Goal: Task Accomplishment & Management: Use online tool/utility

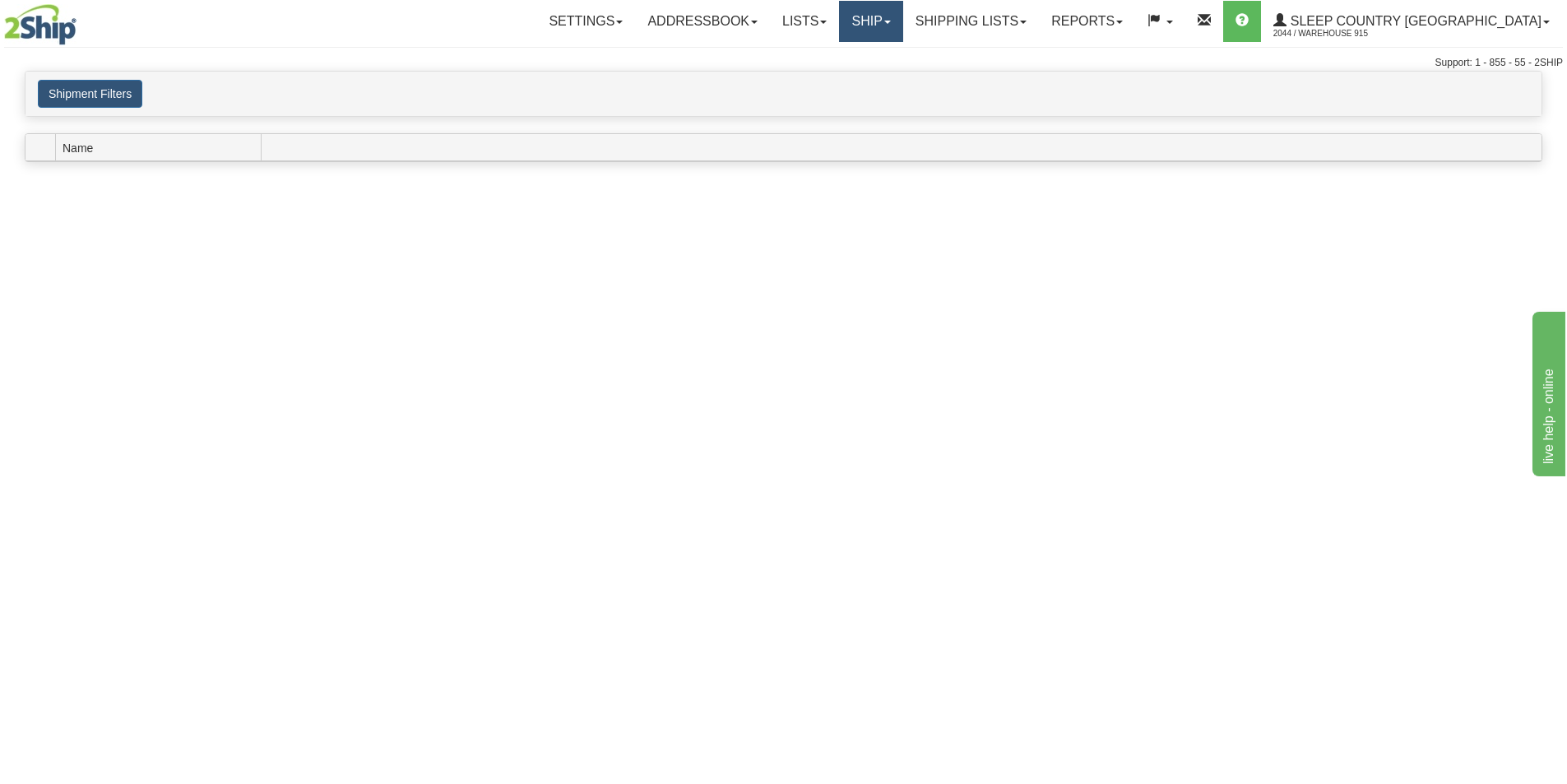
click at [903, 15] on link "Ship" at bounding box center [871, 21] width 63 height 41
click at [903, 56] on link "Ship Screen" at bounding box center [827, 58] width 149 height 21
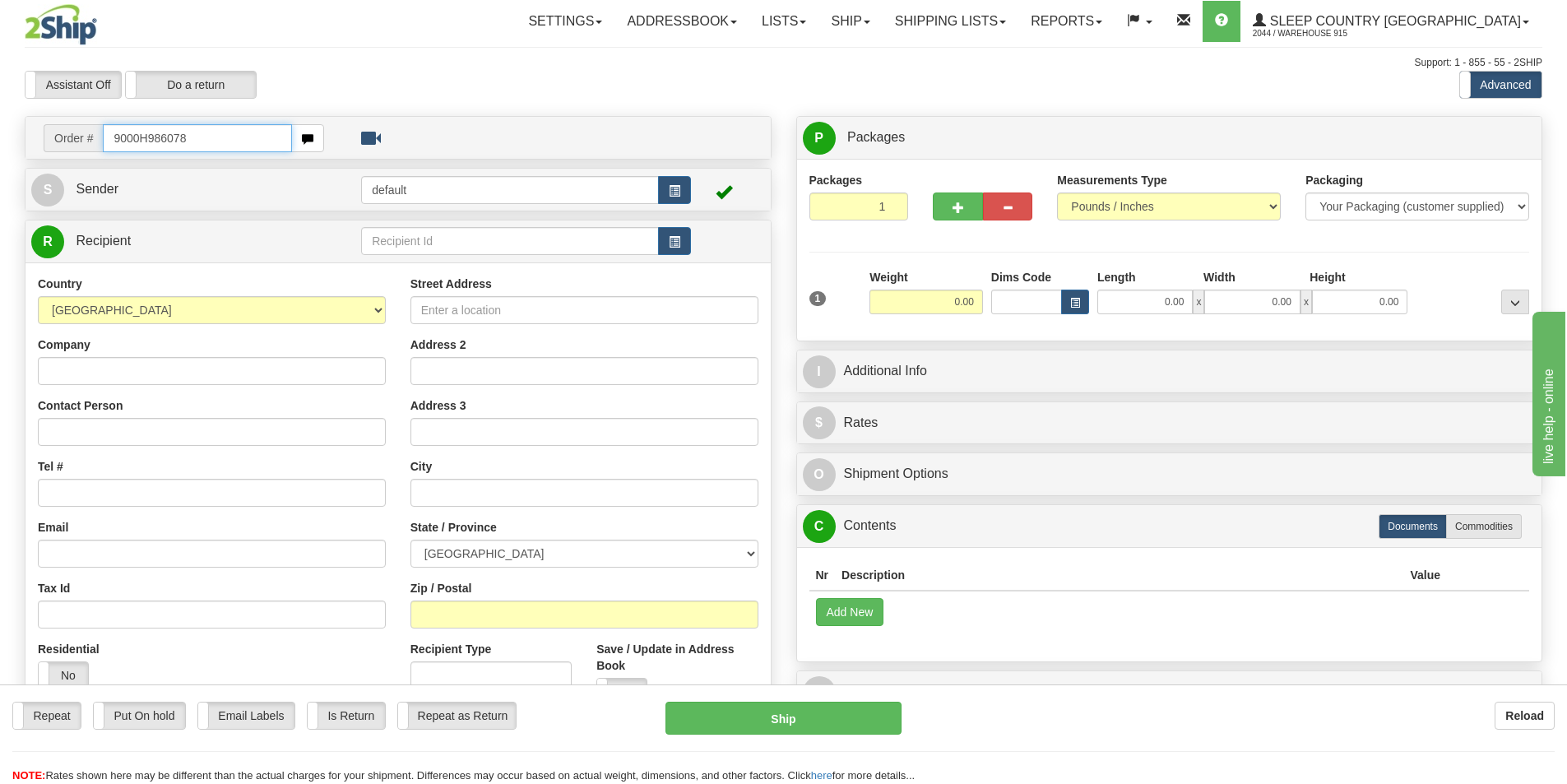
type input "9000H986078"
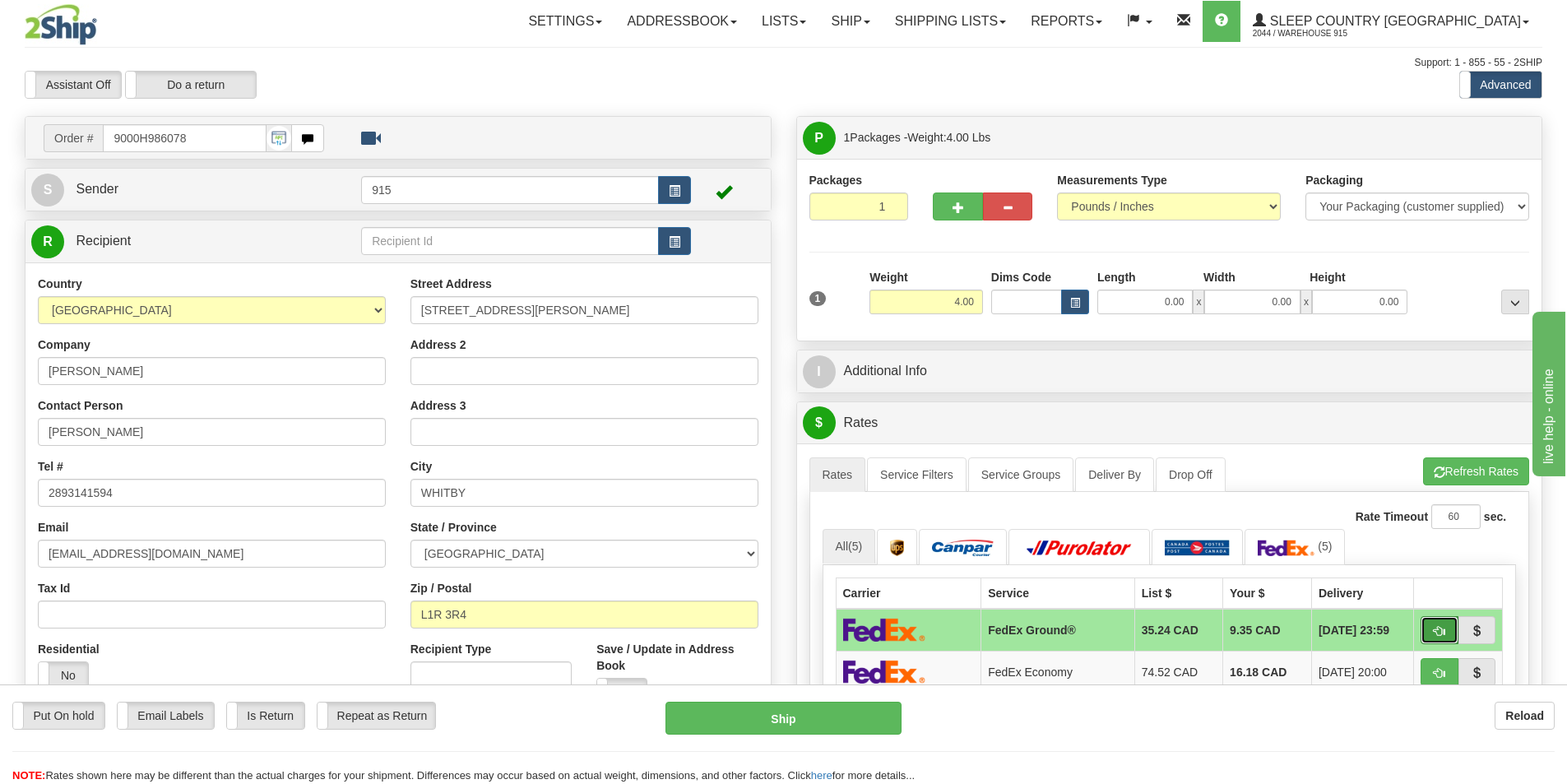
click at [1438, 626] on span "button" at bounding box center [1440, 631] width 12 height 11
type input "92"
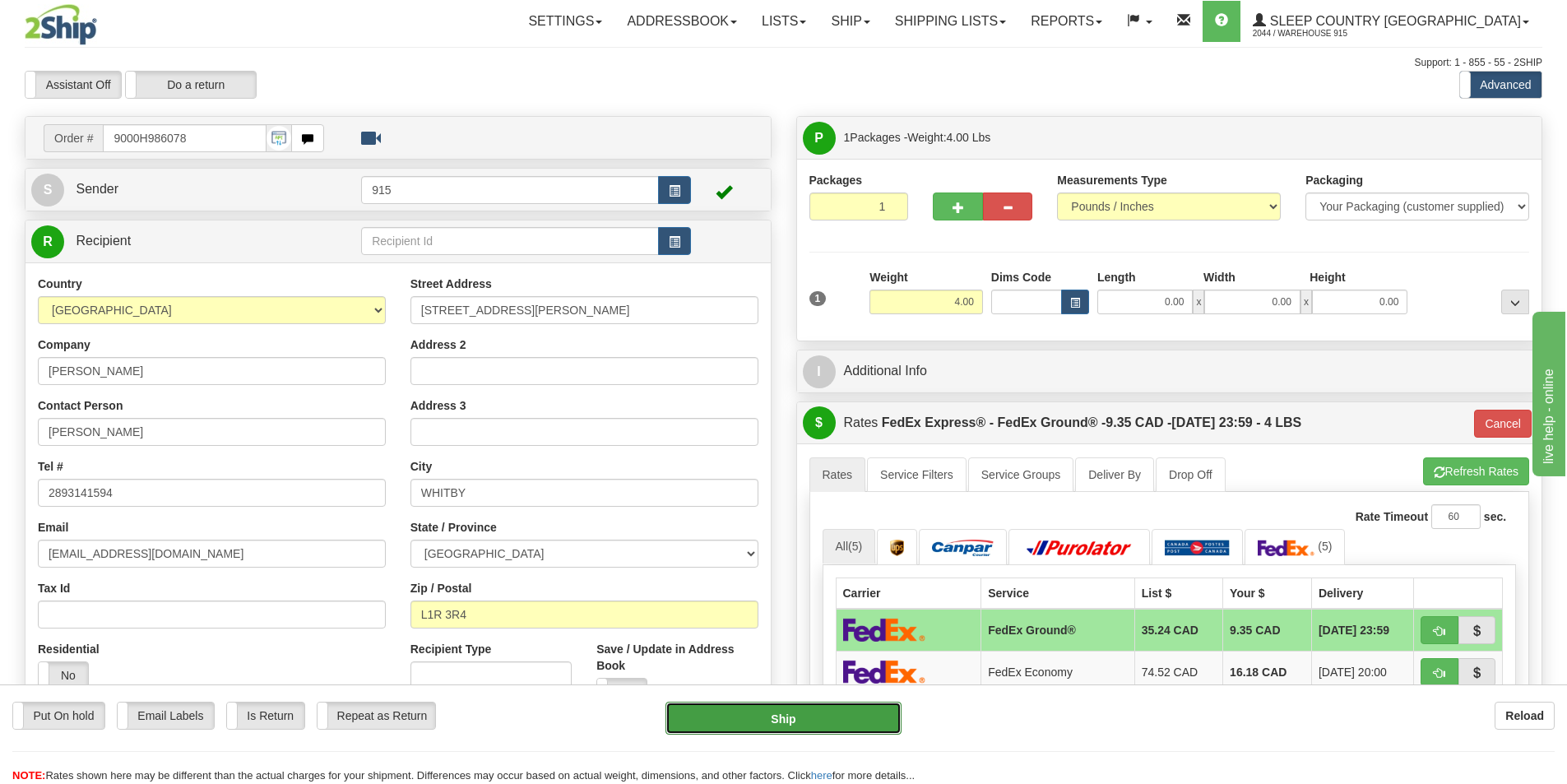
click at [788, 718] on button "Ship" at bounding box center [784, 717] width 237 height 33
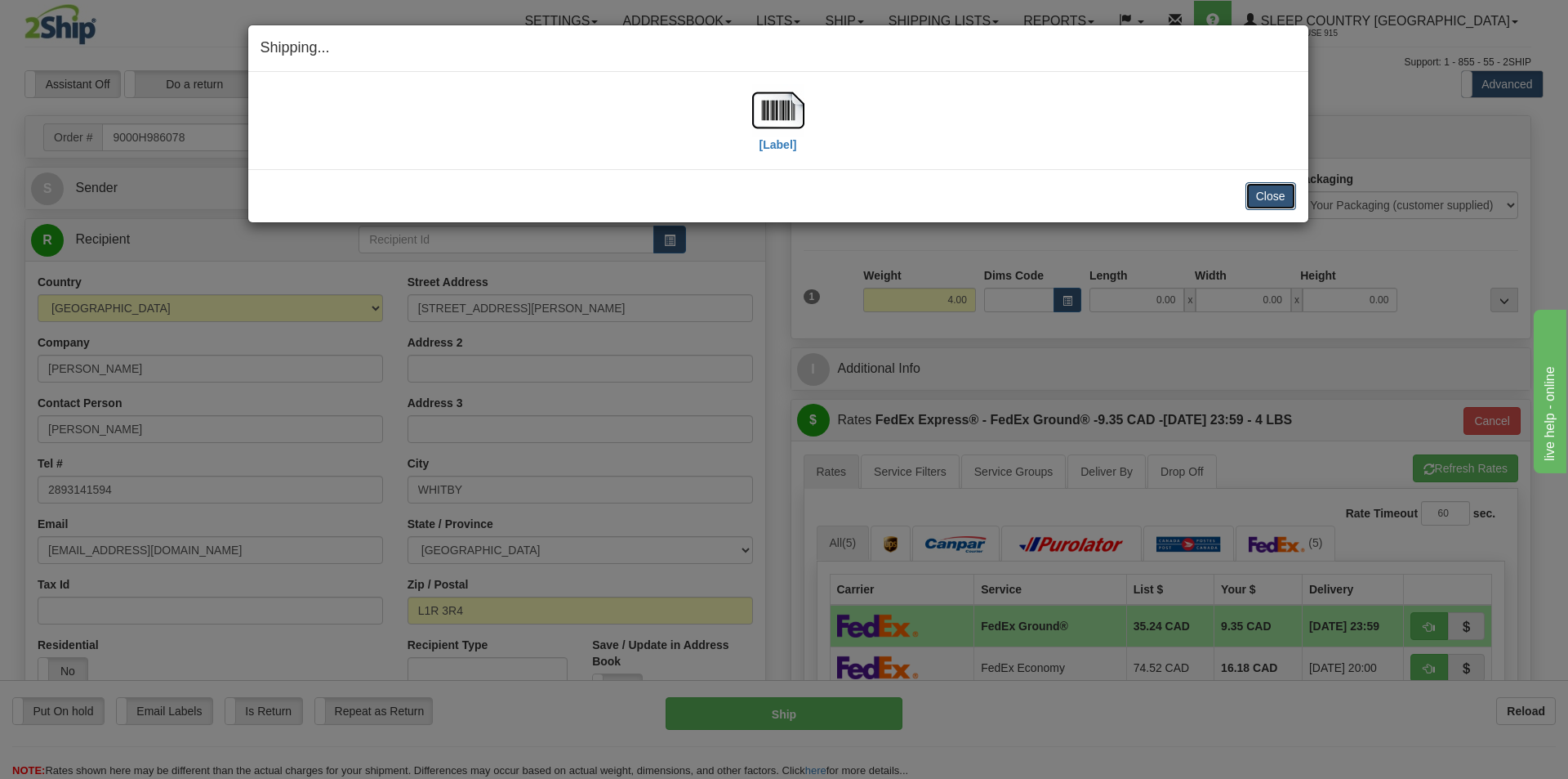
click at [1279, 191] on button "Close" at bounding box center [1270, 195] width 50 height 27
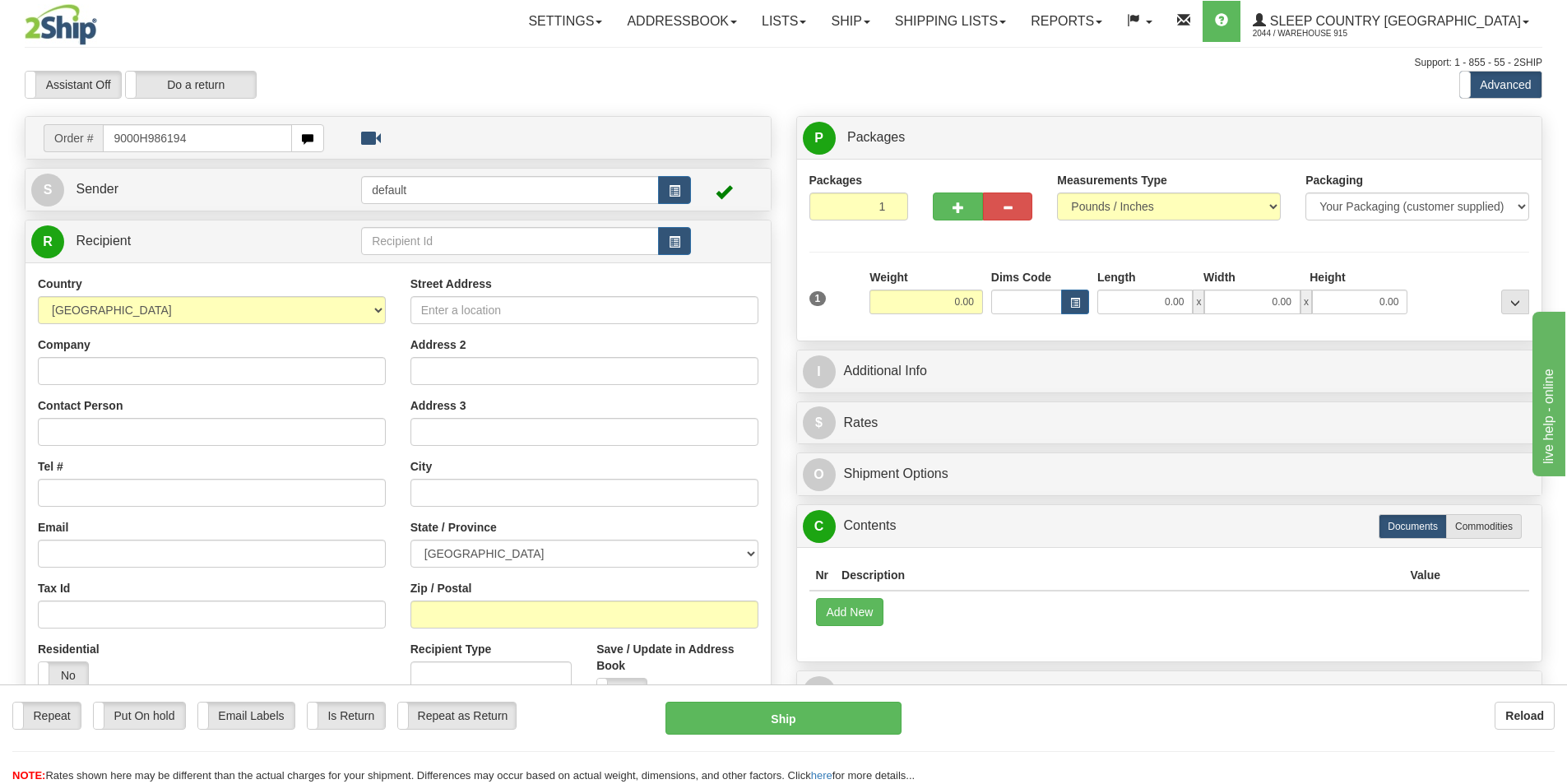
type input "9000H986194"
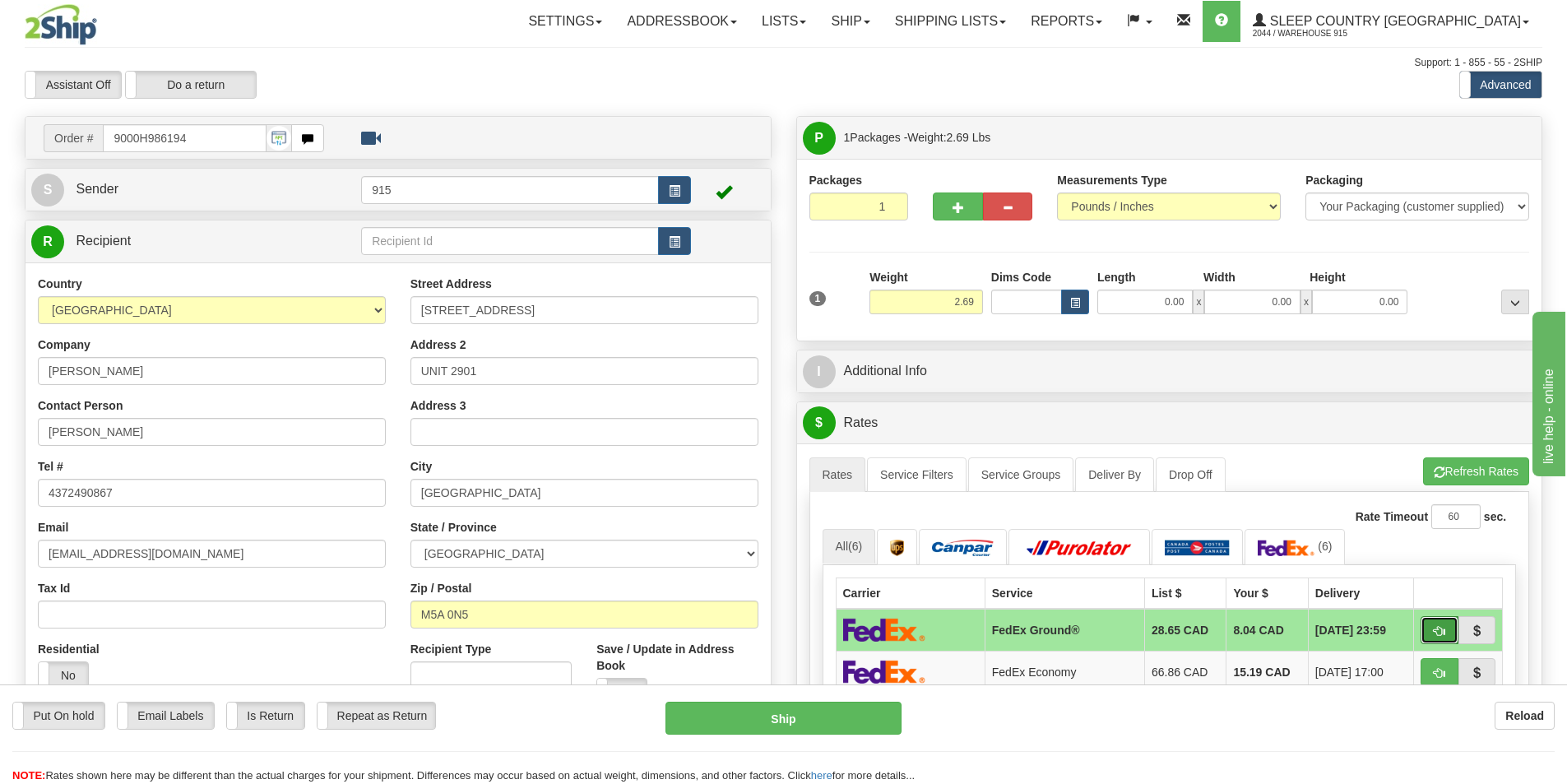
drag, startPoint x: 1442, startPoint y: 623, endPoint x: 1434, endPoint y: 629, distance: 10.0
click at [1442, 624] on button "button" at bounding box center [1440, 629] width 38 height 28
type input "92"
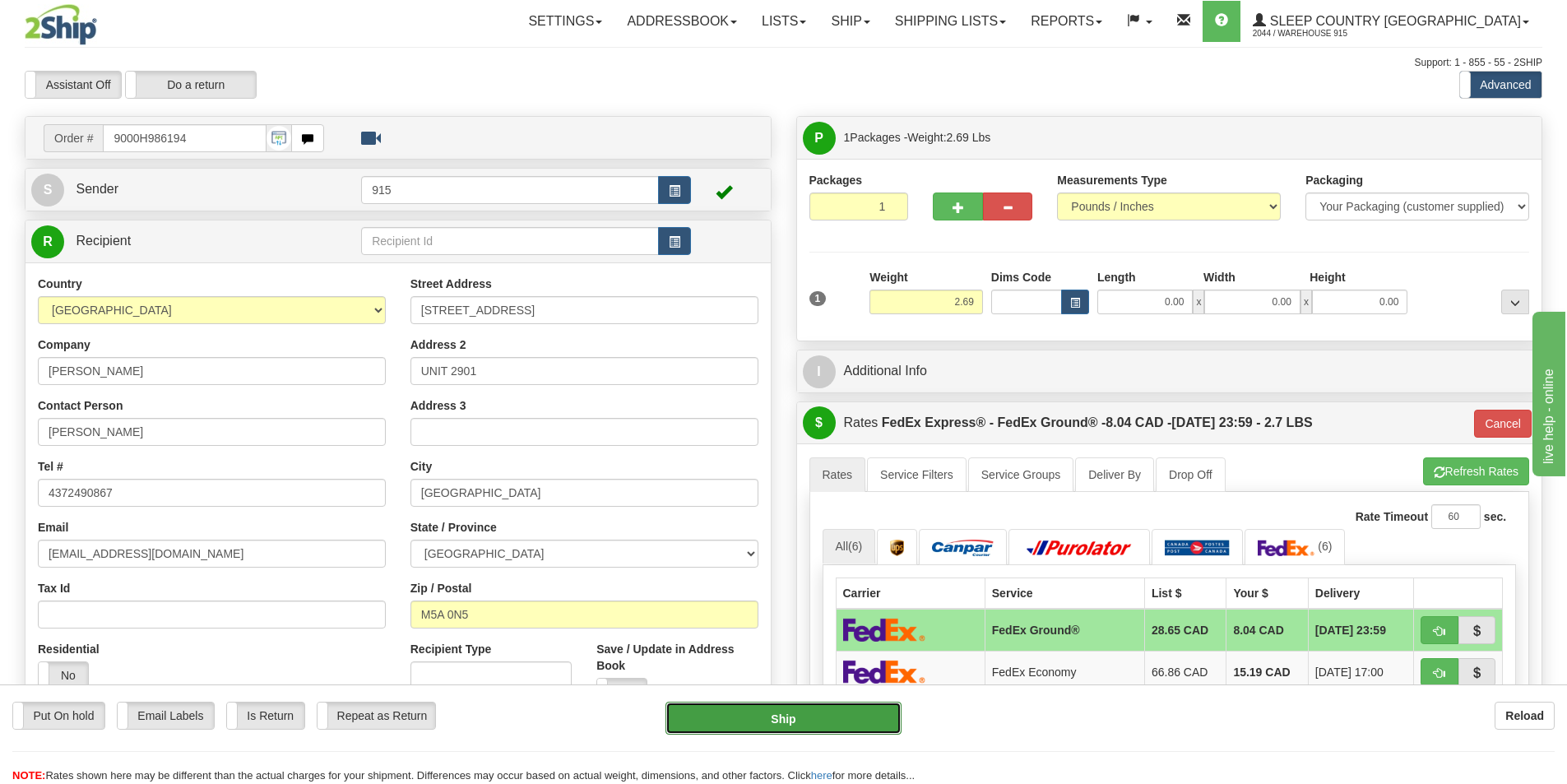
click at [767, 708] on button "Ship" at bounding box center [784, 717] width 237 height 33
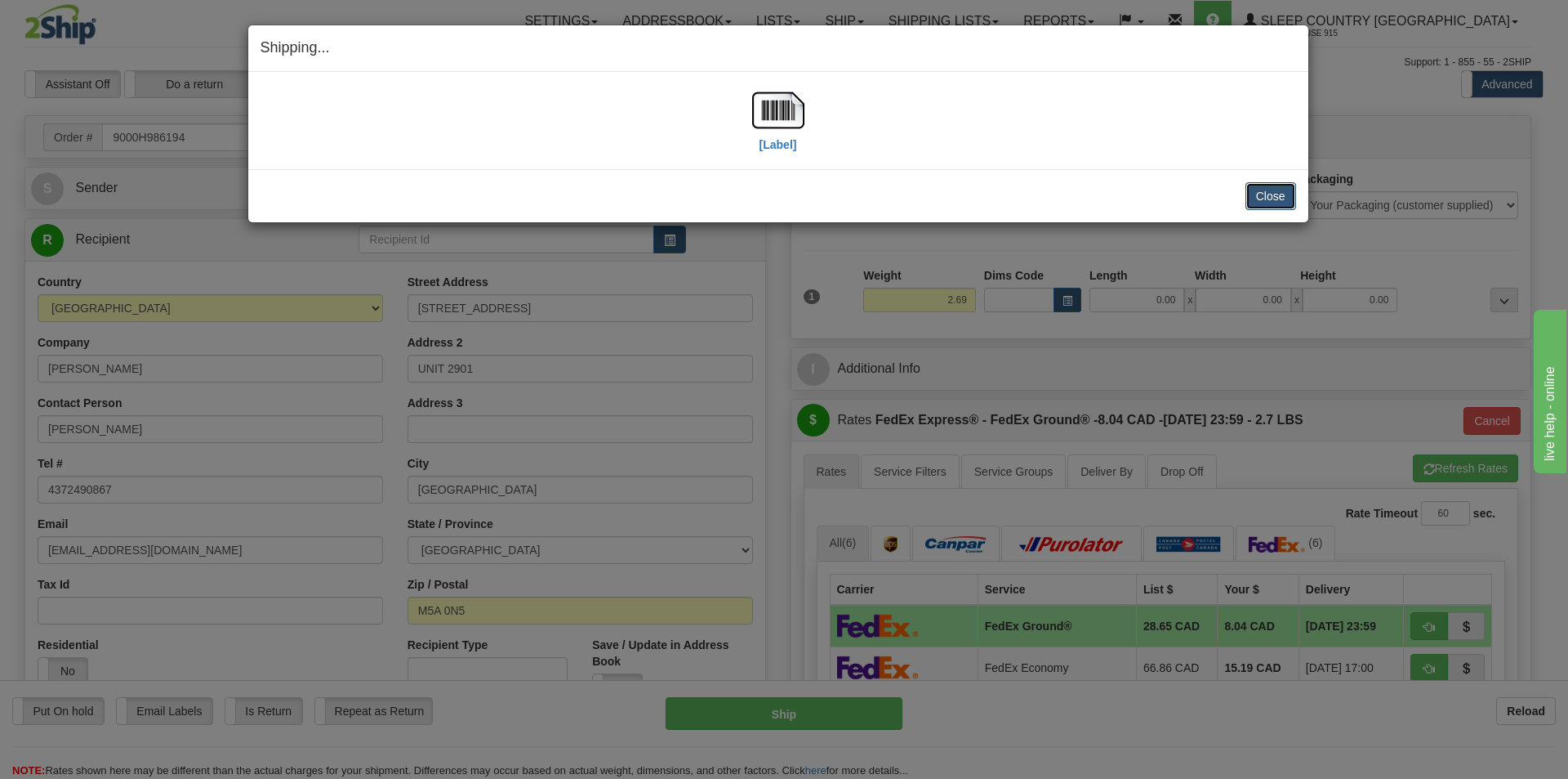
click at [1270, 193] on button "Close" at bounding box center [1270, 195] width 50 height 27
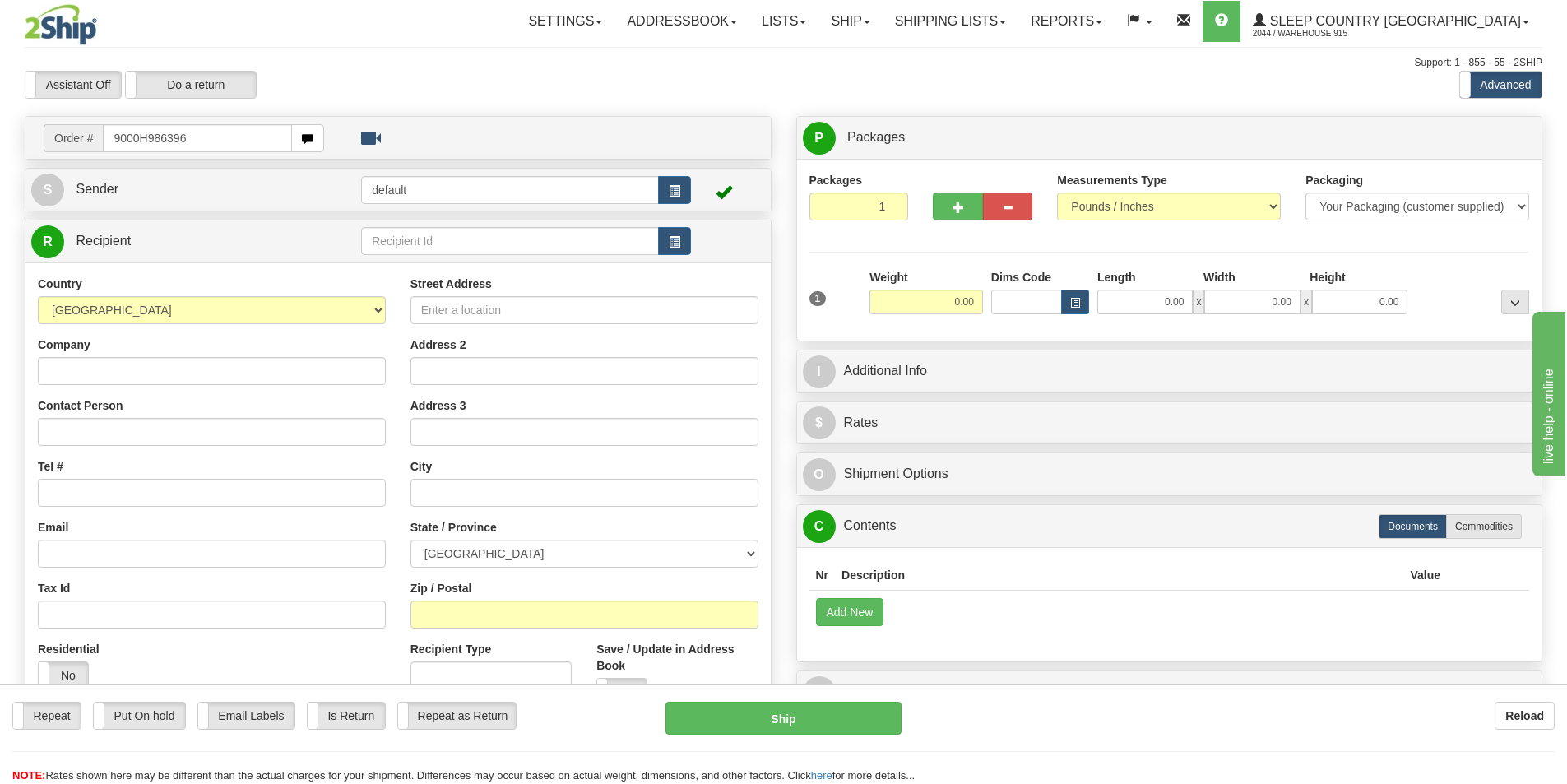
type input "9000H986396"
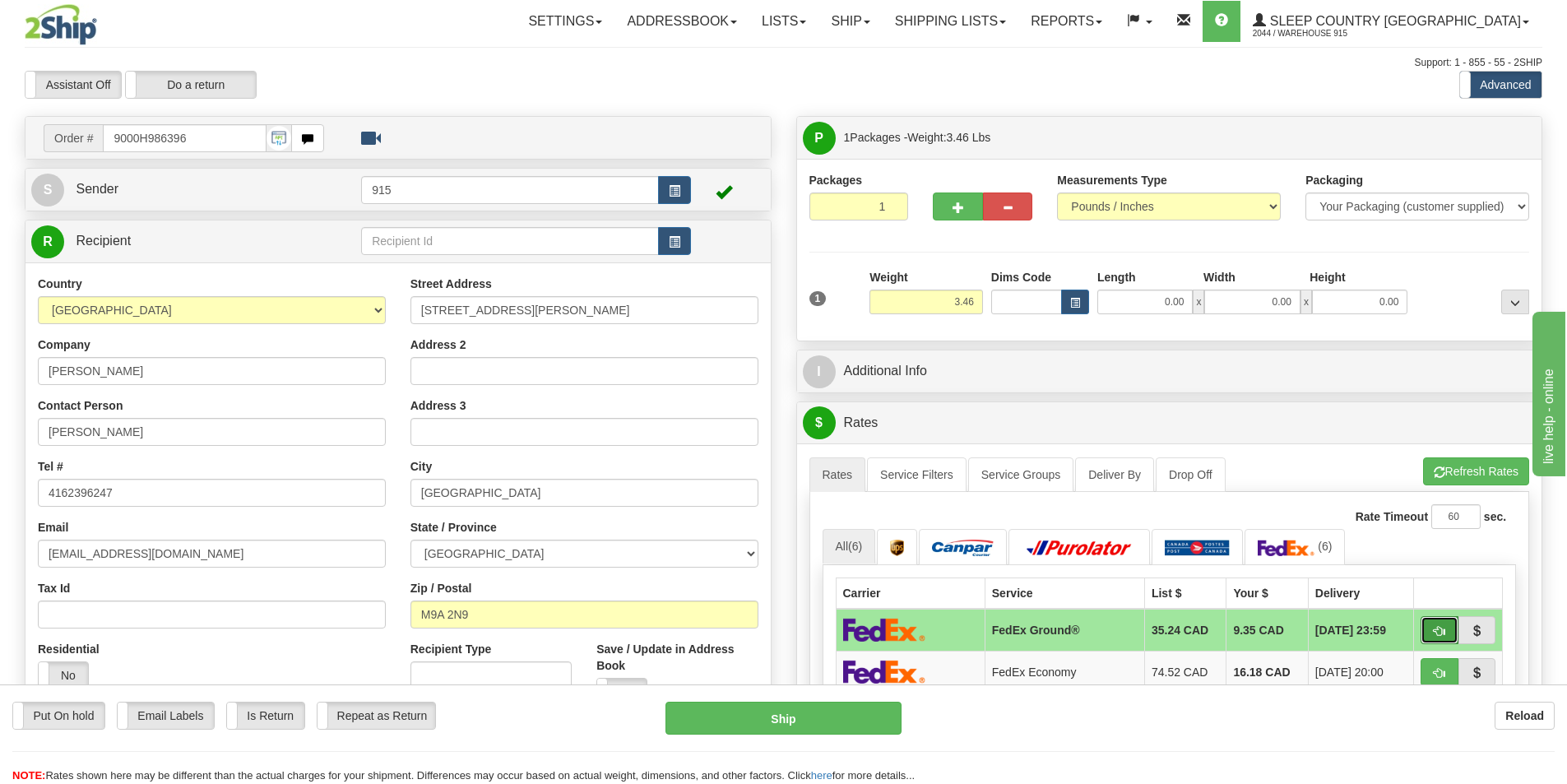
click at [1426, 626] on button "button" at bounding box center [1440, 629] width 38 height 28
type input "92"
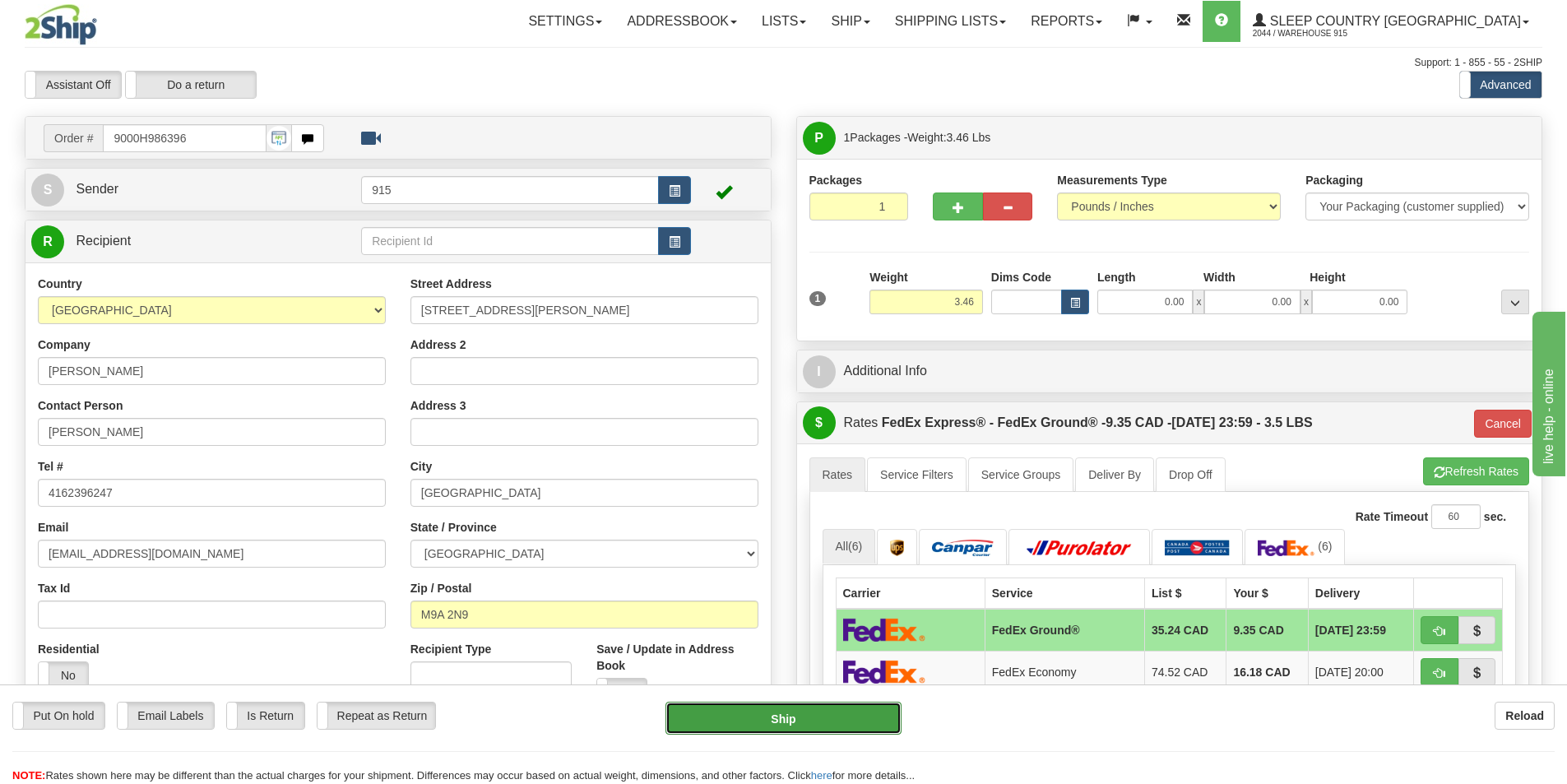
click at [799, 720] on button "Ship" at bounding box center [784, 717] width 237 height 33
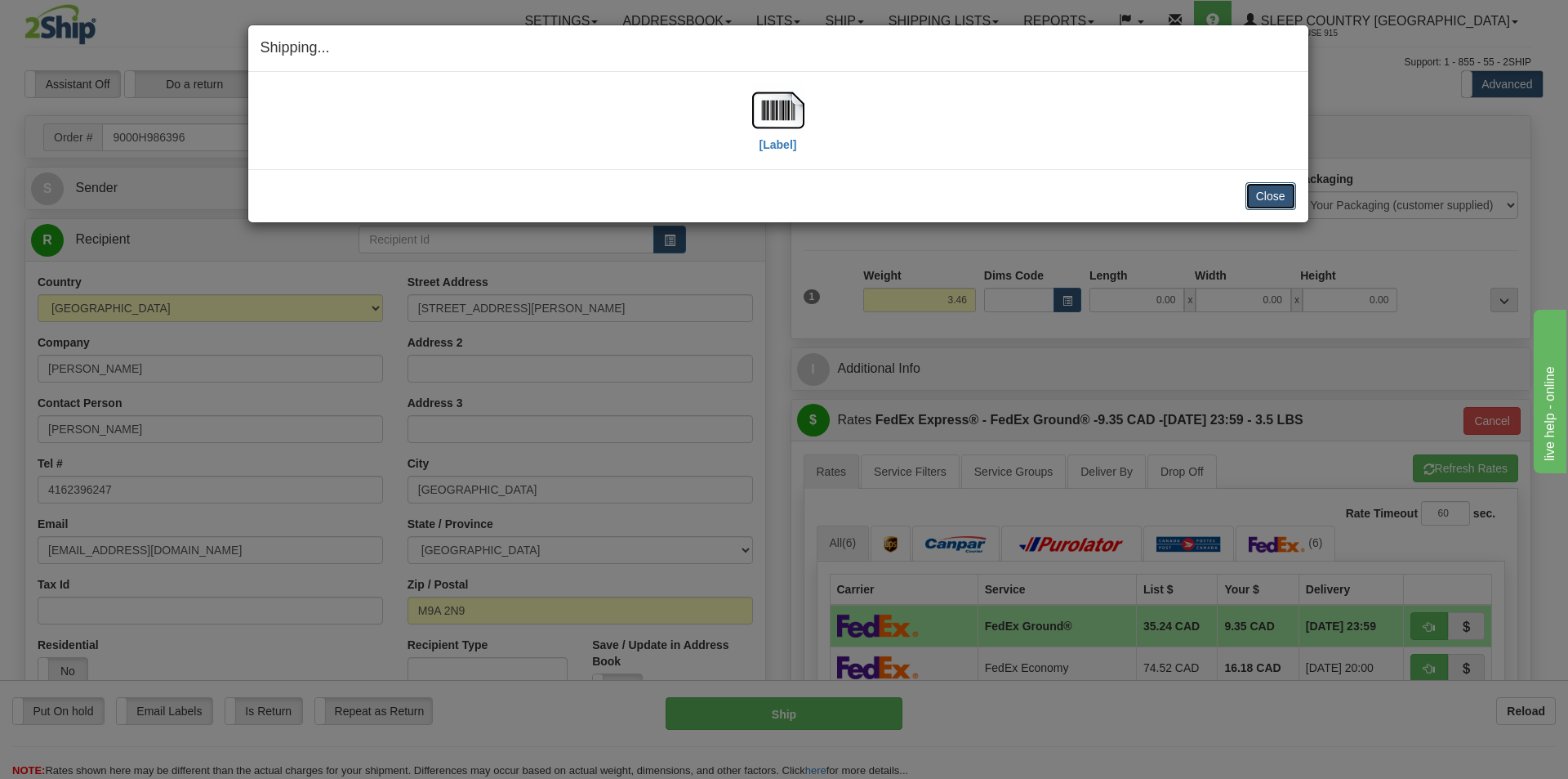
click at [1278, 192] on button "Close" at bounding box center [1270, 195] width 50 height 27
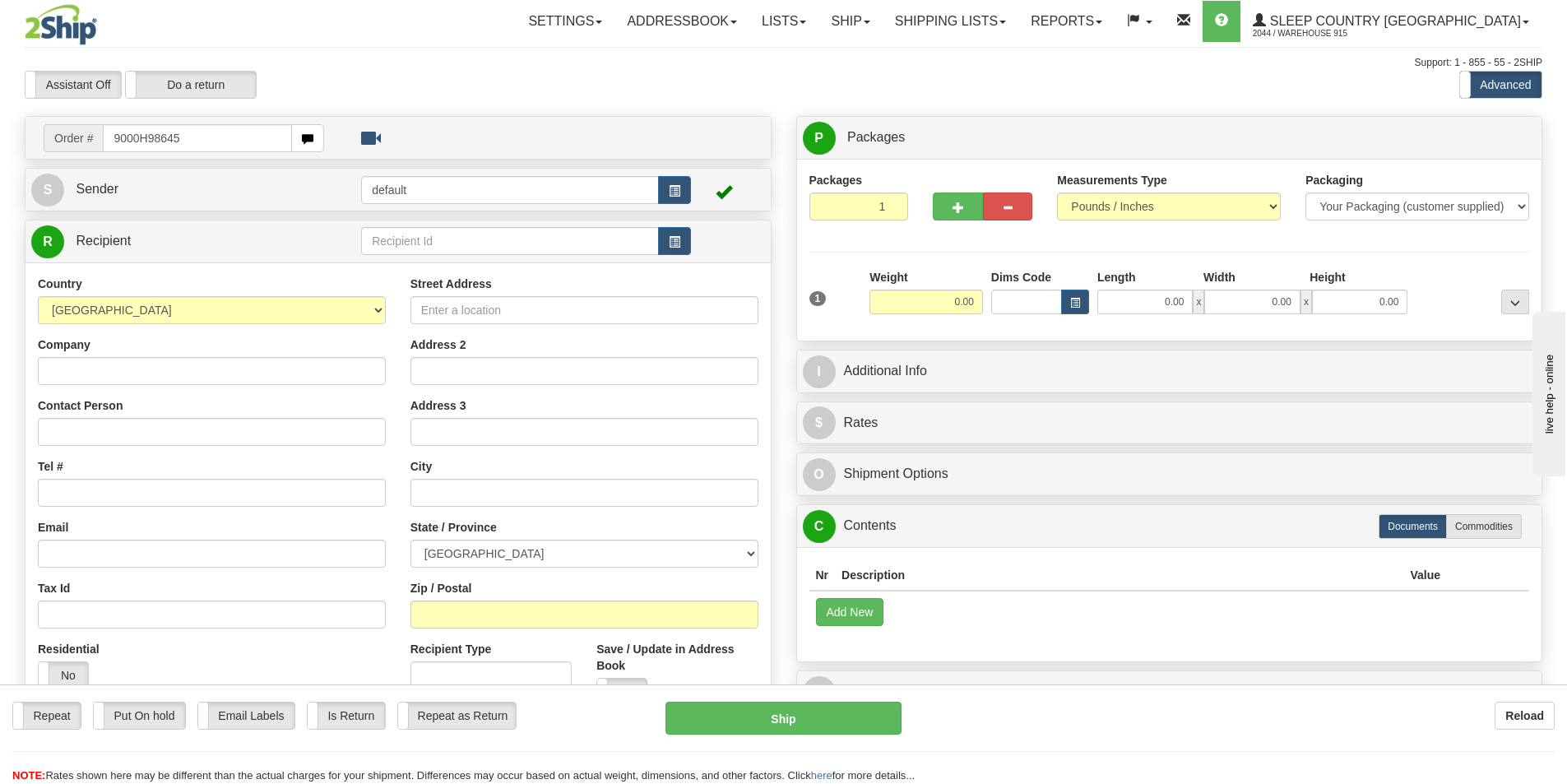
type input "9000H986450"
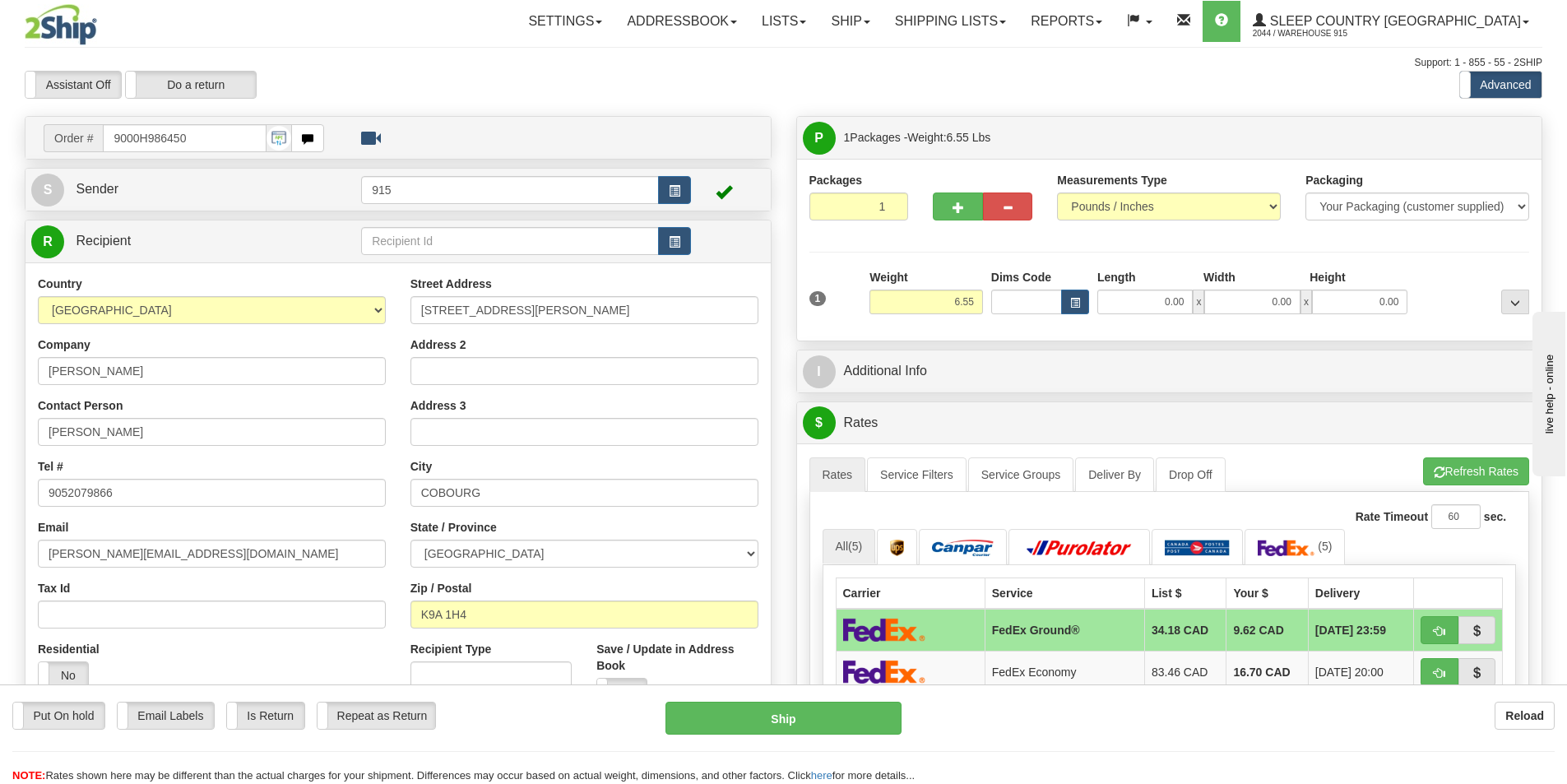
click at [1442, 615] on td at bounding box center [1459, 630] width 89 height 43
click at [1442, 633] on span "button" at bounding box center [1440, 631] width 12 height 11
type input "92"
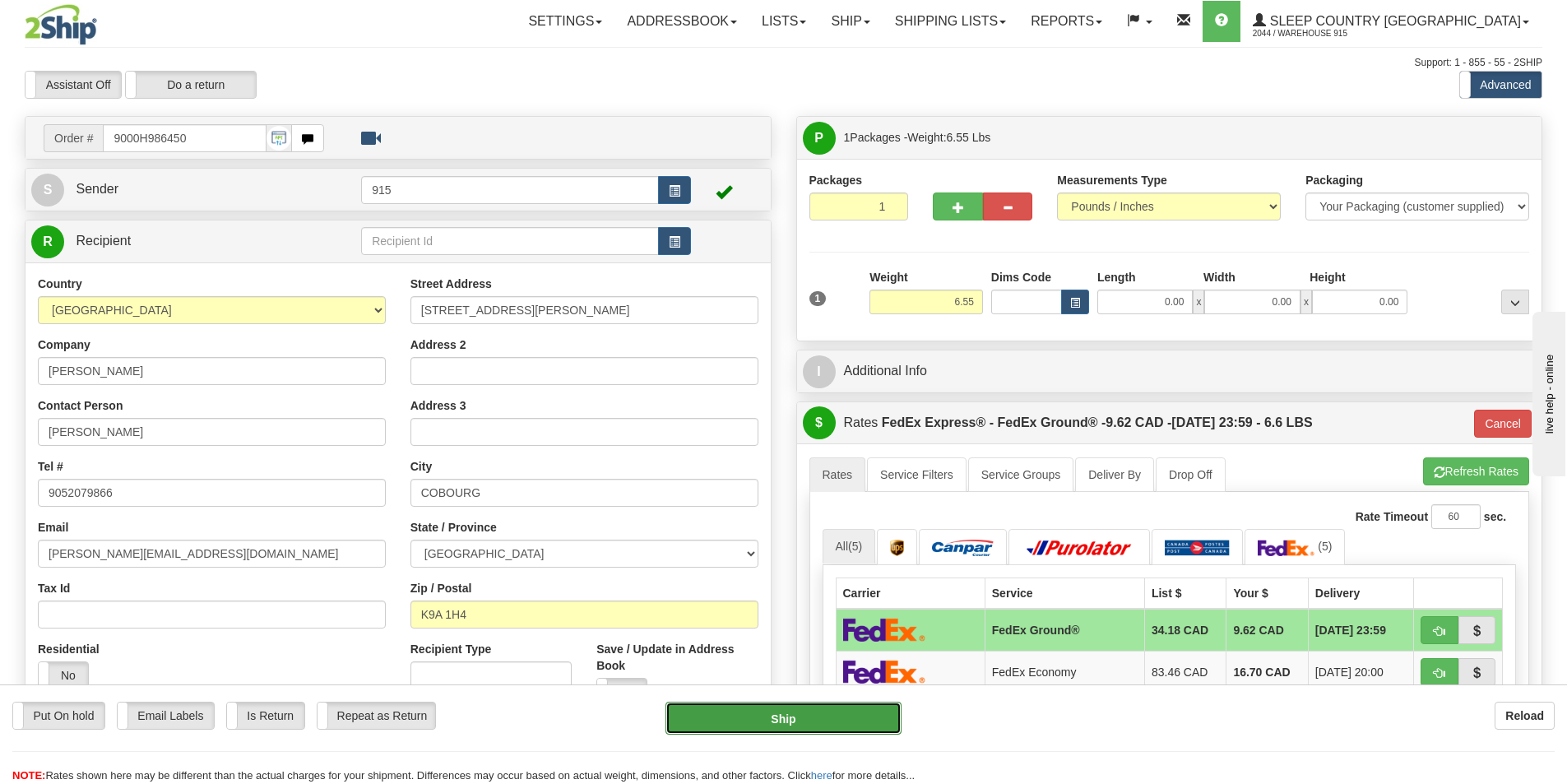
click at [789, 710] on button "Ship" at bounding box center [784, 717] width 237 height 33
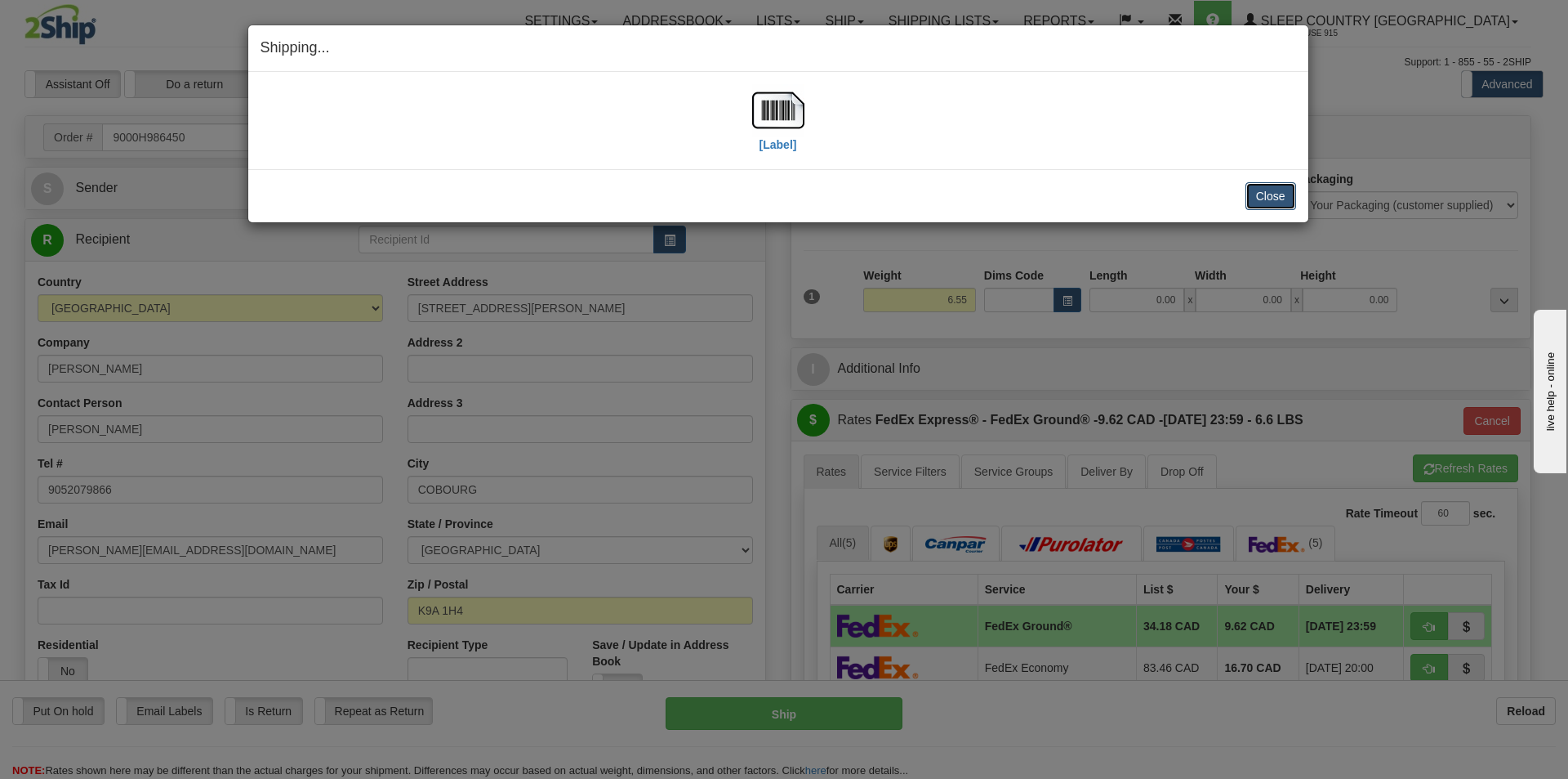
click at [1272, 186] on button "Close" at bounding box center [1270, 195] width 50 height 27
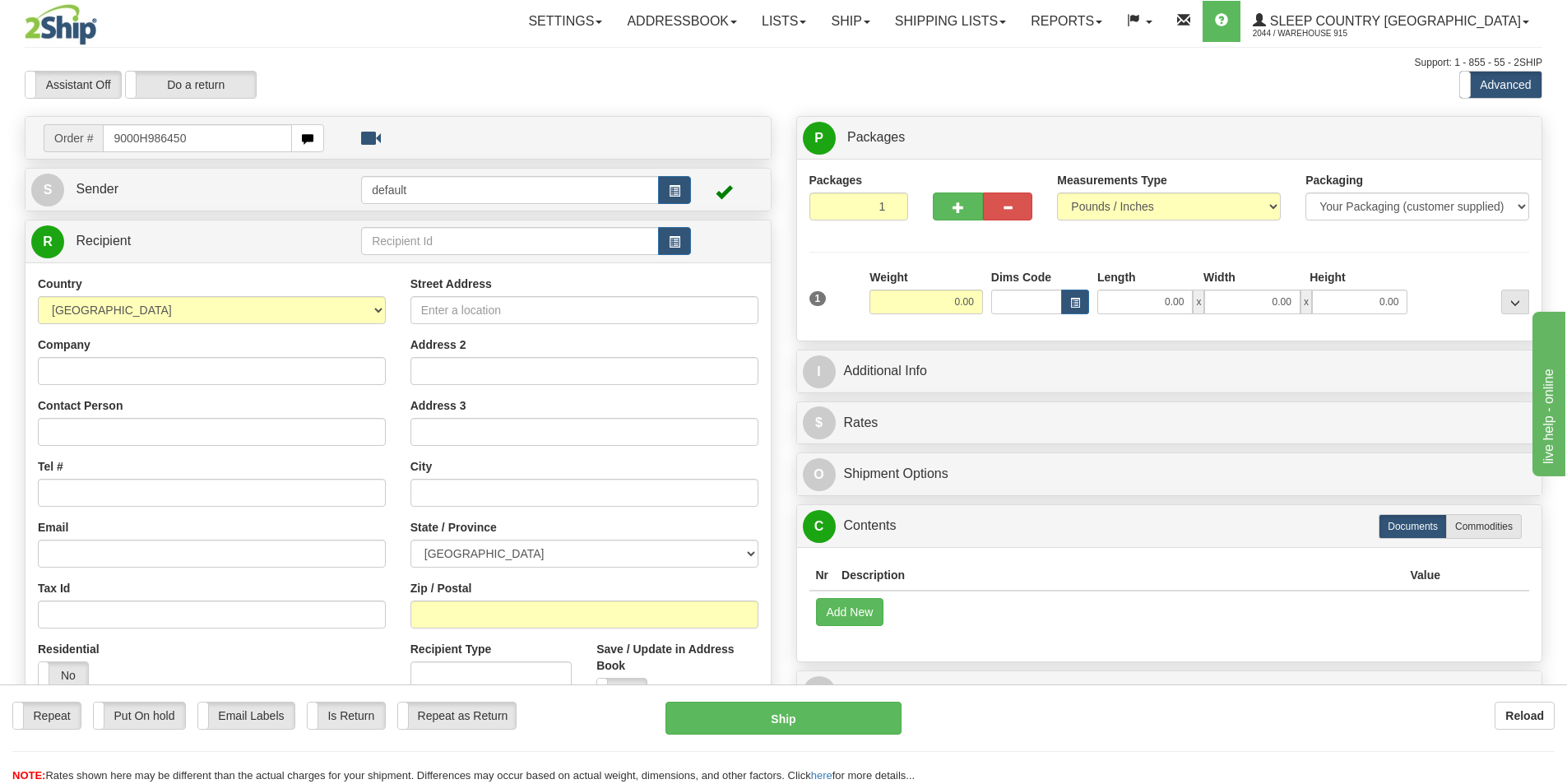
type input "9000H986450"
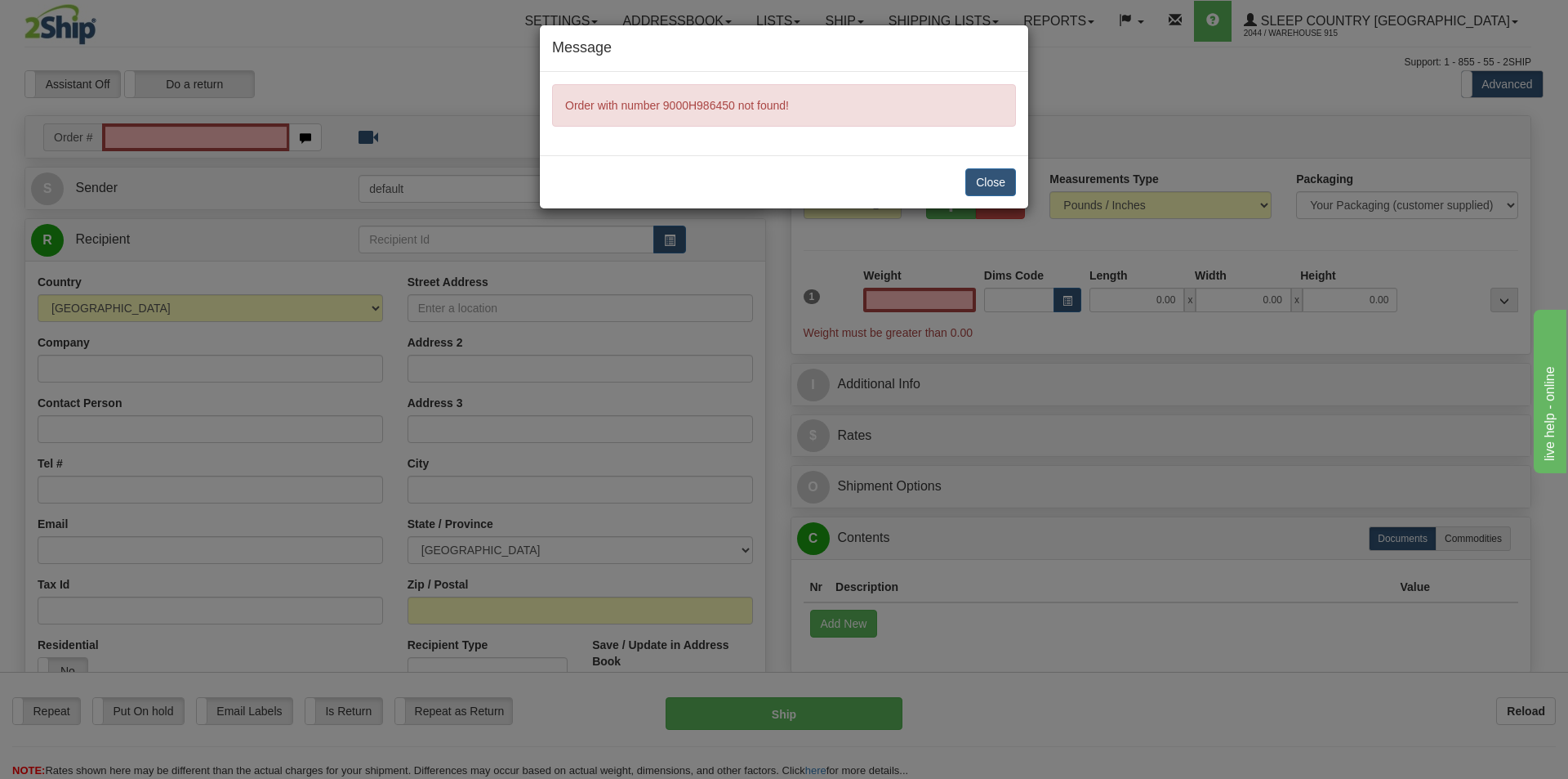
type input "0.00"
click at [978, 180] on button "Close" at bounding box center [991, 182] width 50 height 27
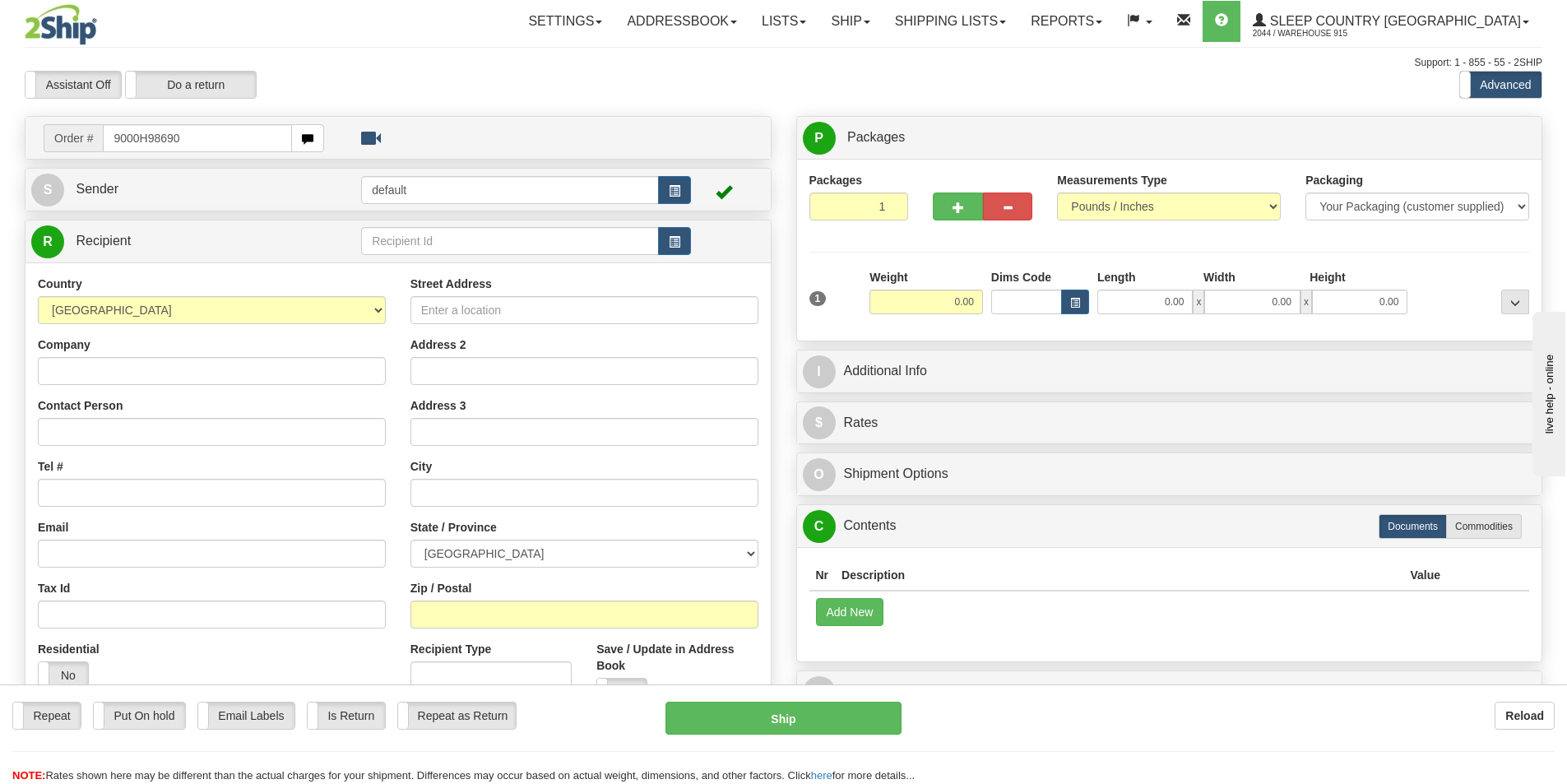
type input "9000H986907"
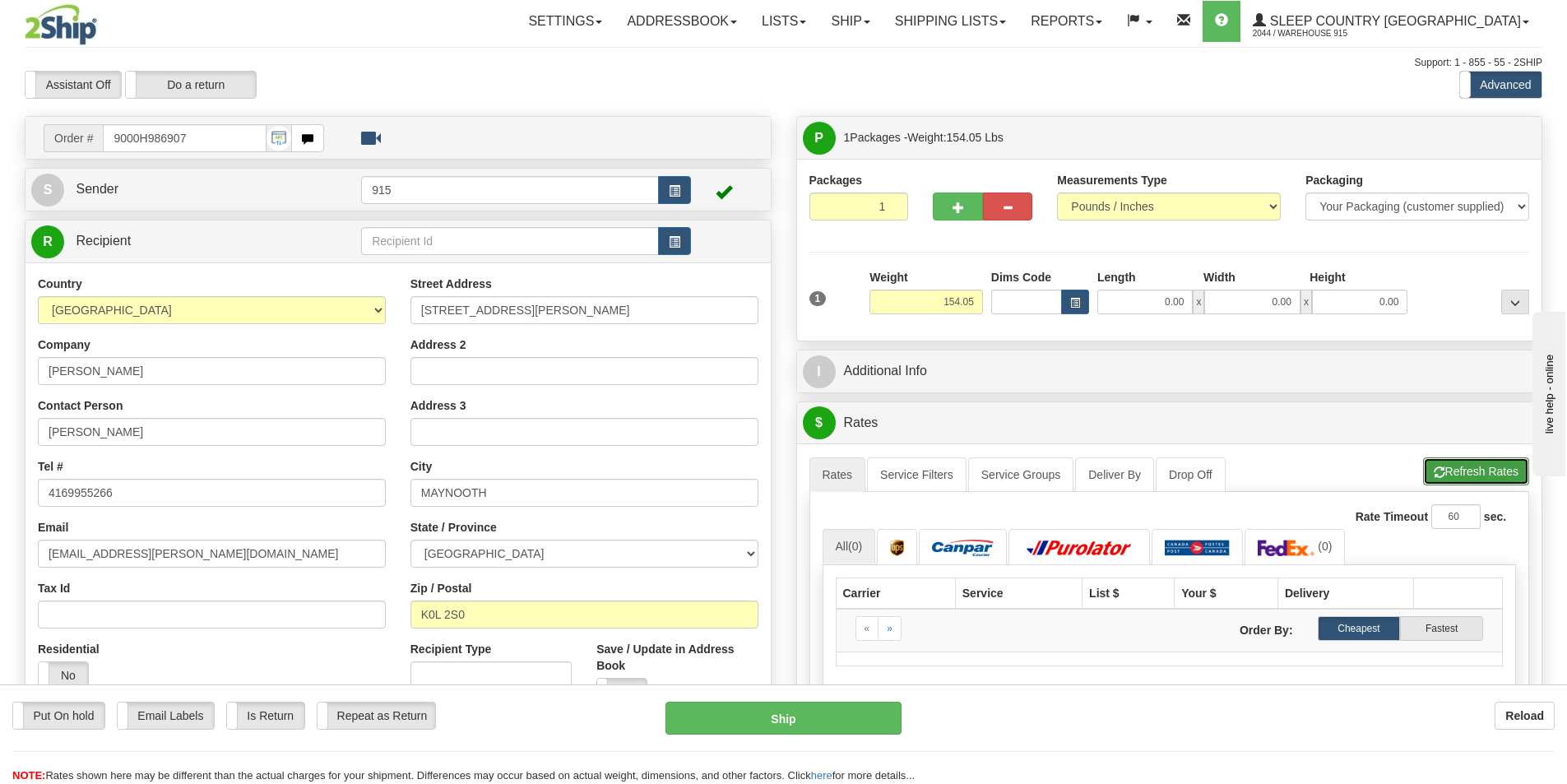
click at [1503, 471] on button "Refresh Rates" at bounding box center [1476, 470] width 106 height 28
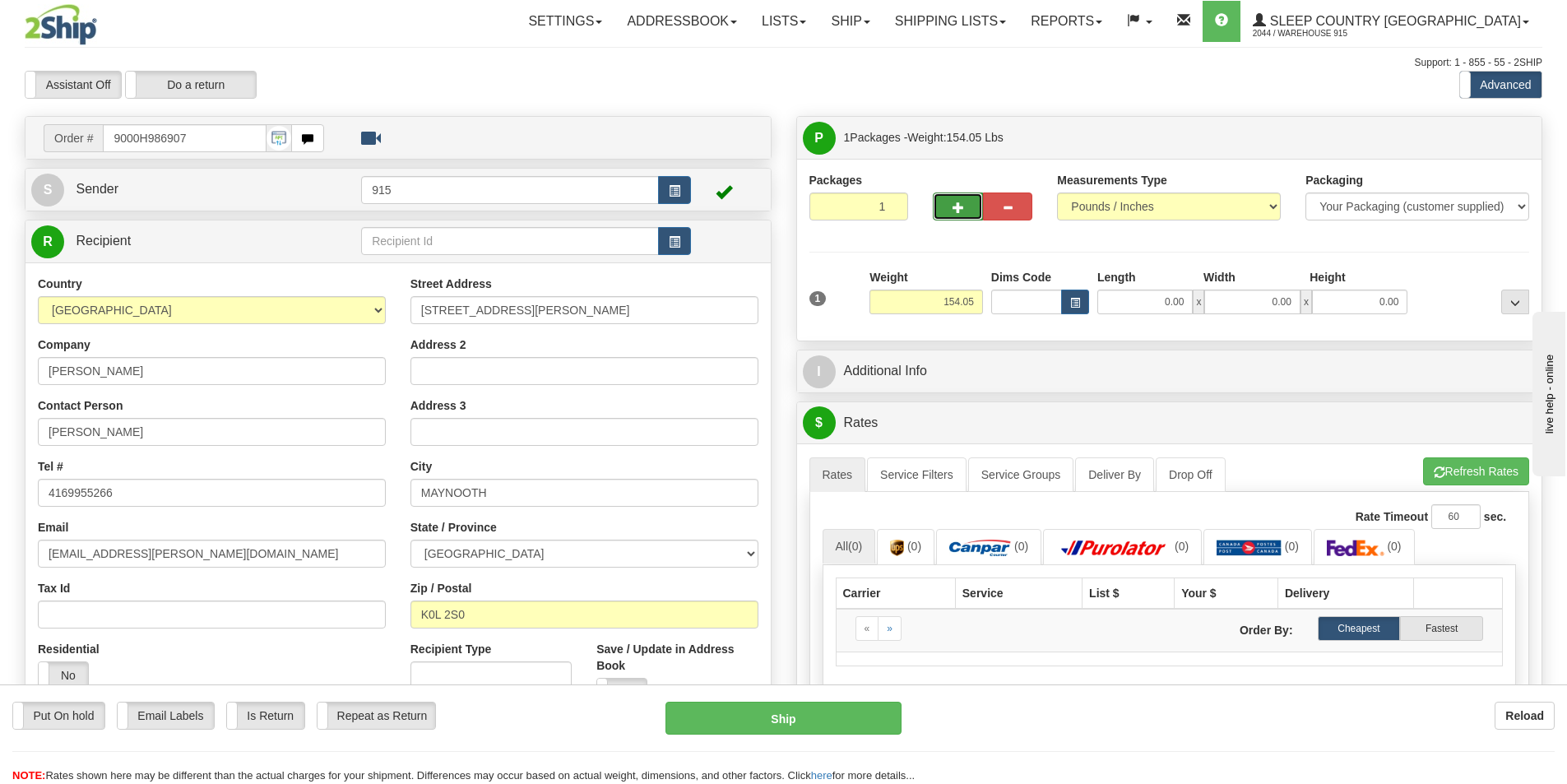
click at [960, 203] on span "button" at bounding box center [958, 208] width 12 height 11
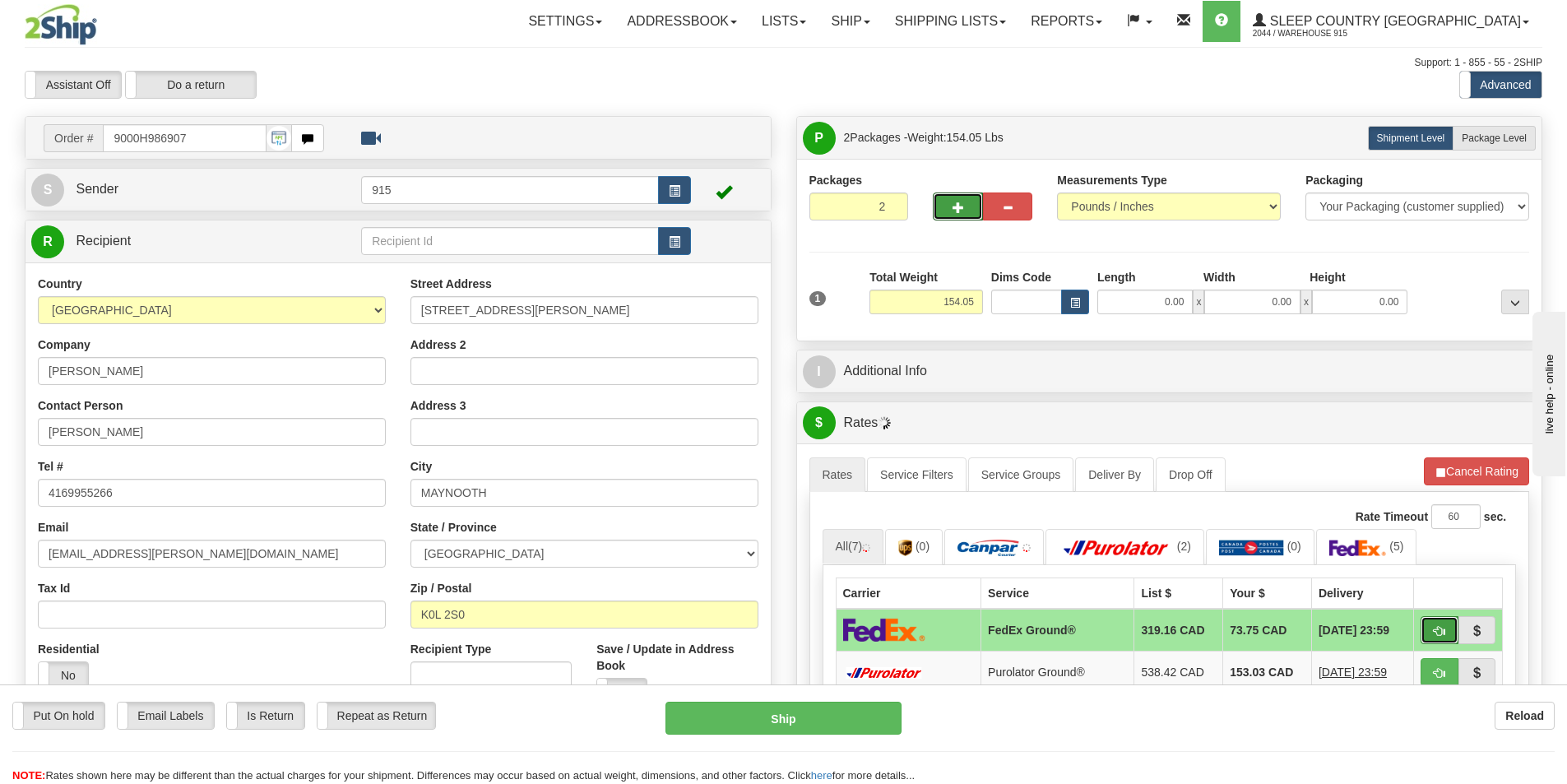
click at [1426, 635] on button "button" at bounding box center [1440, 629] width 38 height 28
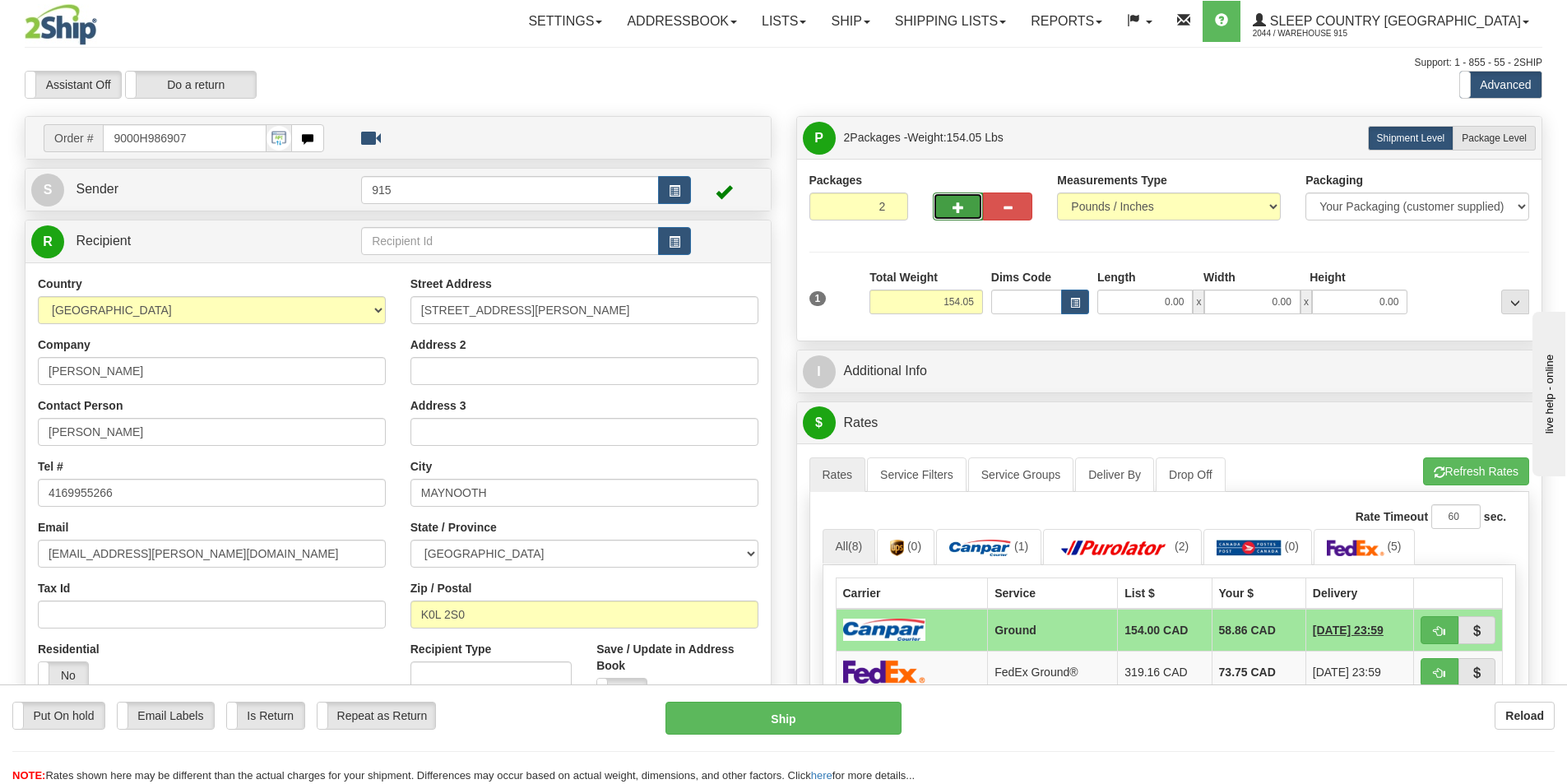
click at [966, 204] on button "button" at bounding box center [958, 205] width 50 height 28
type input "3"
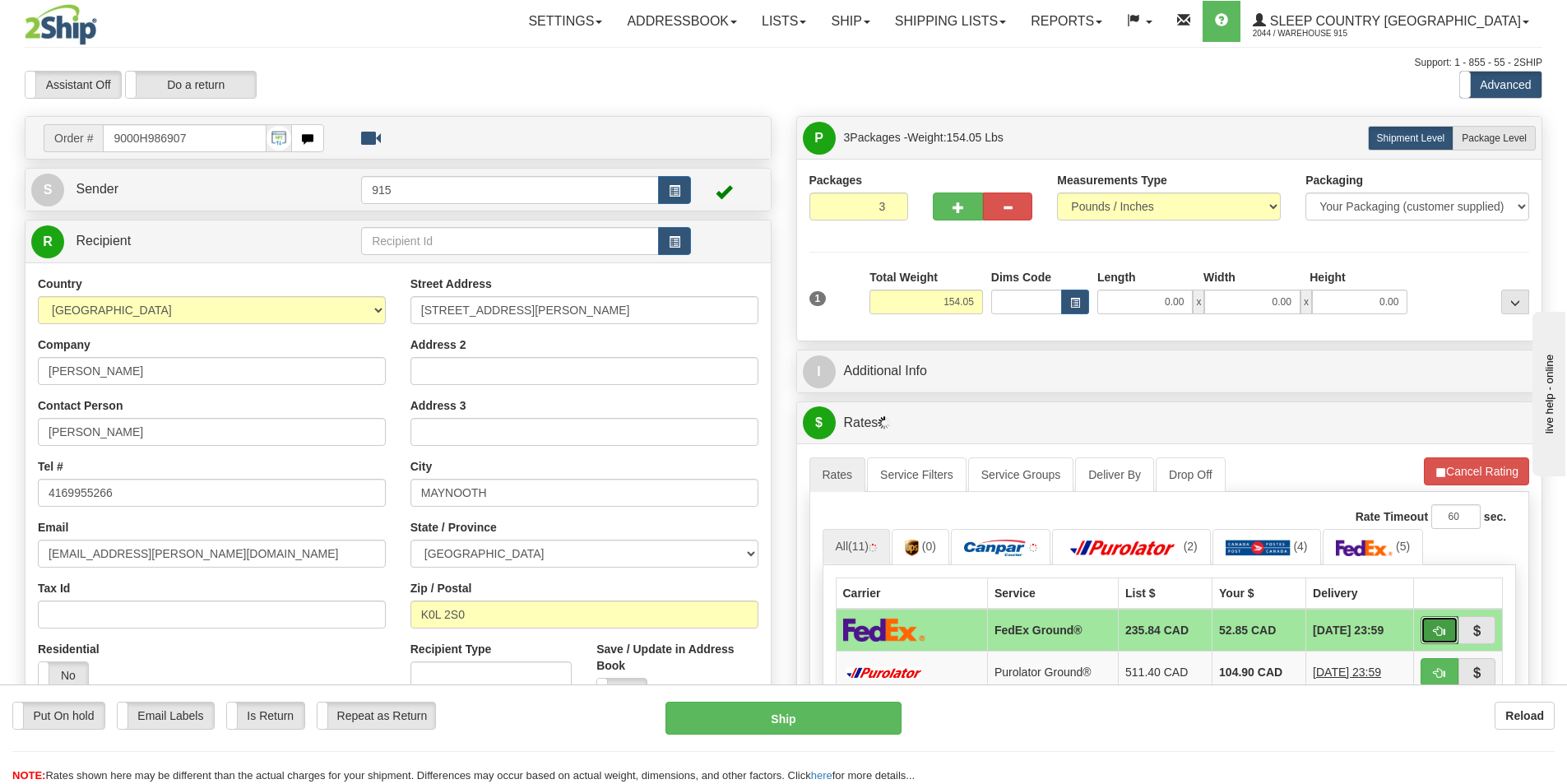
click at [1438, 629] on span "button" at bounding box center [1440, 631] width 12 height 11
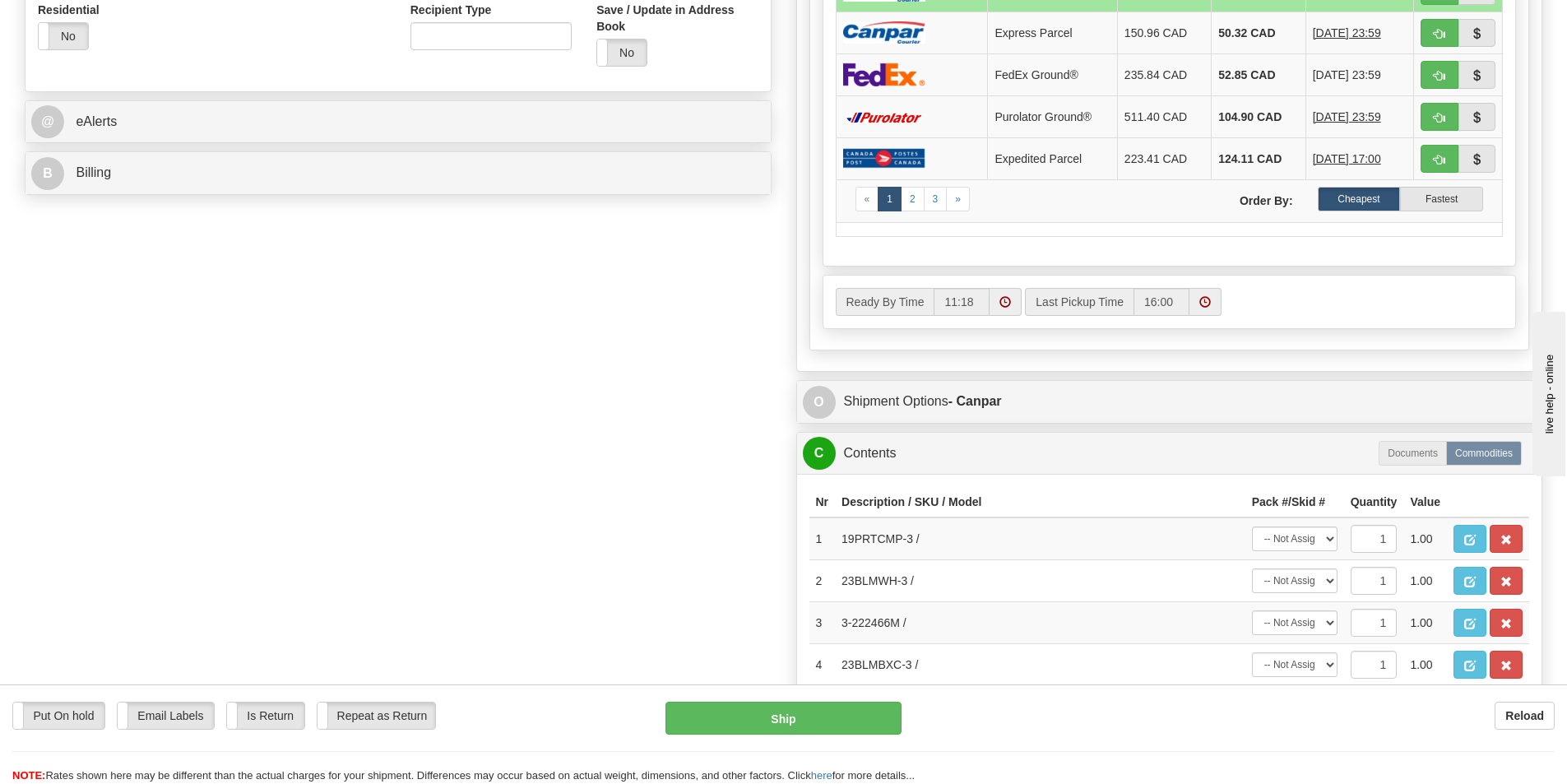
scroll to position [576, 0]
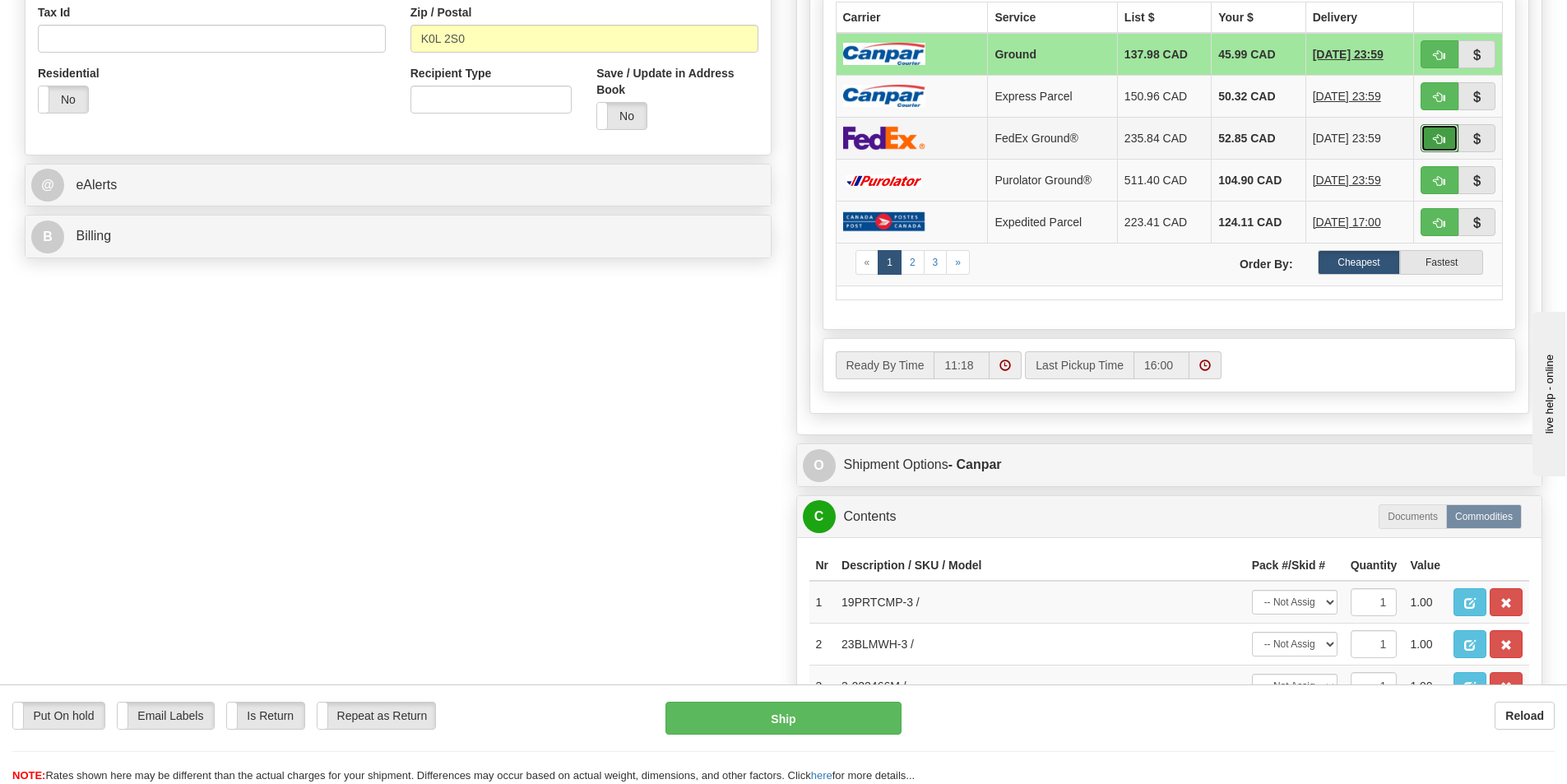
click at [1426, 135] on button "button" at bounding box center [1440, 138] width 38 height 28
type input "92"
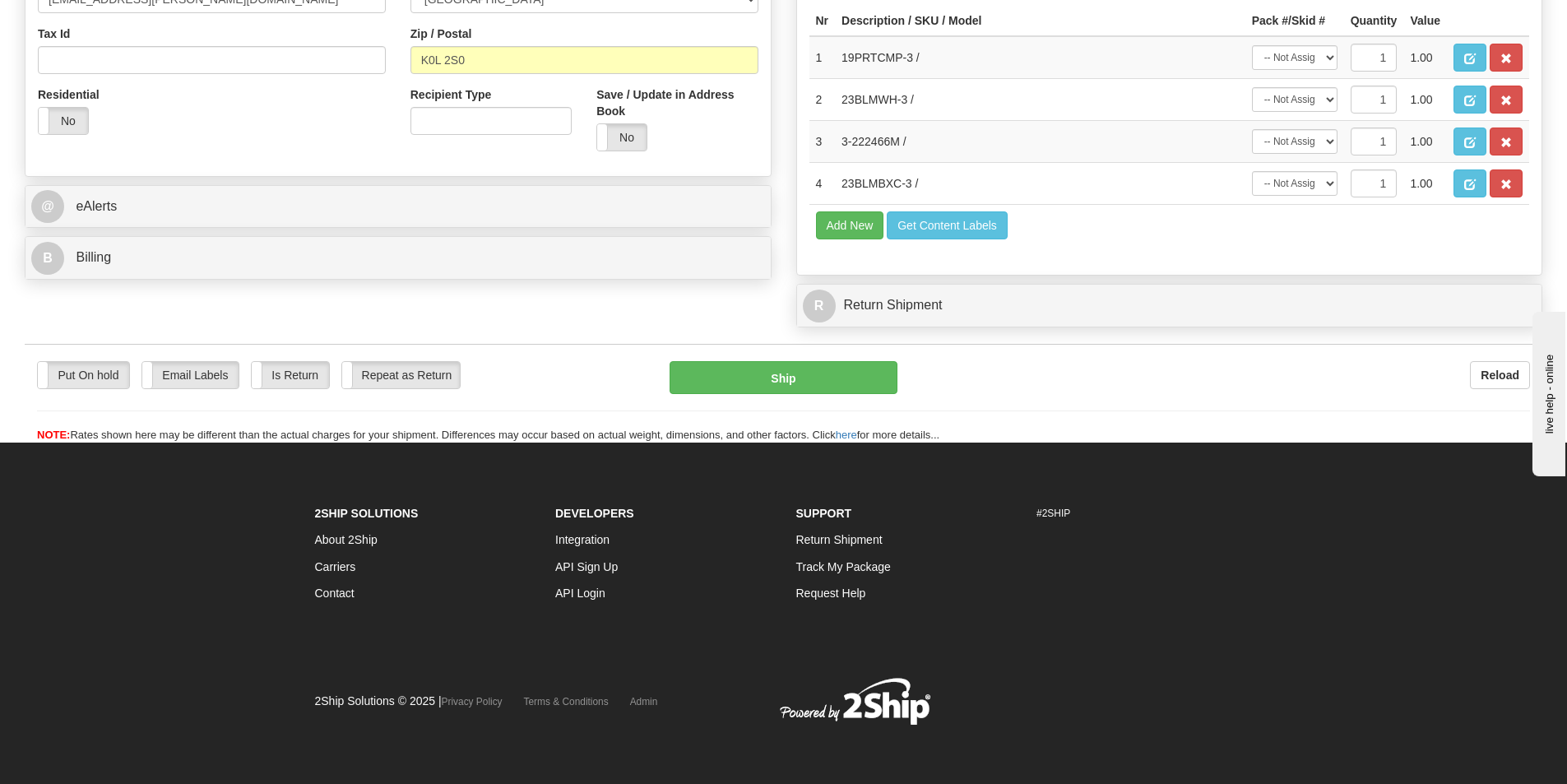
scroll to position [308, 0]
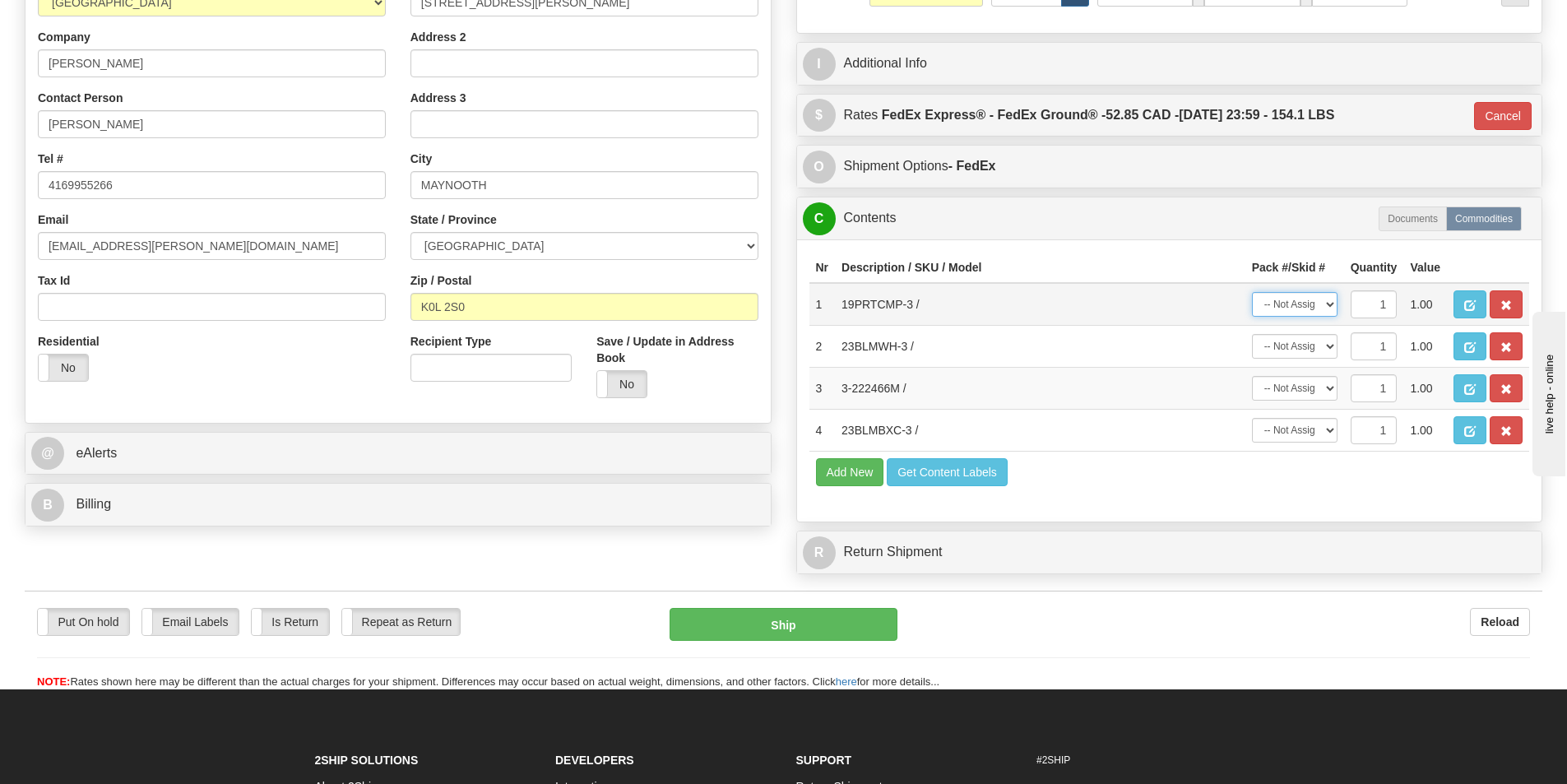
click at [1327, 300] on select "-- Not Assigned -- Package 1 Package 2 Package 3" at bounding box center [1295, 304] width 85 height 25
select select "0"
click at [1252, 292] on select "-- Not Assigned -- Package 1 Package 2 Package 3" at bounding box center [1295, 304] width 85 height 25
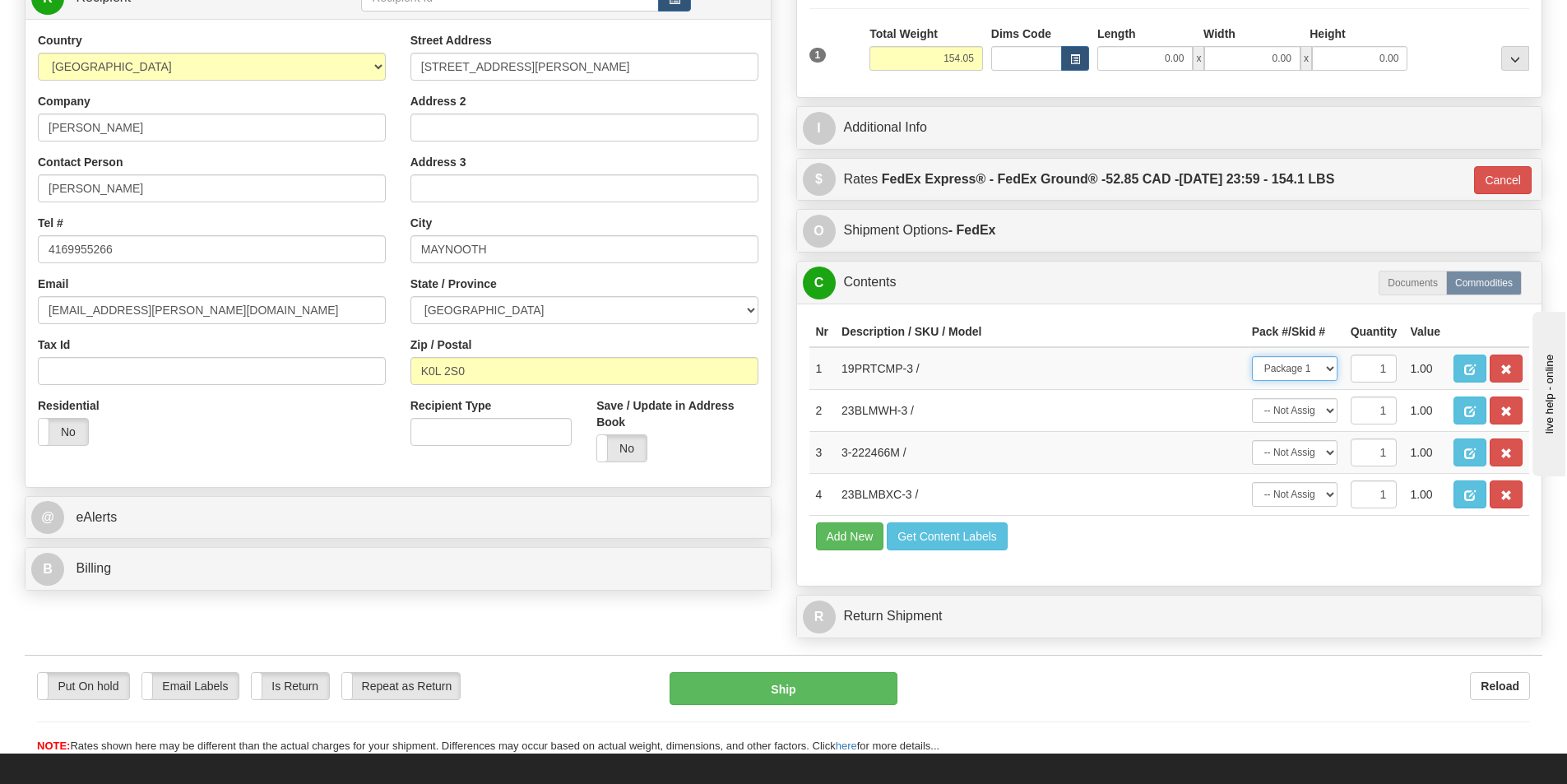
scroll to position [143, 0]
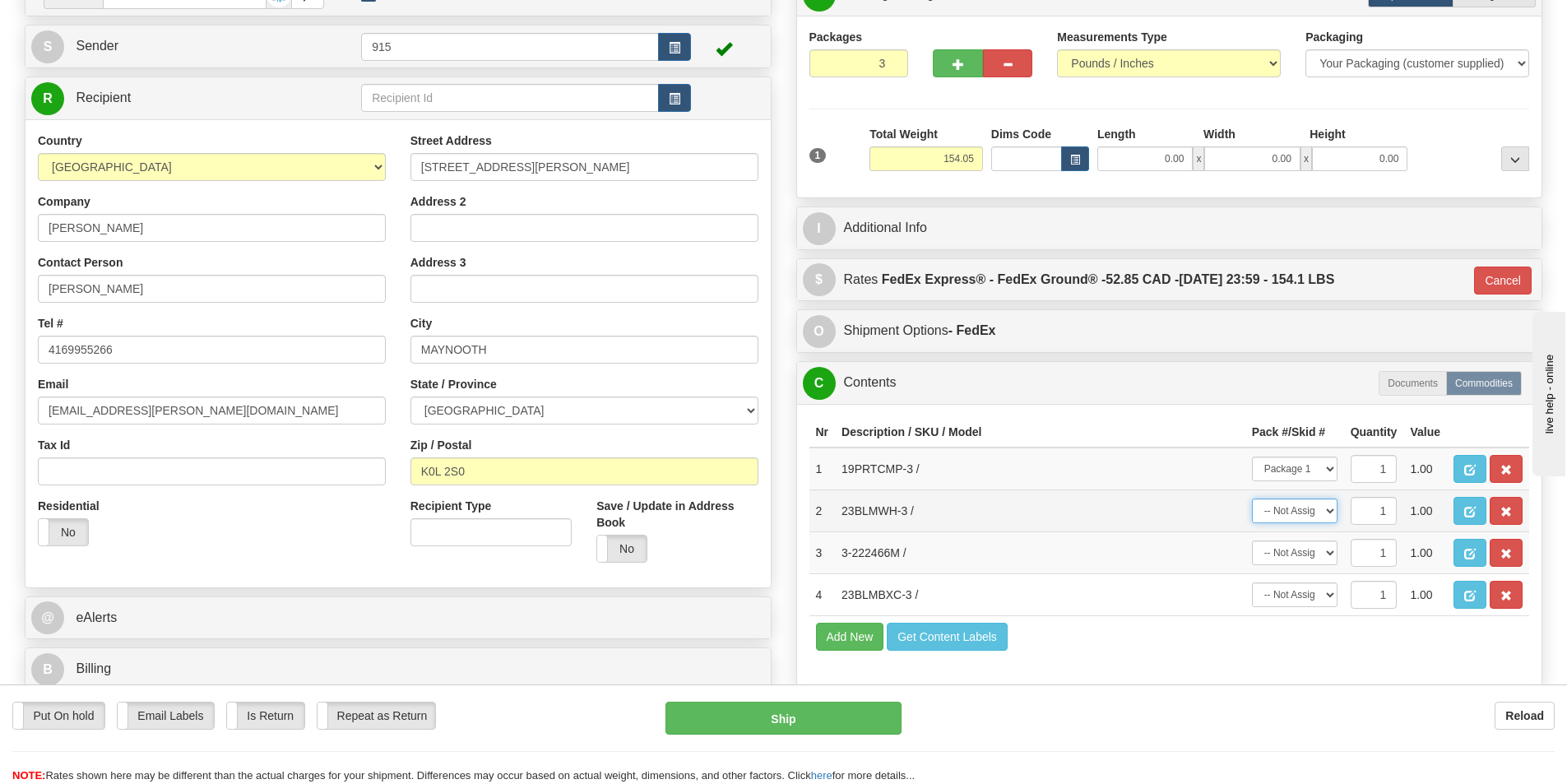
click at [1318, 515] on select "-- Not Assigned -- Package 1 Package 2 Package 3" at bounding box center [1295, 511] width 85 height 25
select select "0"
click at [1252, 499] on select "-- Not Assigned -- Package 1 Package 2 Package 3" at bounding box center [1295, 511] width 85 height 25
click at [1308, 551] on select "-- Not Assigned -- Package 1 Package 2 Package 3" at bounding box center [1295, 553] width 85 height 25
select select "1"
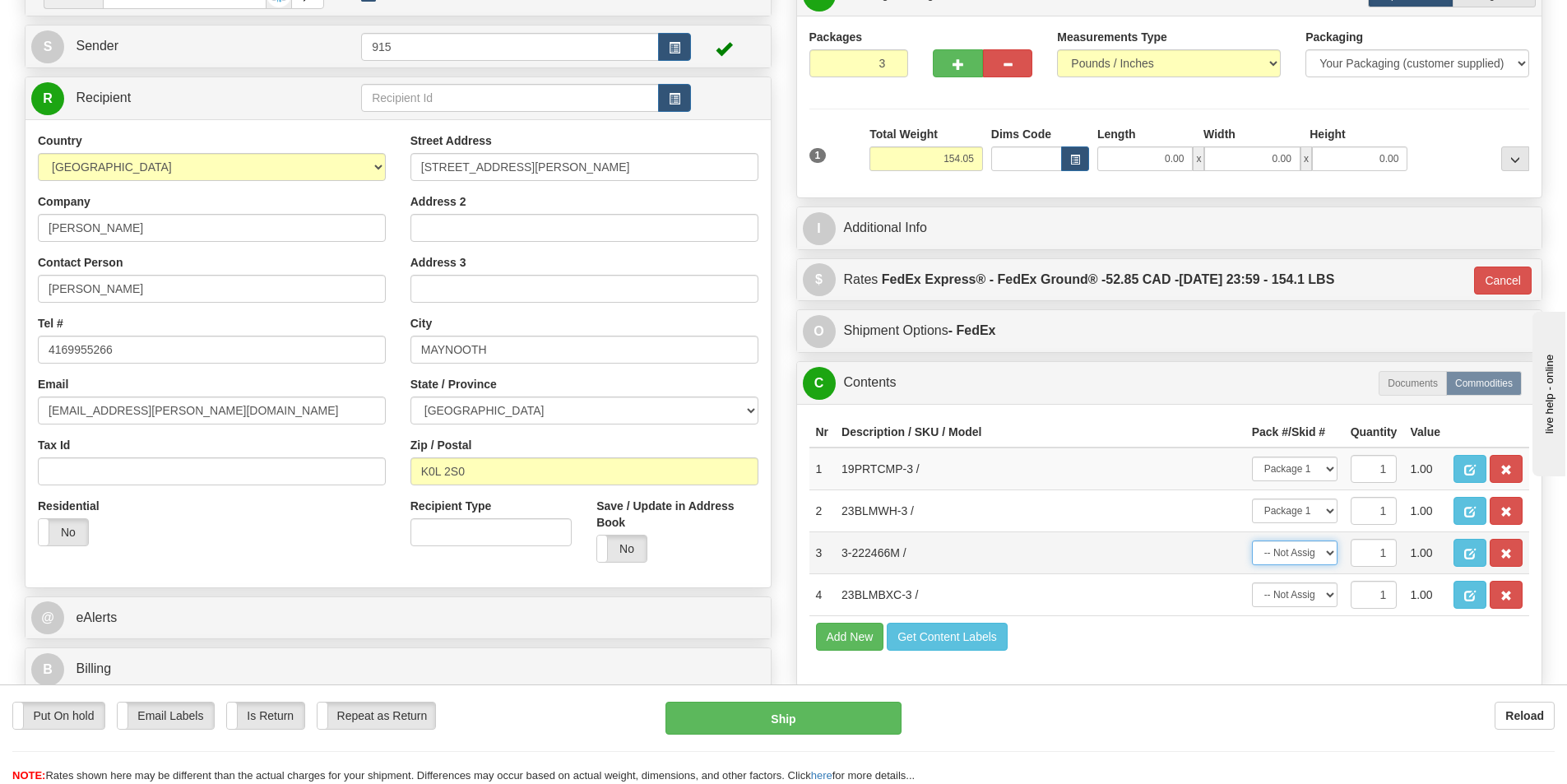
click at [1252, 540] on select "-- Not Assigned -- Package 1 Package 2 Package 3" at bounding box center [1295, 553] width 85 height 25
click at [1309, 592] on select "-- Not Assigned -- Package 1 Package 2 Package 3" at bounding box center [1295, 595] width 85 height 25
select select "2"
click at [1252, 582] on select "-- Not Assigned -- Package 1 Package 2 Package 3" at bounding box center [1295, 595] width 85 height 25
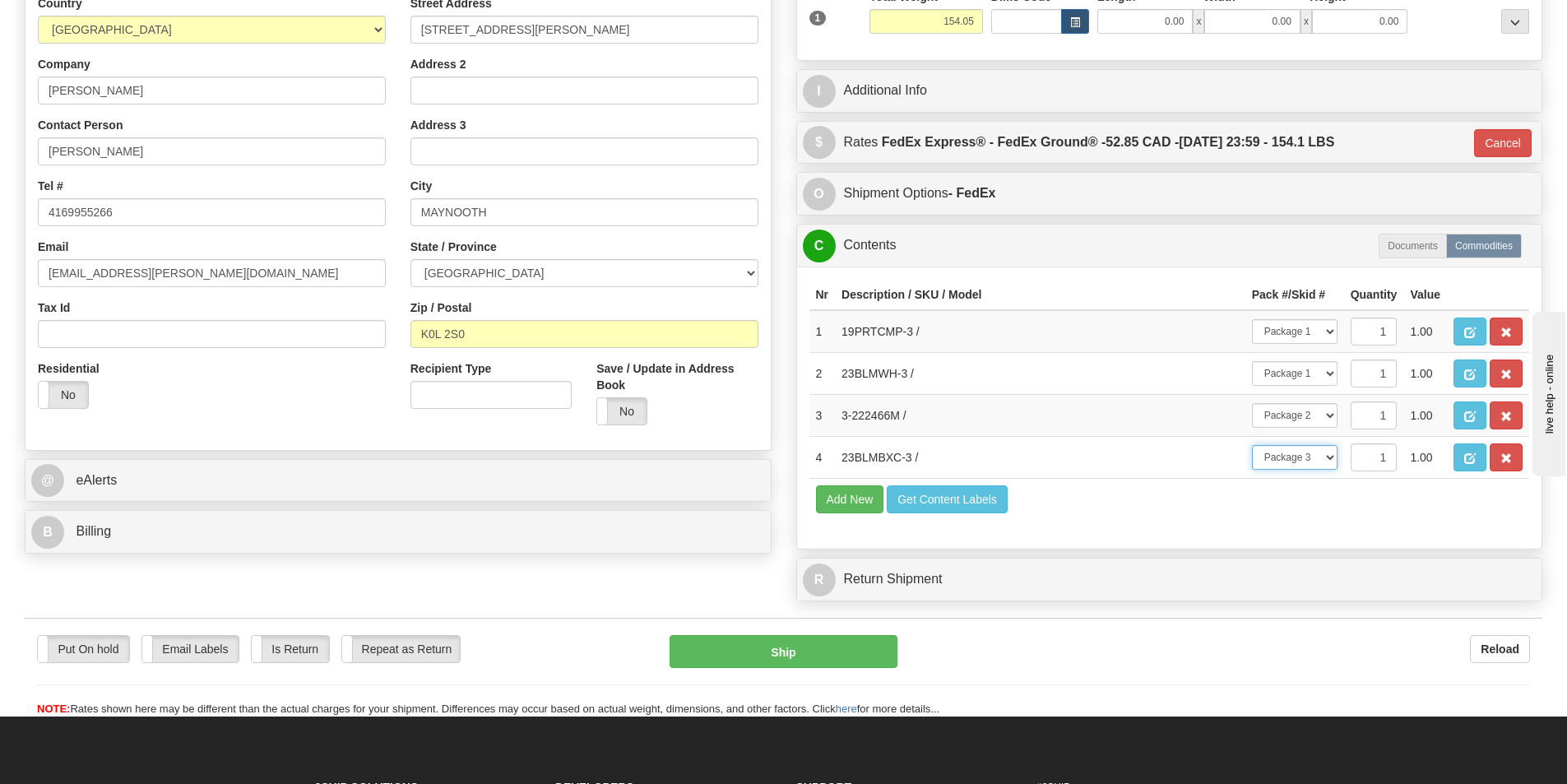
scroll to position [329, 0]
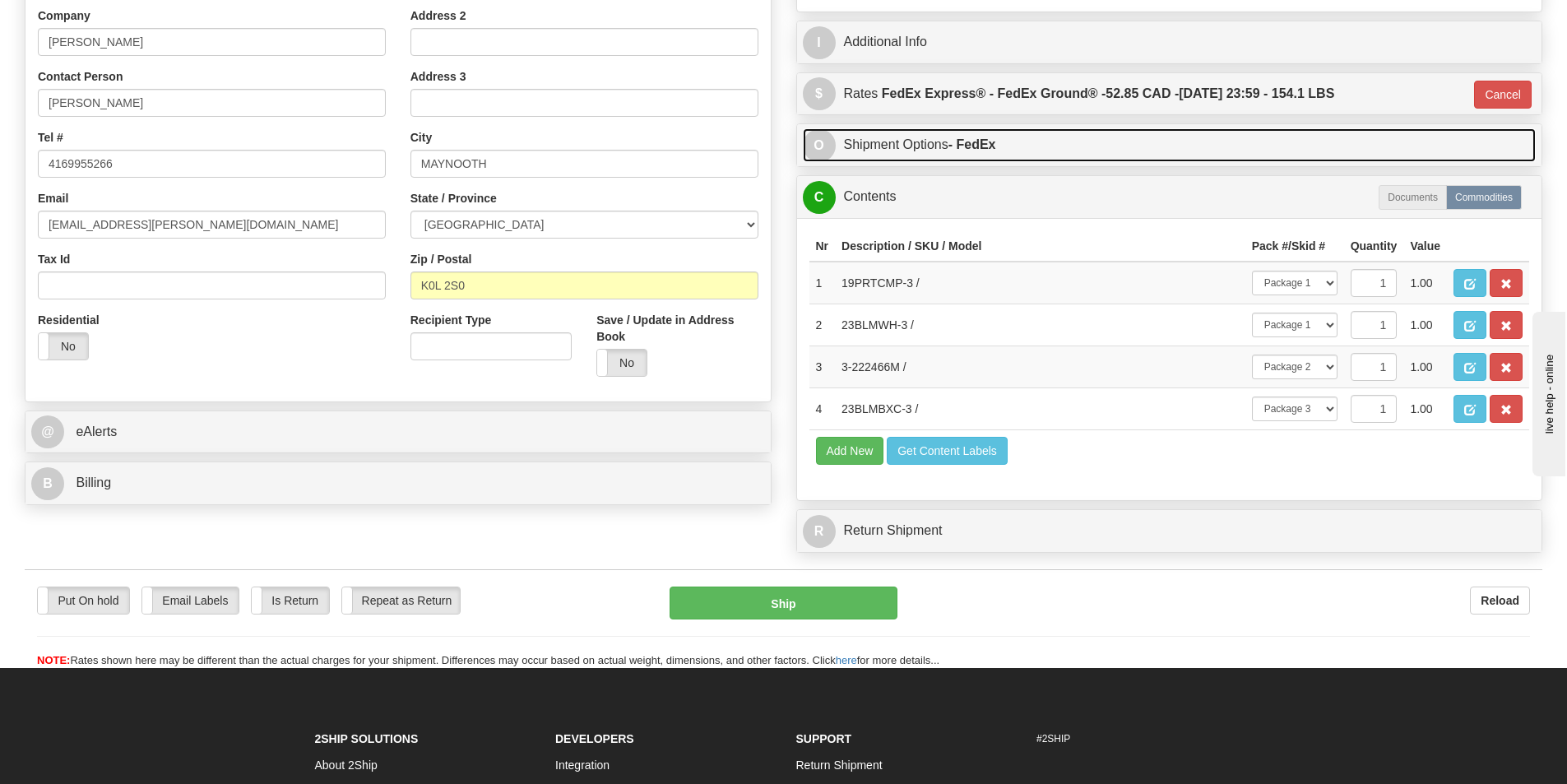
click at [983, 141] on strong "- FedEx" at bounding box center [973, 145] width 48 height 14
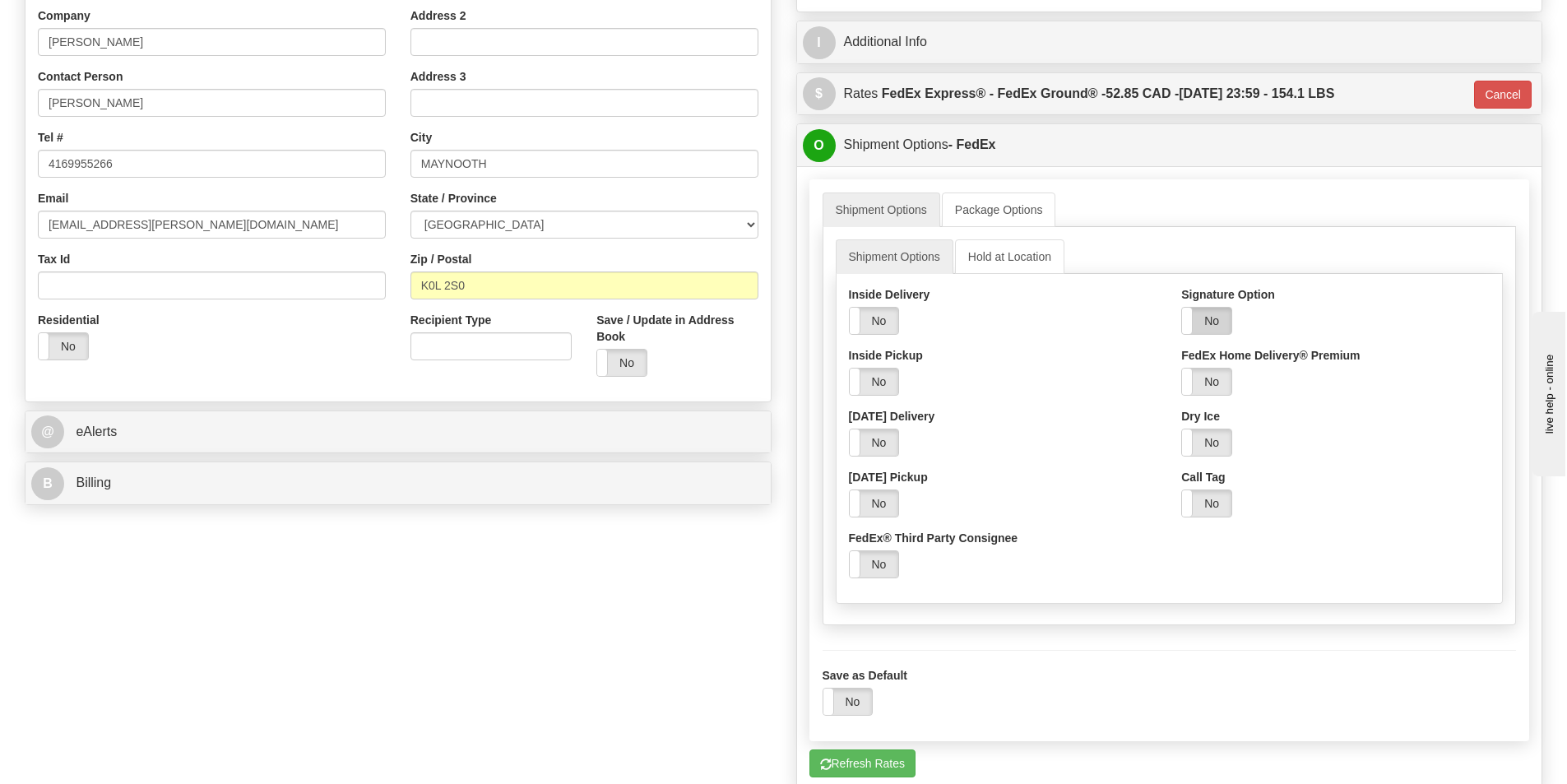
click at [1220, 308] on label "No" at bounding box center [1207, 321] width 50 height 27
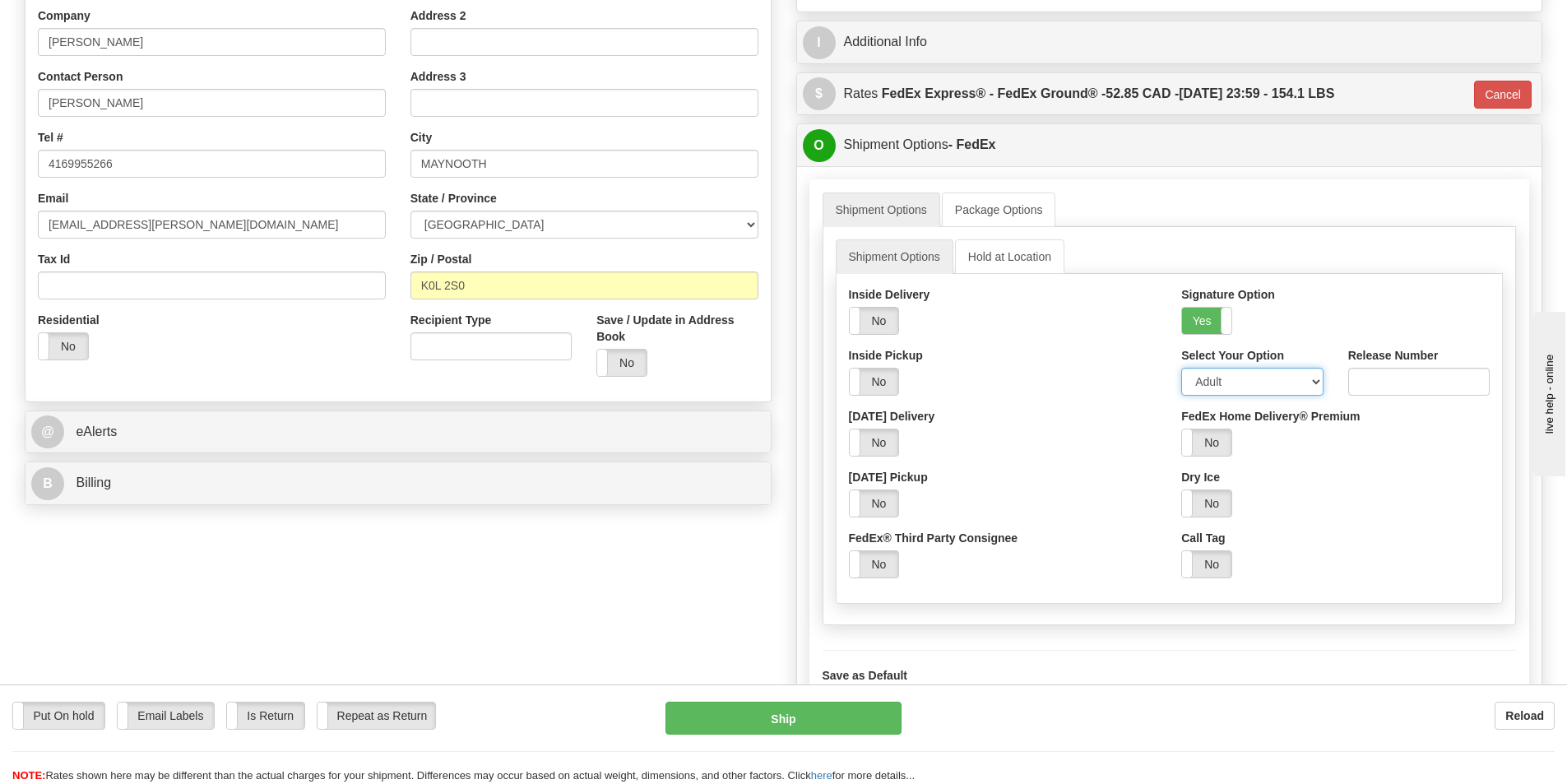
click at [1230, 382] on select "Adult Direct Indirect No Signature Required Service Default" at bounding box center [1252, 381] width 141 height 28
select select "2"
click at [1182, 368] on select "Adult Direct Indirect No Signature Required Service Default" at bounding box center [1252, 381] width 141 height 28
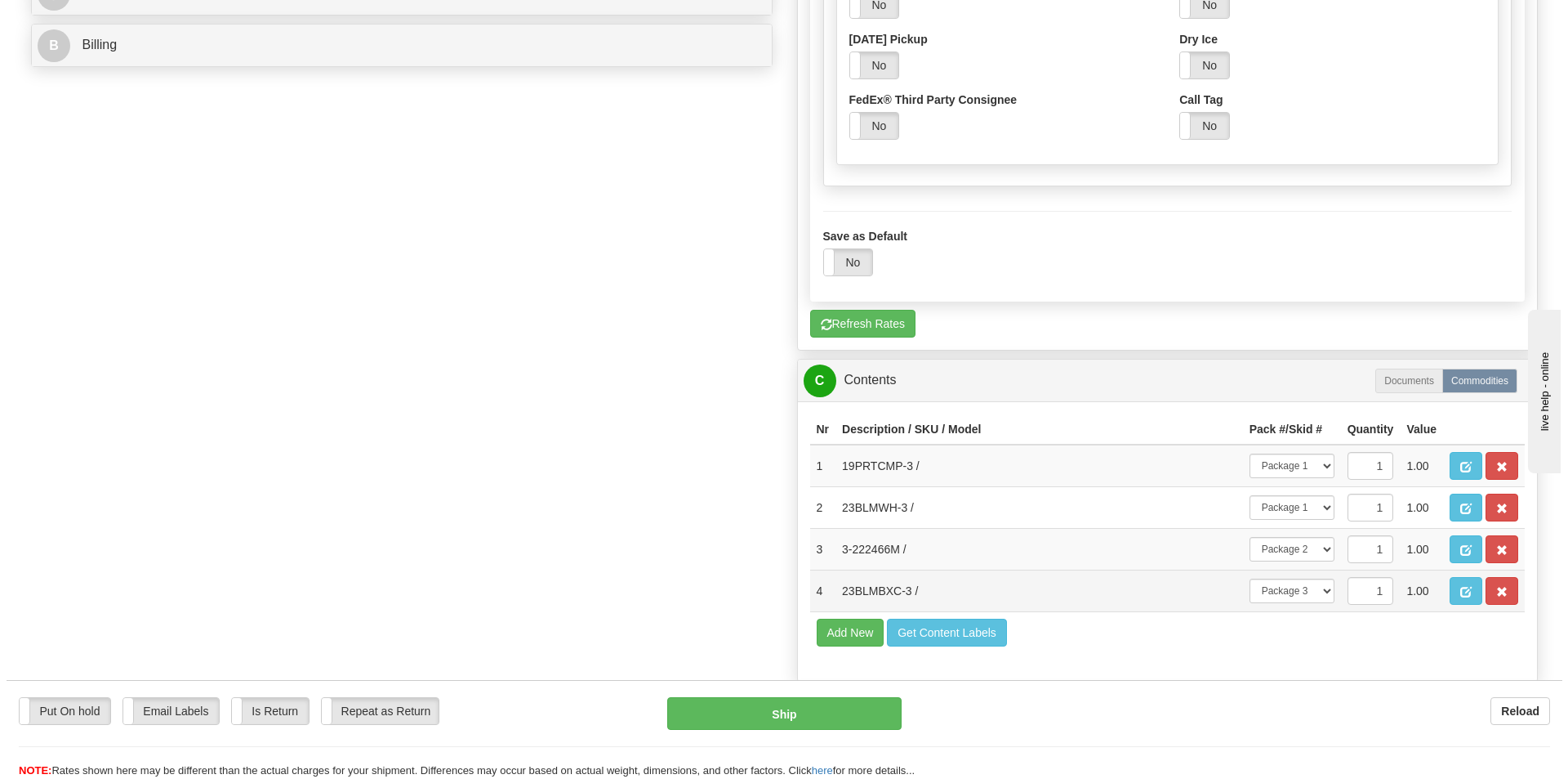
scroll to position [925, 0]
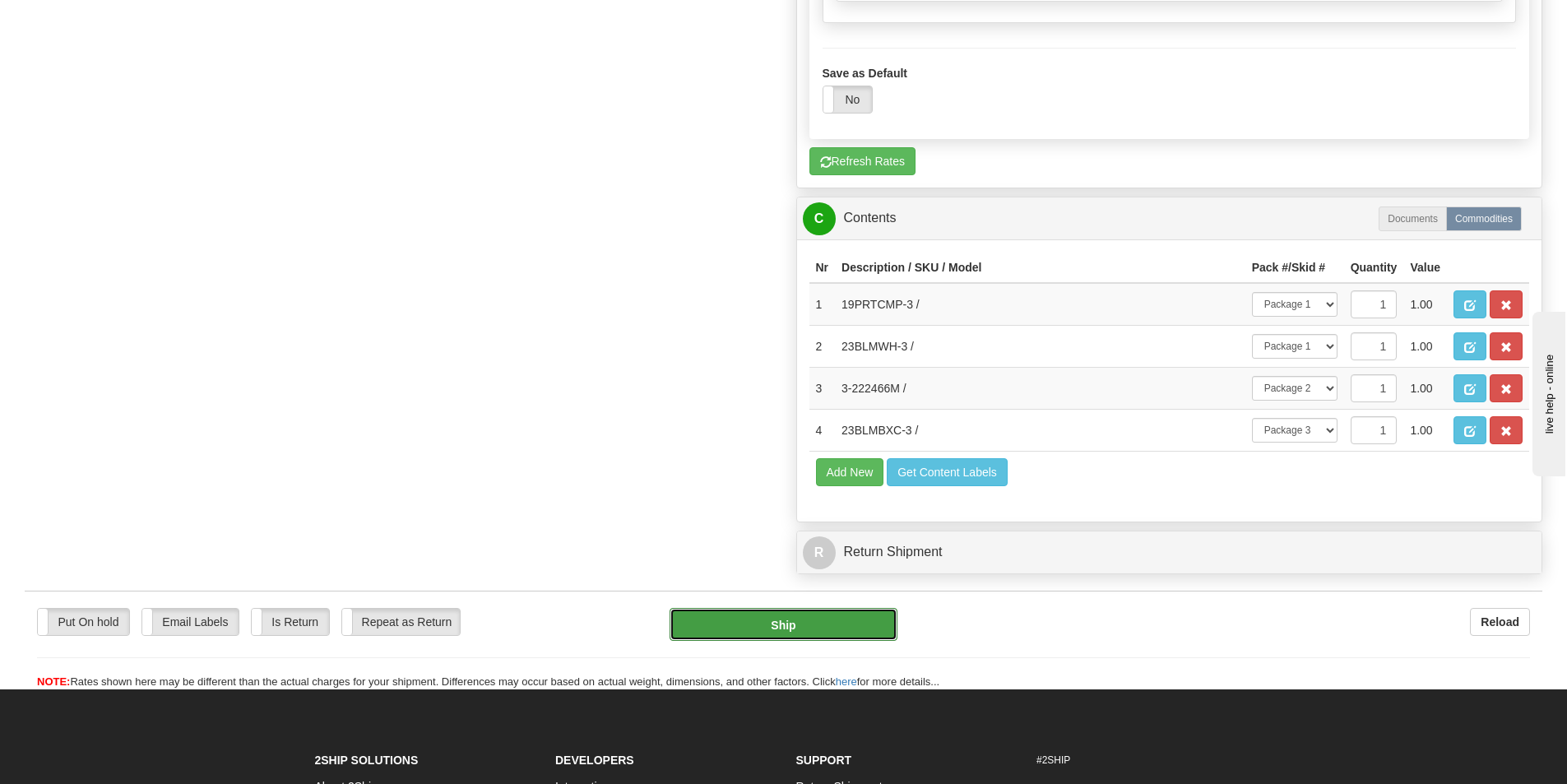
click at [857, 629] on button "Ship" at bounding box center [784, 624] width 228 height 33
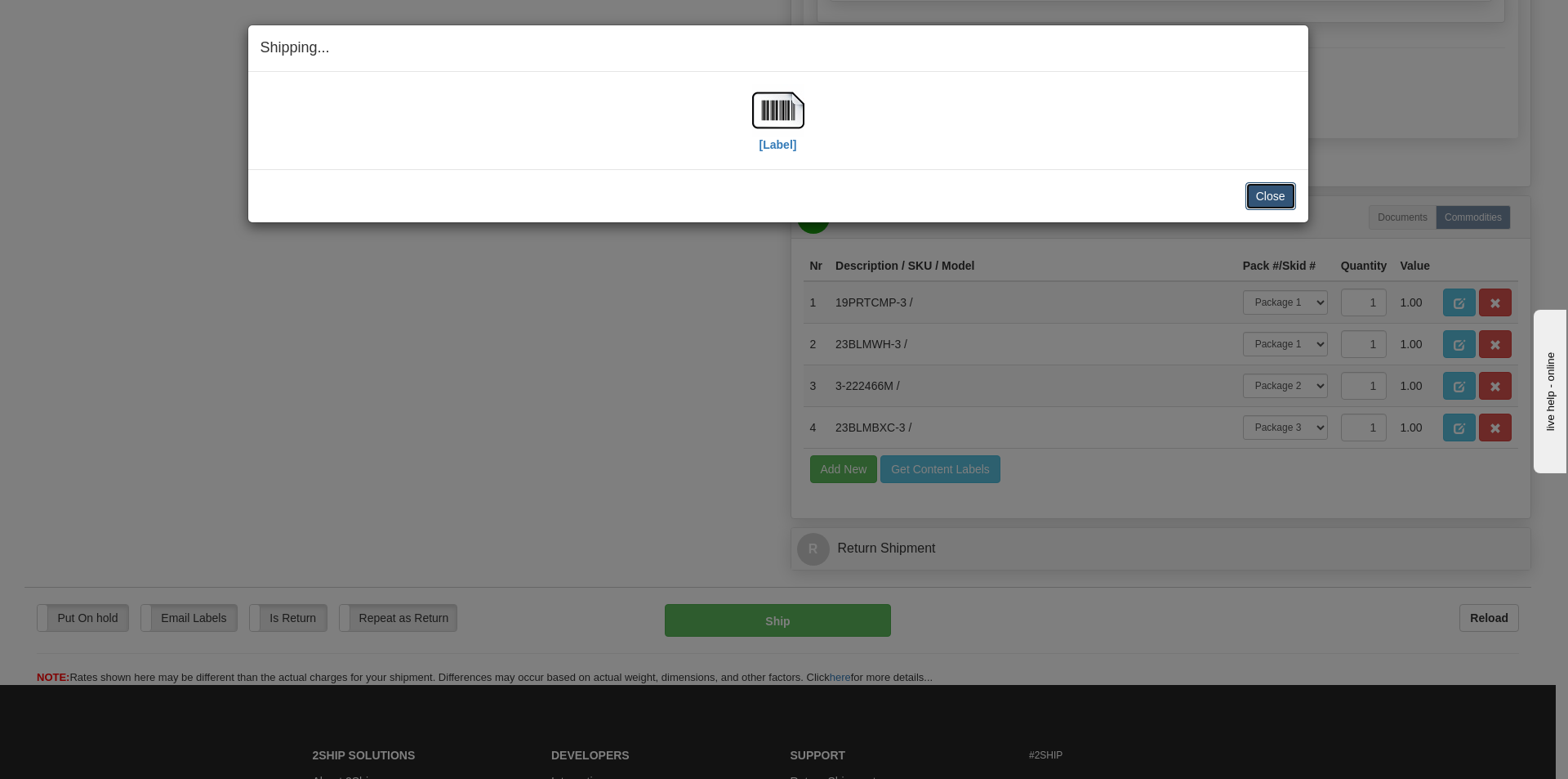
click at [1282, 188] on button "Close" at bounding box center [1270, 195] width 50 height 27
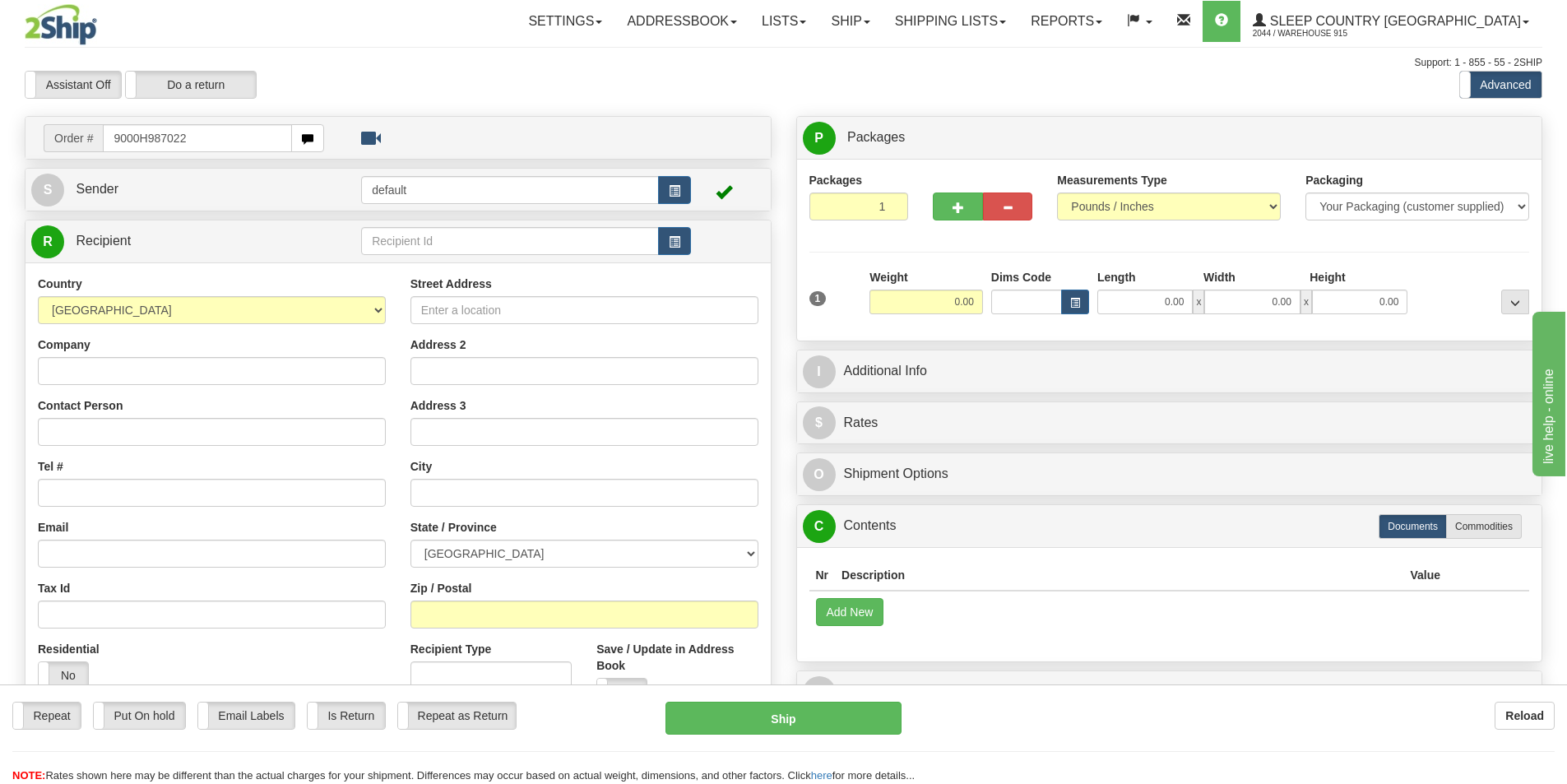
type input "9000H987022"
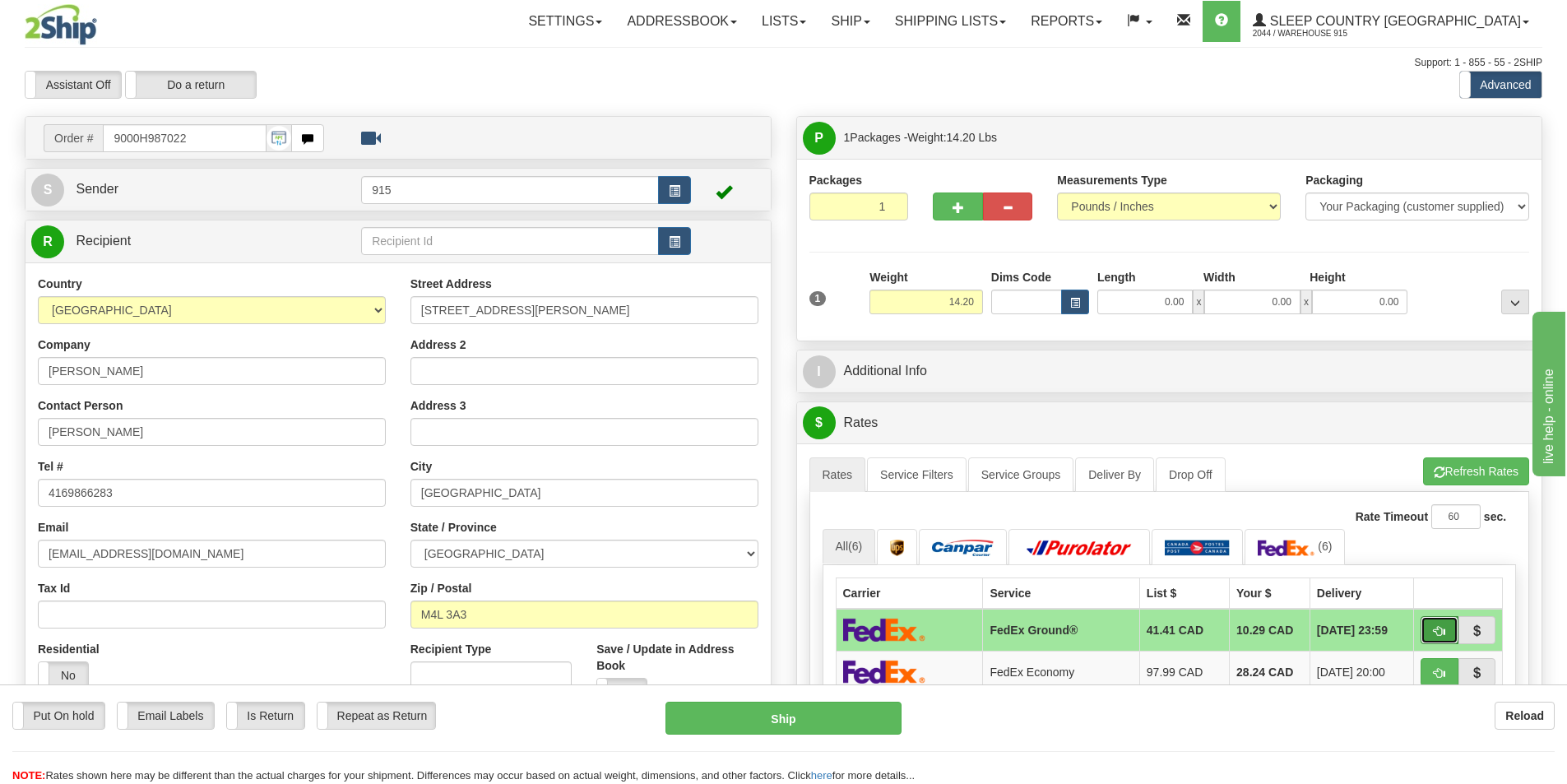
click at [1440, 640] on button "button" at bounding box center [1440, 629] width 38 height 28
type input "92"
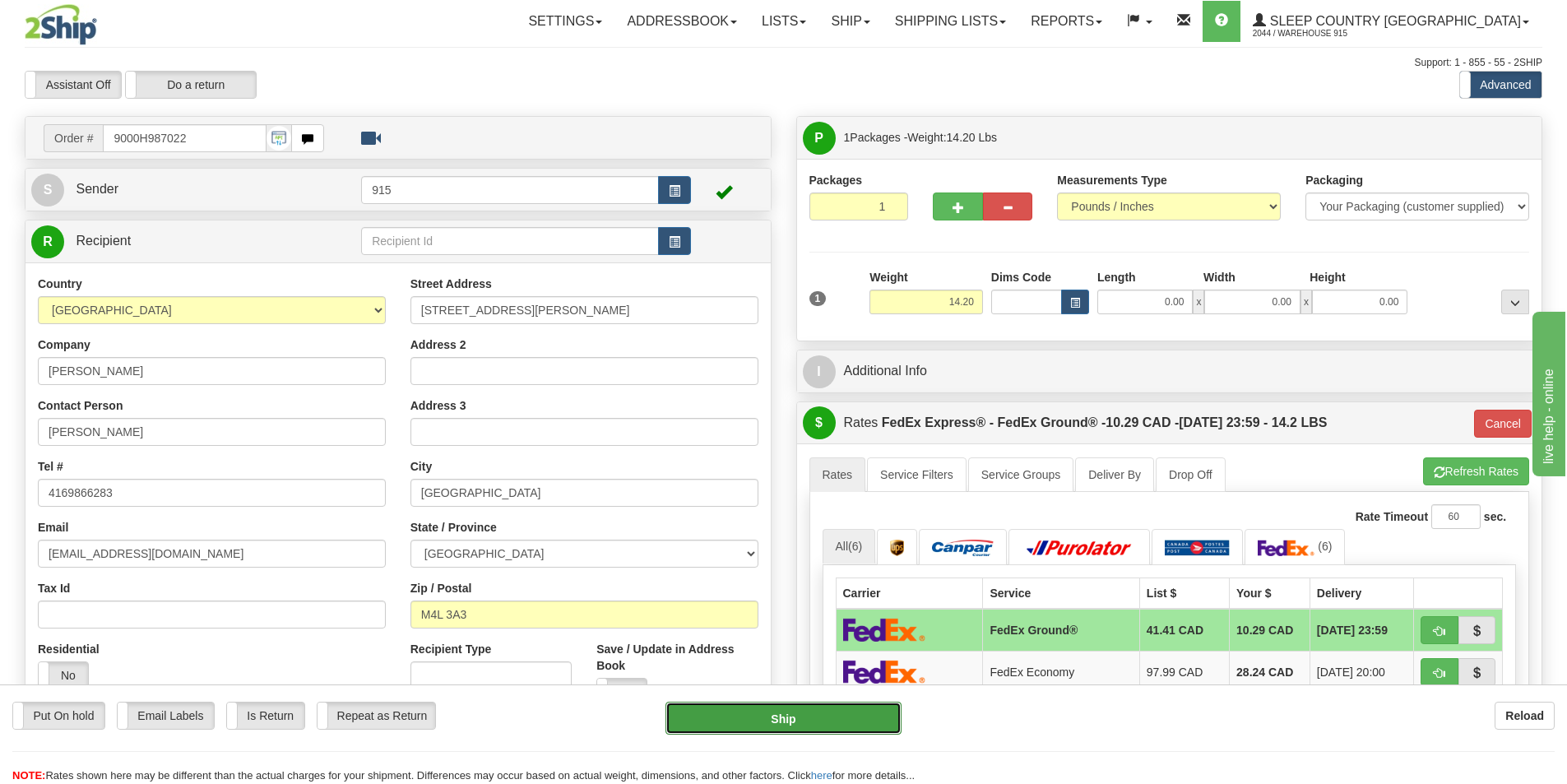
click at [885, 716] on button "Ship" at bounding box center [784, 717] width 237 height 33
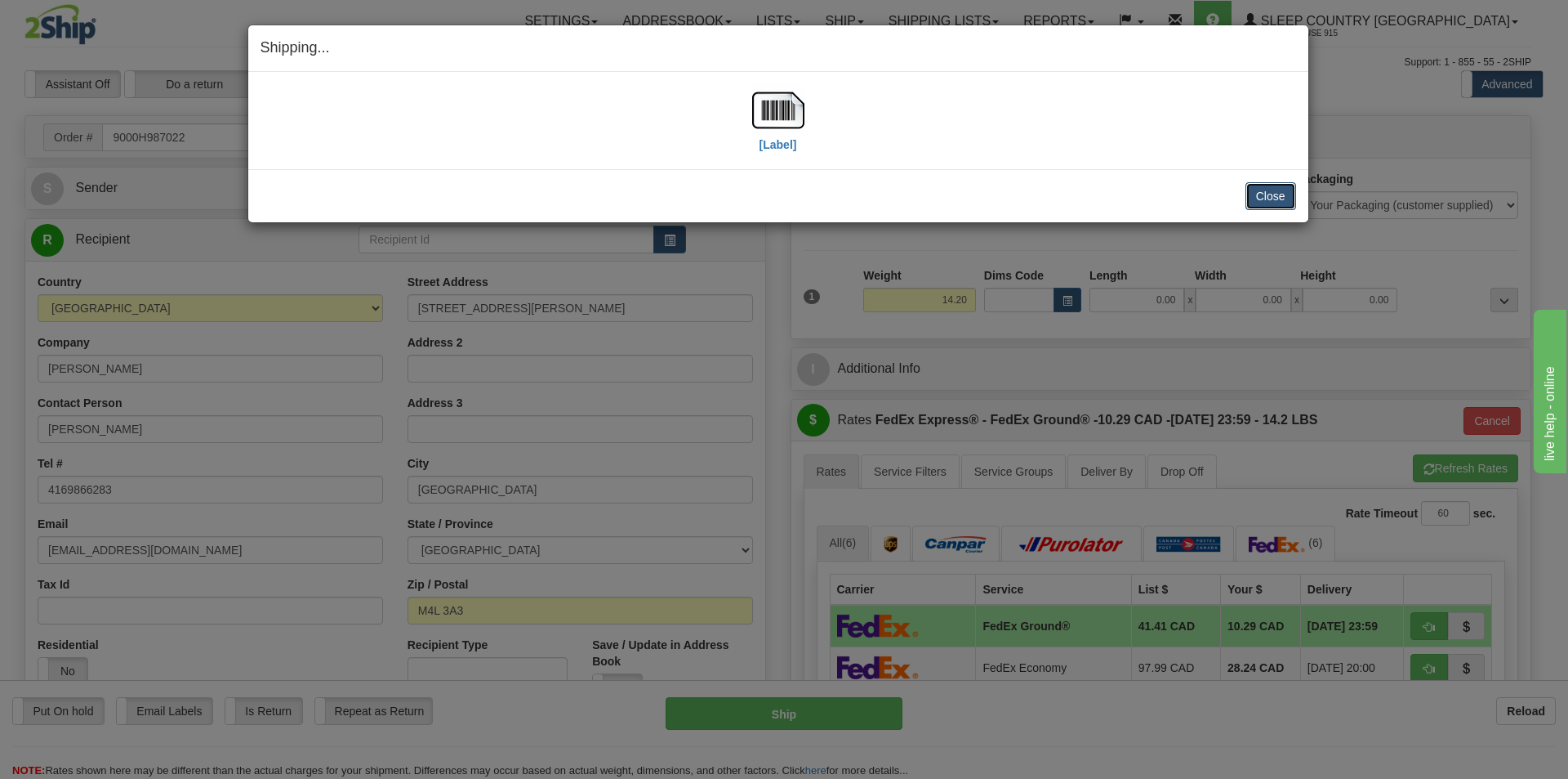
click at [1254, 198] on button "Close" at bounding box center [1270, 195] width 50 height 27
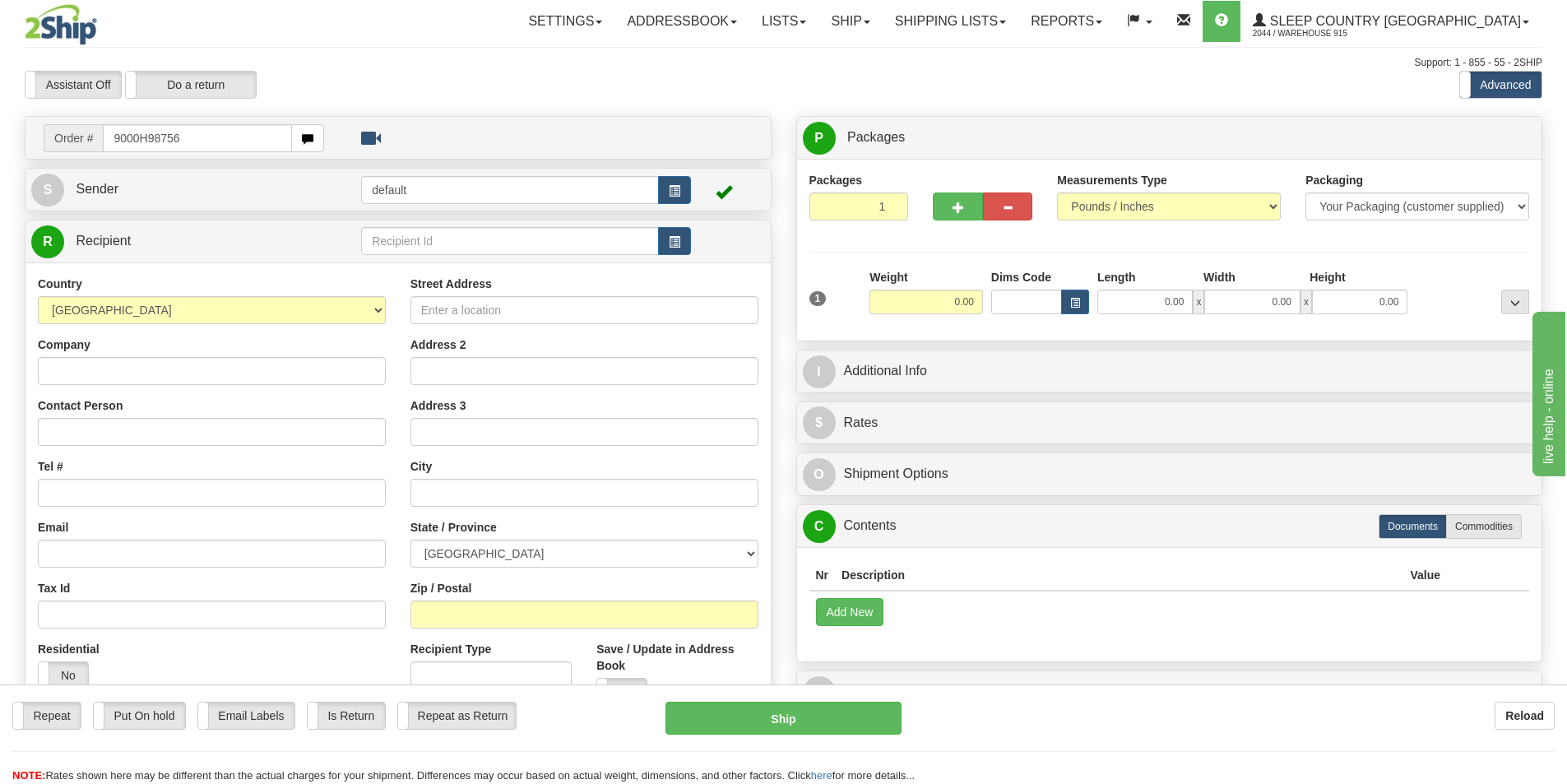
type input "9000H987564"
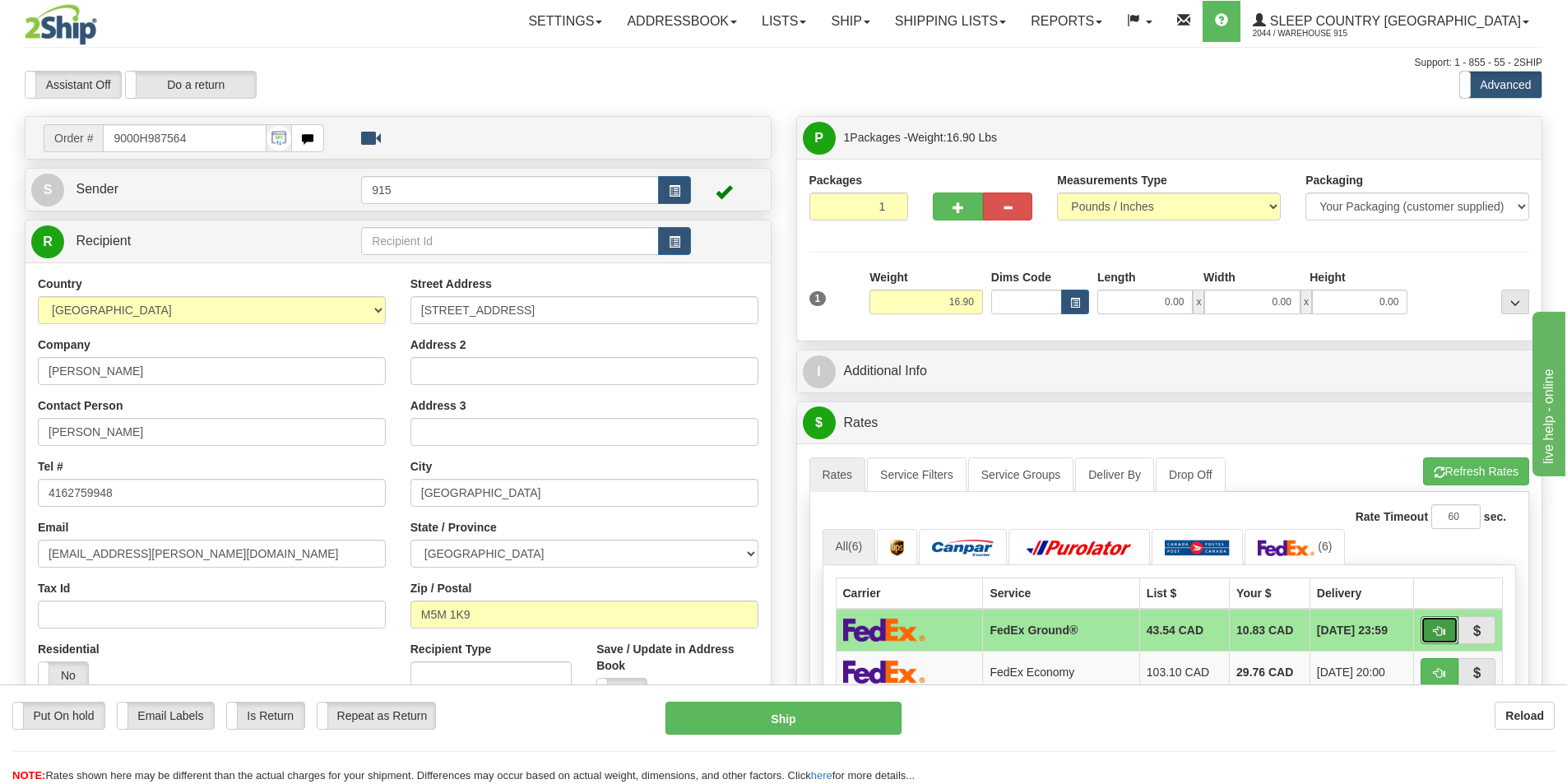
click at [1436, 639] on button "button" at bounding box center [1440, 629] width 38 height 28
type input "92"
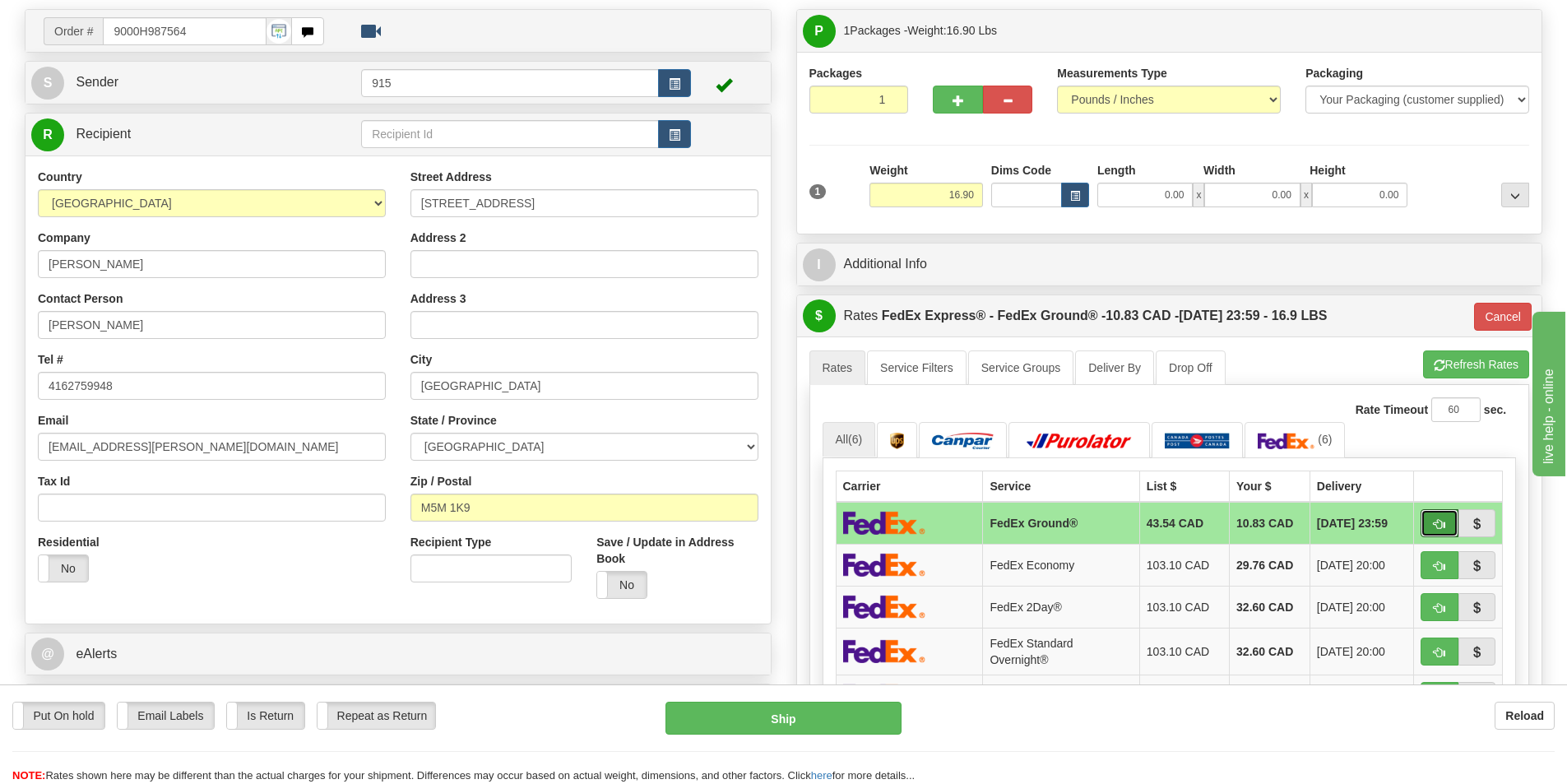
scroll to position [83, 0]
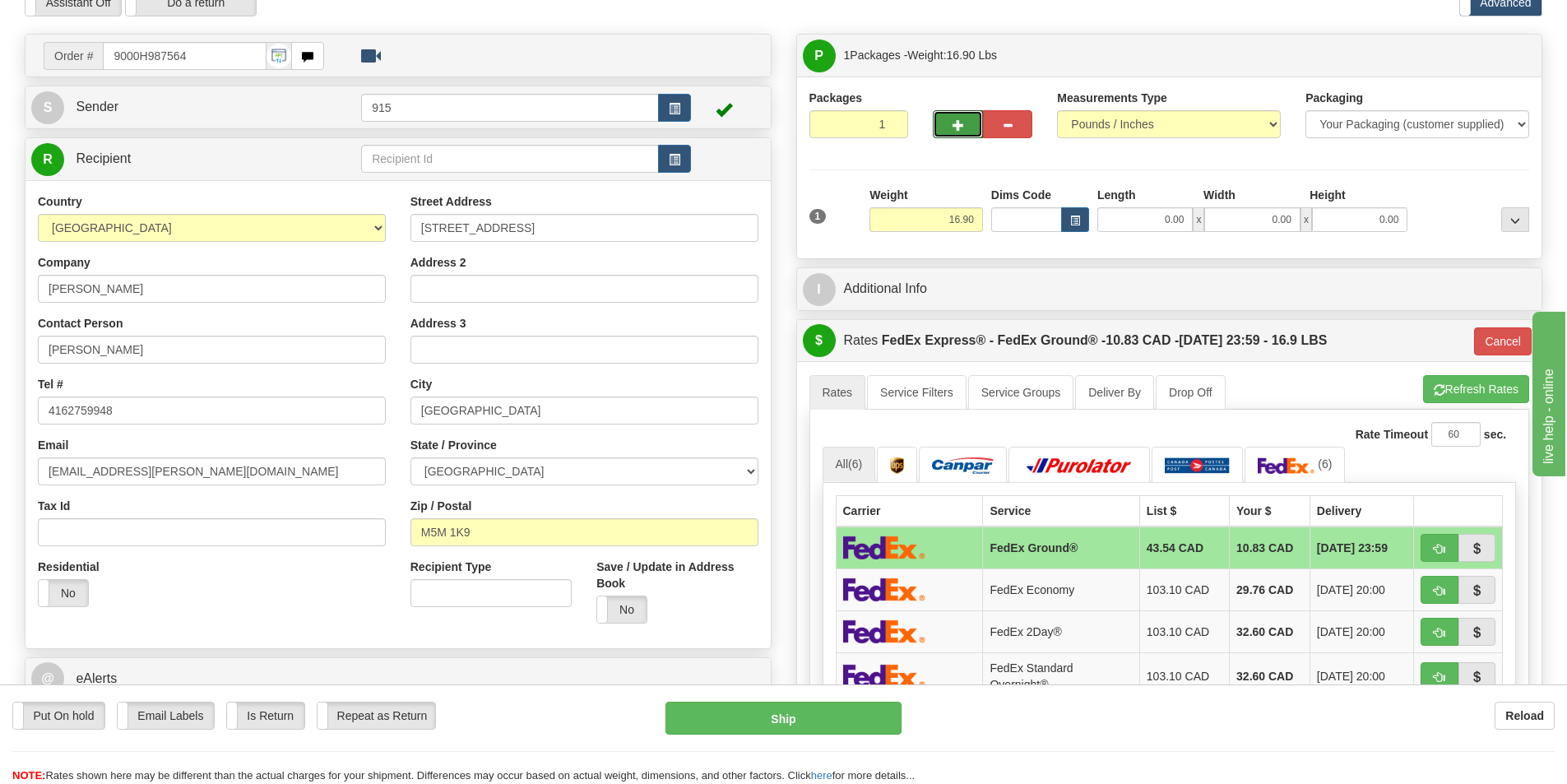
click at [965, 114] on button "button" at bounding box center [958, 124] width 50 height 28
type input "2"
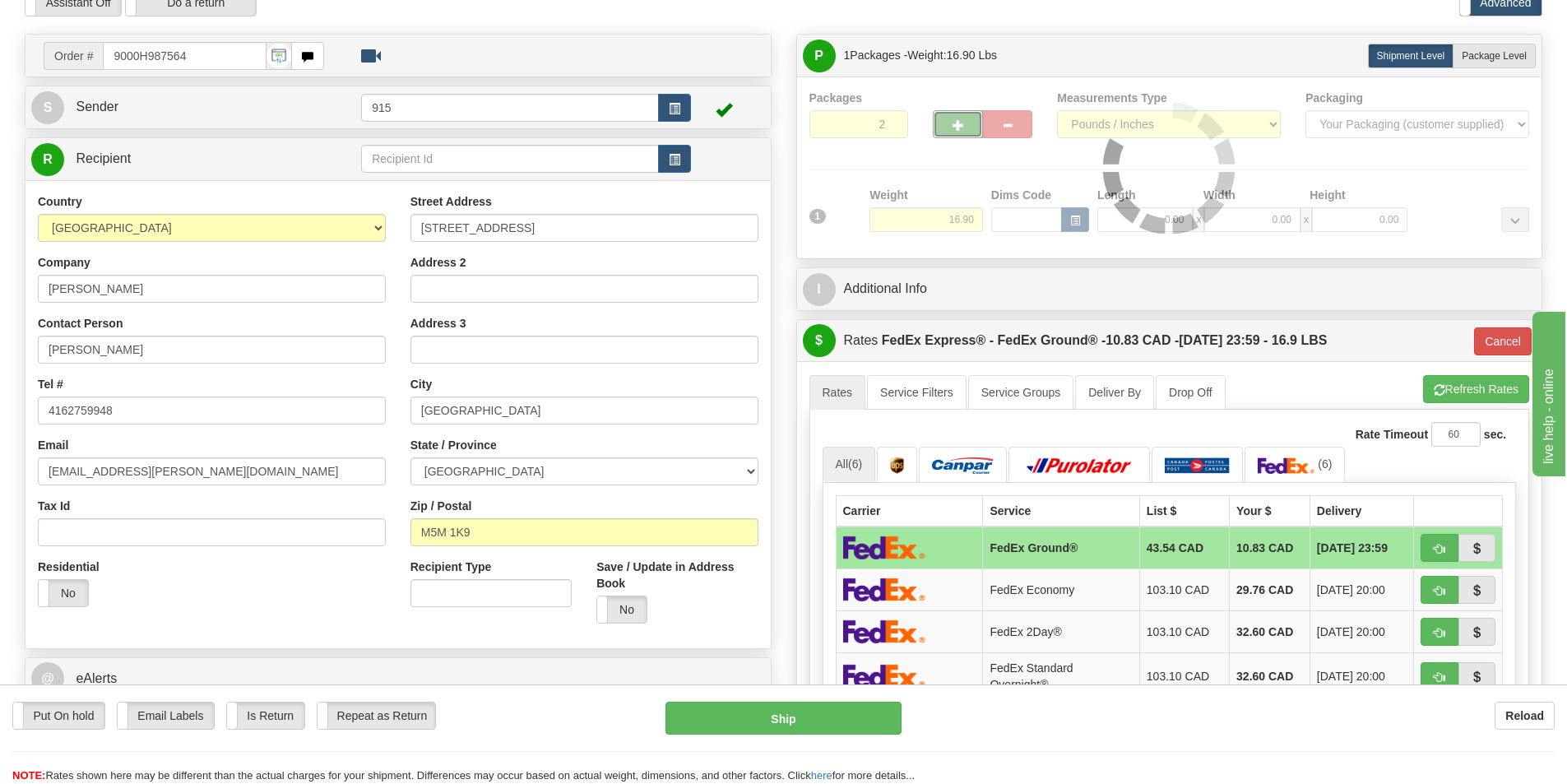
type input "92"
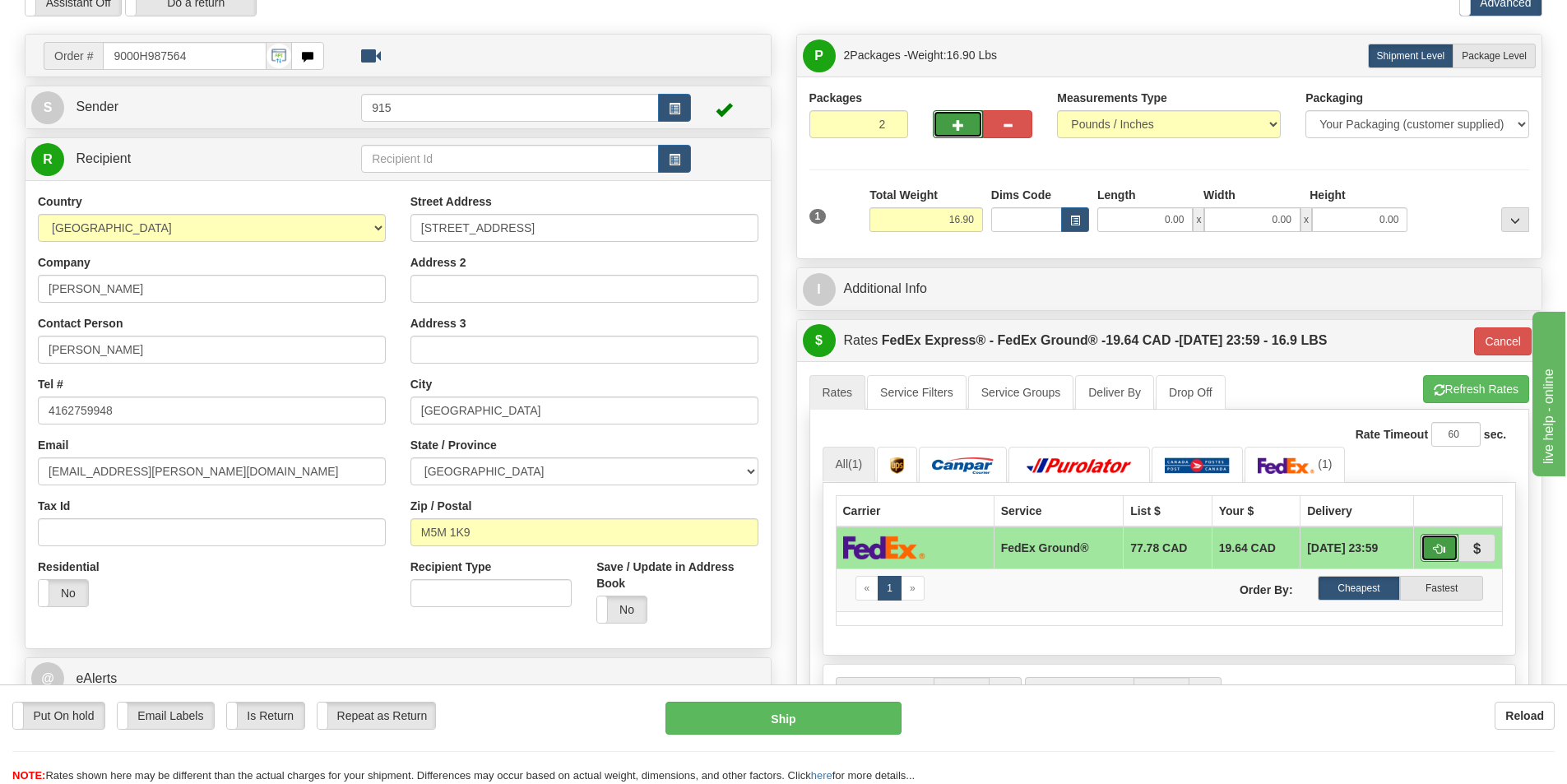
click at [1436, 552] on span "button" at bounding box center [1440, 549] width 12 height 11
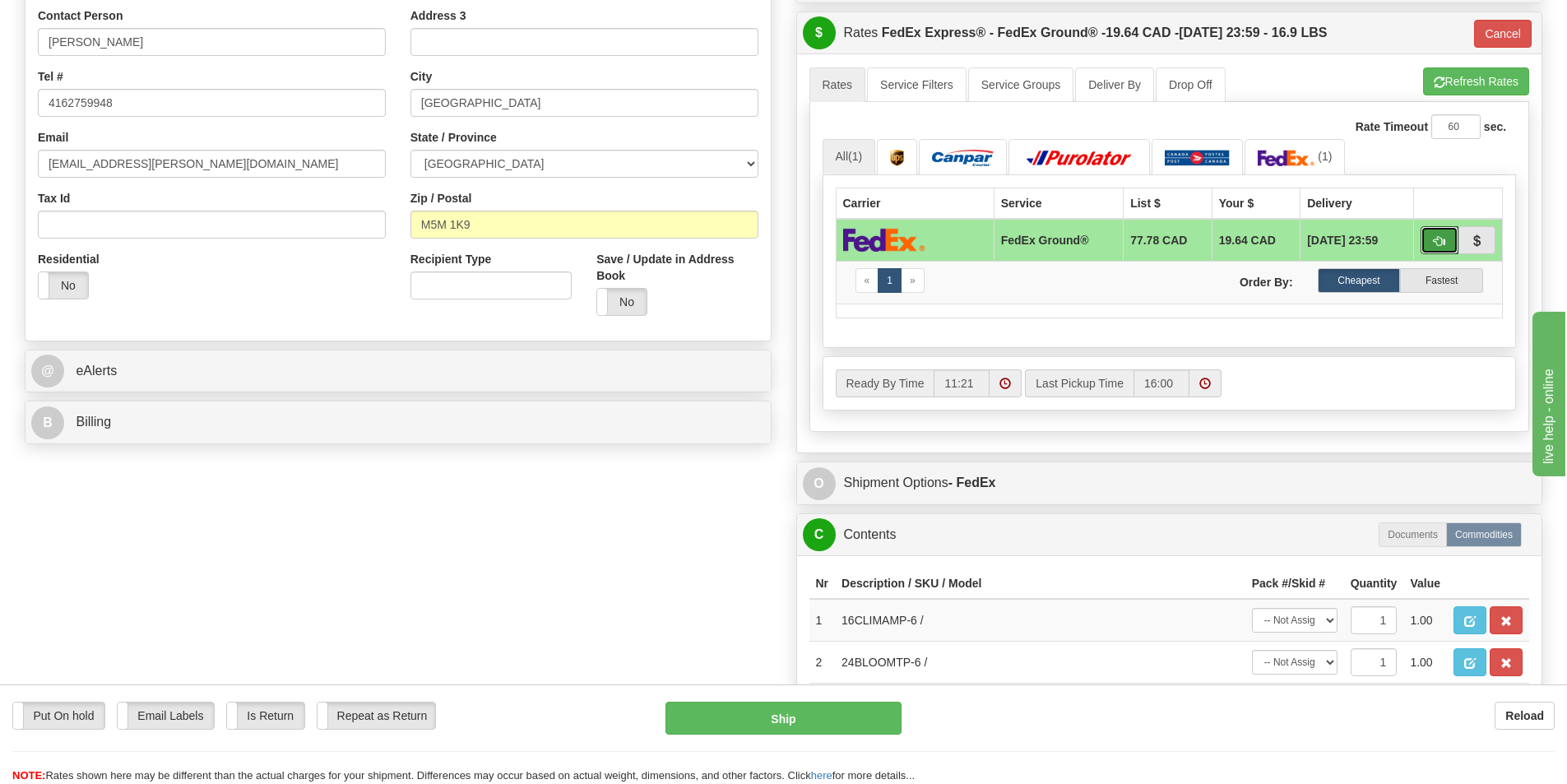
scroll to position [493, 0]
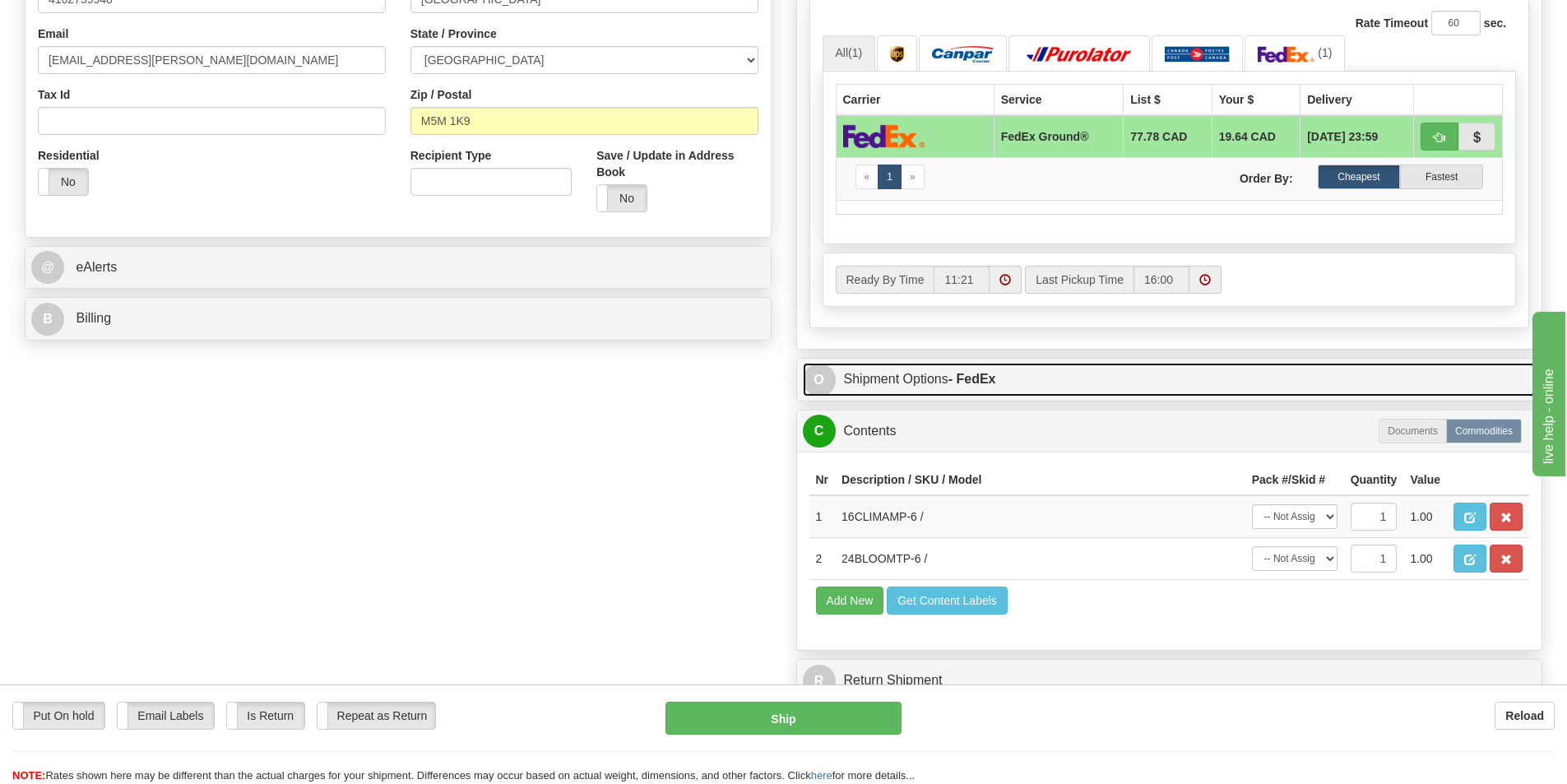
click at [969, 382] on strong "- FedEx" at bounding box center [973, 379] width 48 height 14
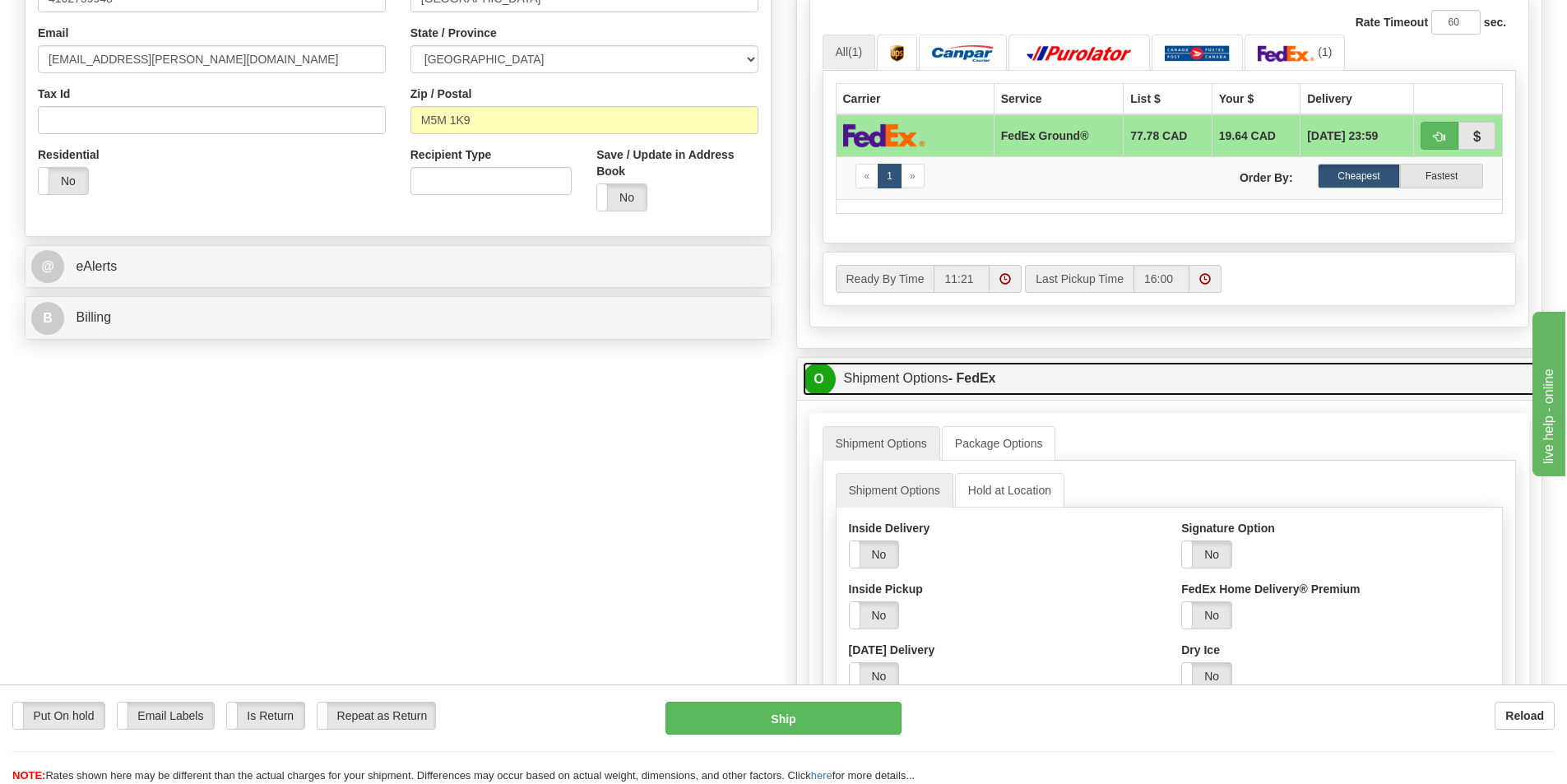
scroll to position [576, 0]
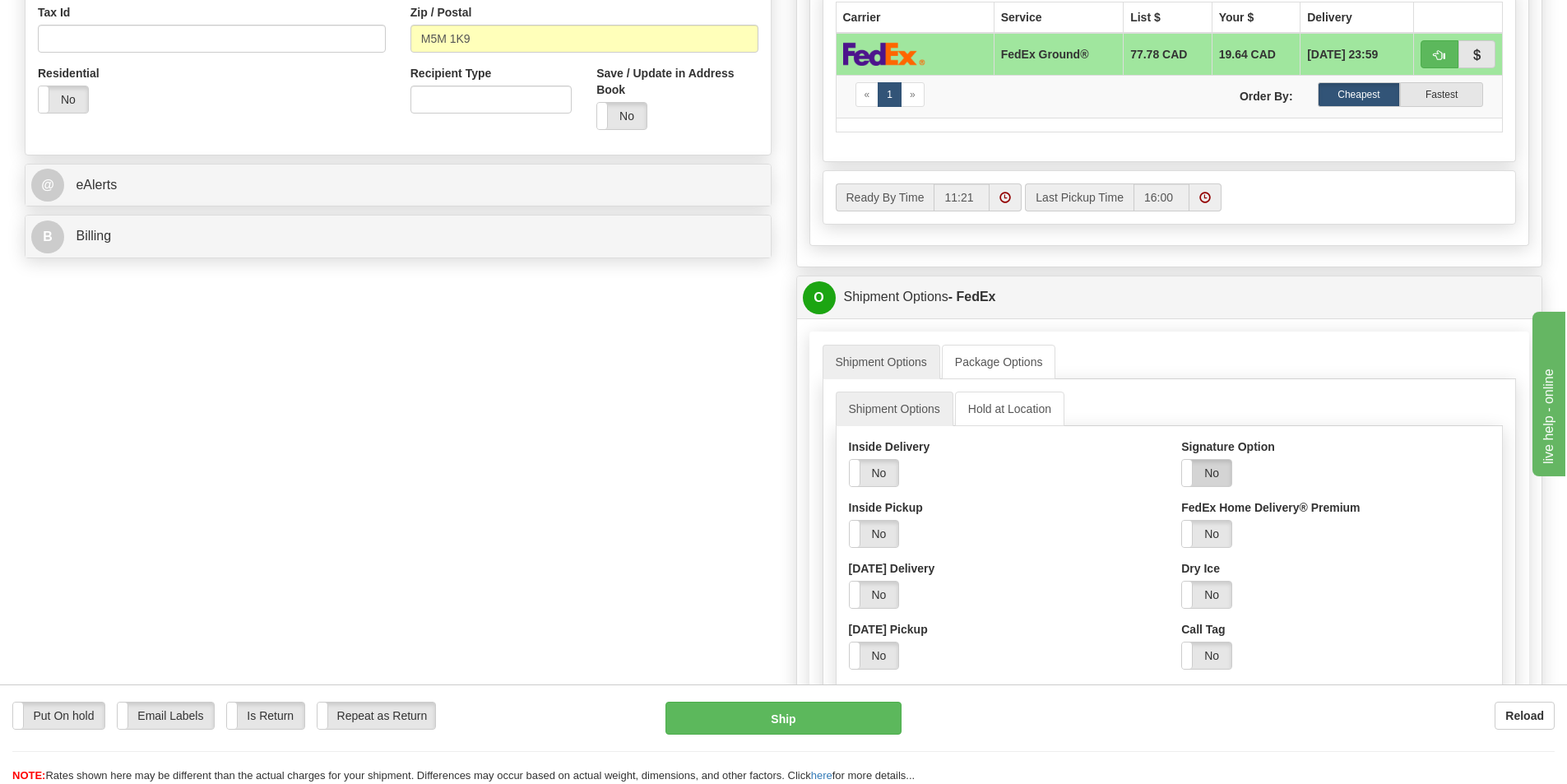
click at [1212, 471] on label "No" at bounding box center [1207, 473] width 50 height 27
click at [1225, 531] on select "Adult Direct Indirect No Signature Required Service Default" at bounding box center [1252, 533] width 141 height 28
select select "2"
click at [1182, 520] on select "Adult Direct Indirect No Signature Required Service Default" at bounding box center [1252, 533] width 141 height 28
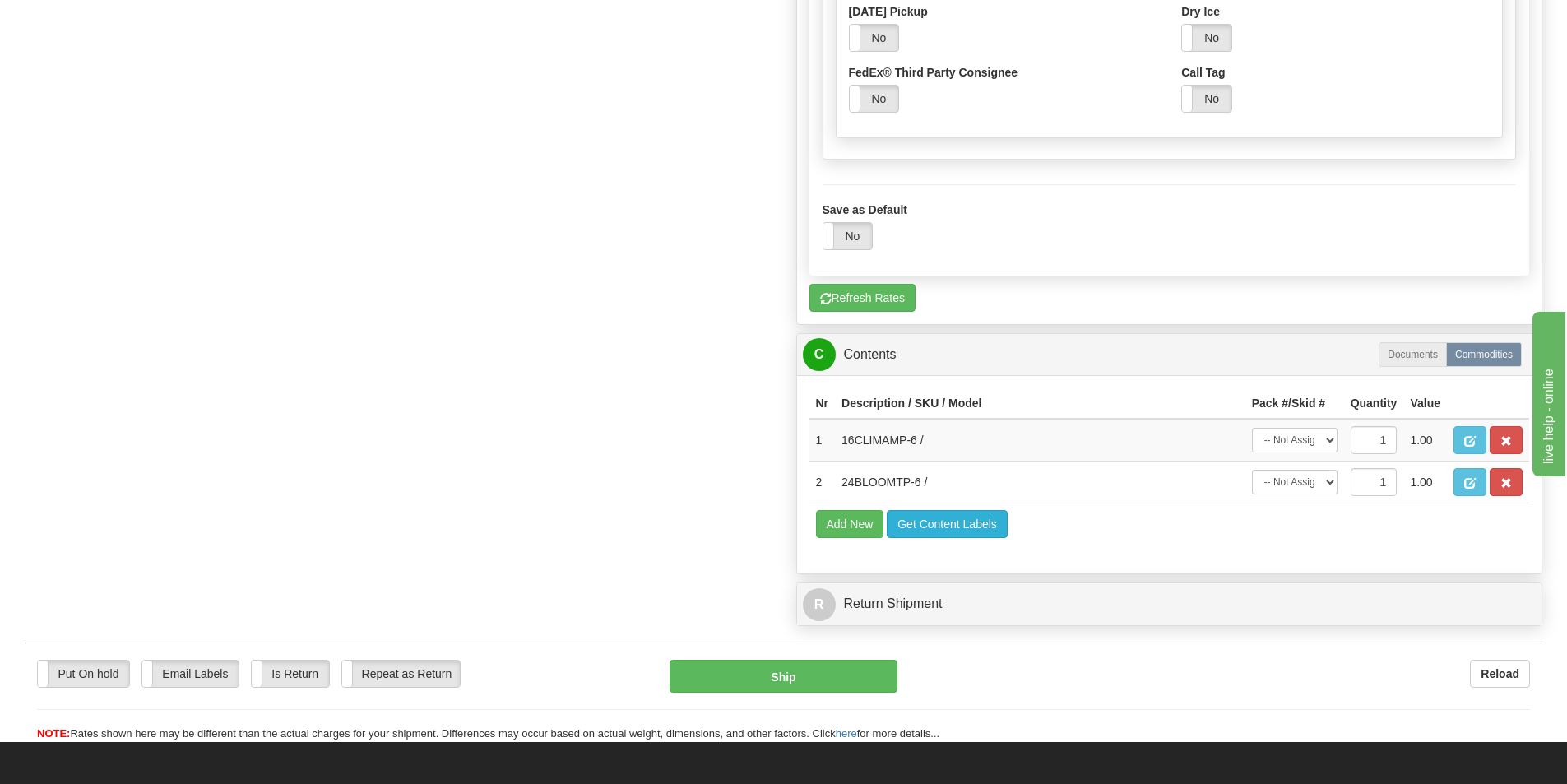
scroll to position [1234, 0]
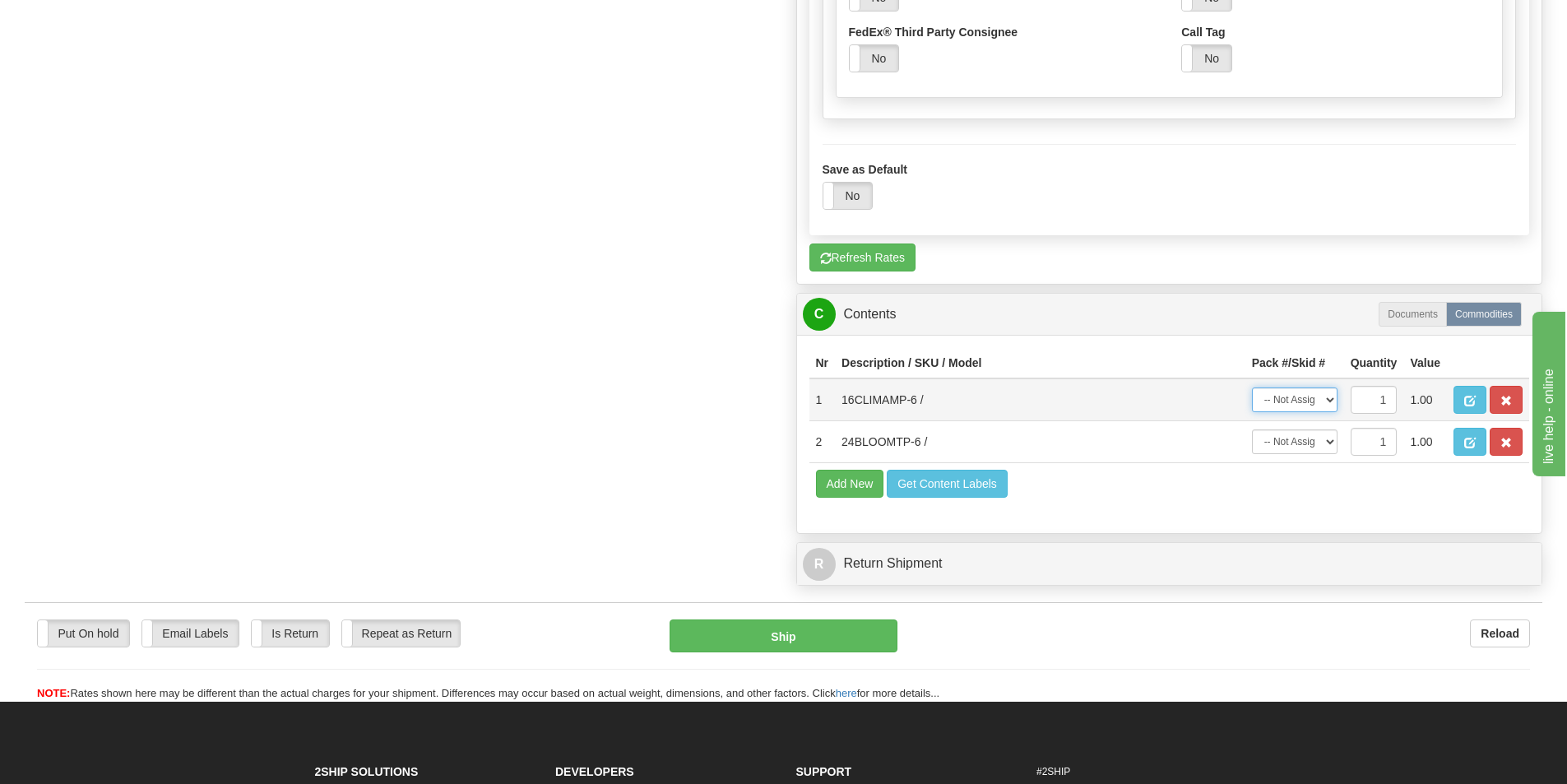
click at [1324, 405] on select "-- Not Assigned -- Package 1 Package 2" at bounding box center [1295, 400] width 85 height 25
select select "0"
click at [1252, 388] on select "-- Not Assigned -- Package 1 Package 2" at bounding box center [1295, 400] width 85 height 25
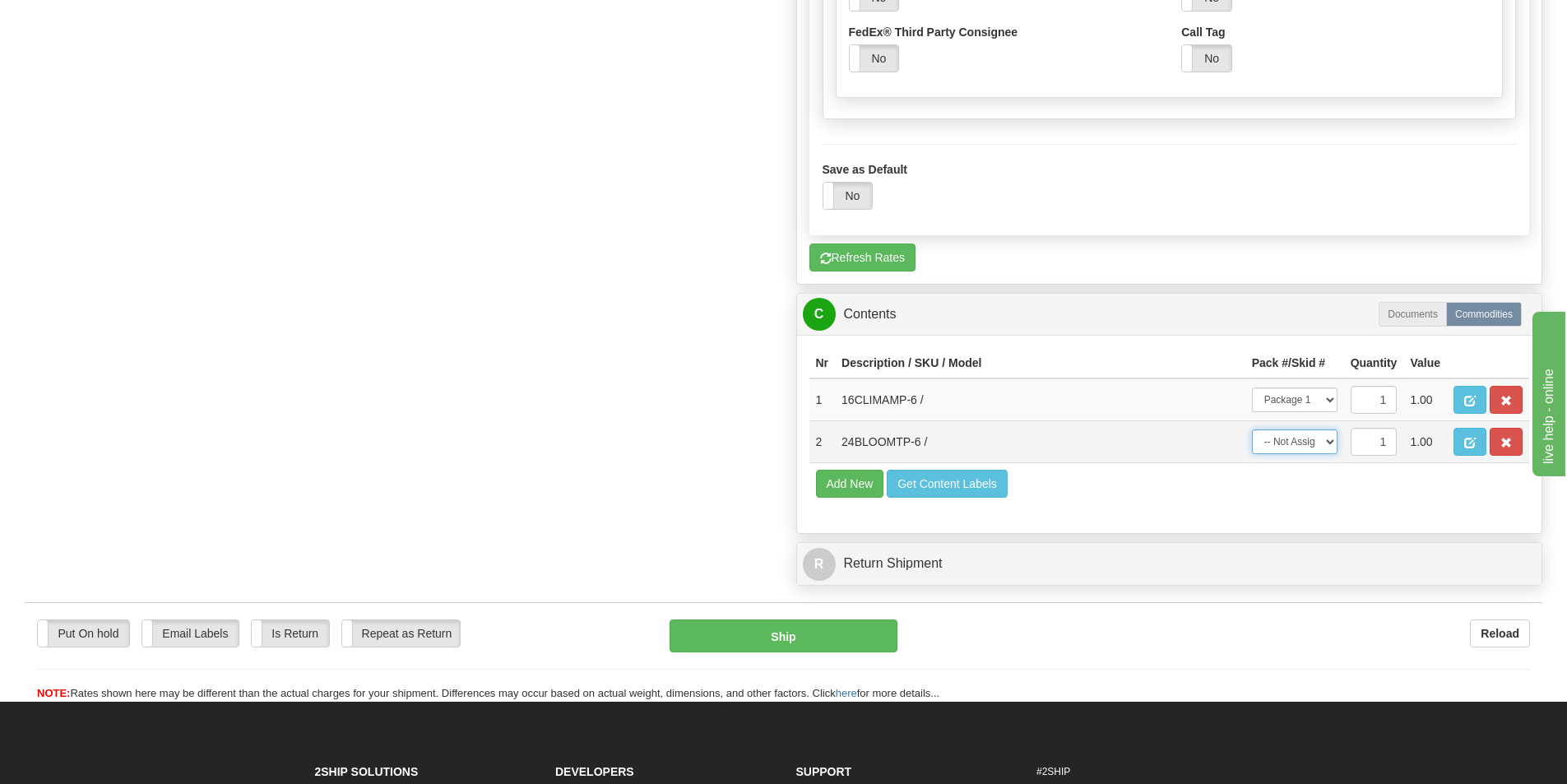
click at [1310, 443] on select "-- Not Assigned -- Package 1 Package 2" at bounding box center [1295, 442] width 85 height 25
select select "1"
click at [1252, 429] on select "-- Not Assigned -- Package 1 Package 2" at bounding box center [1295, 442] width 85 height 25
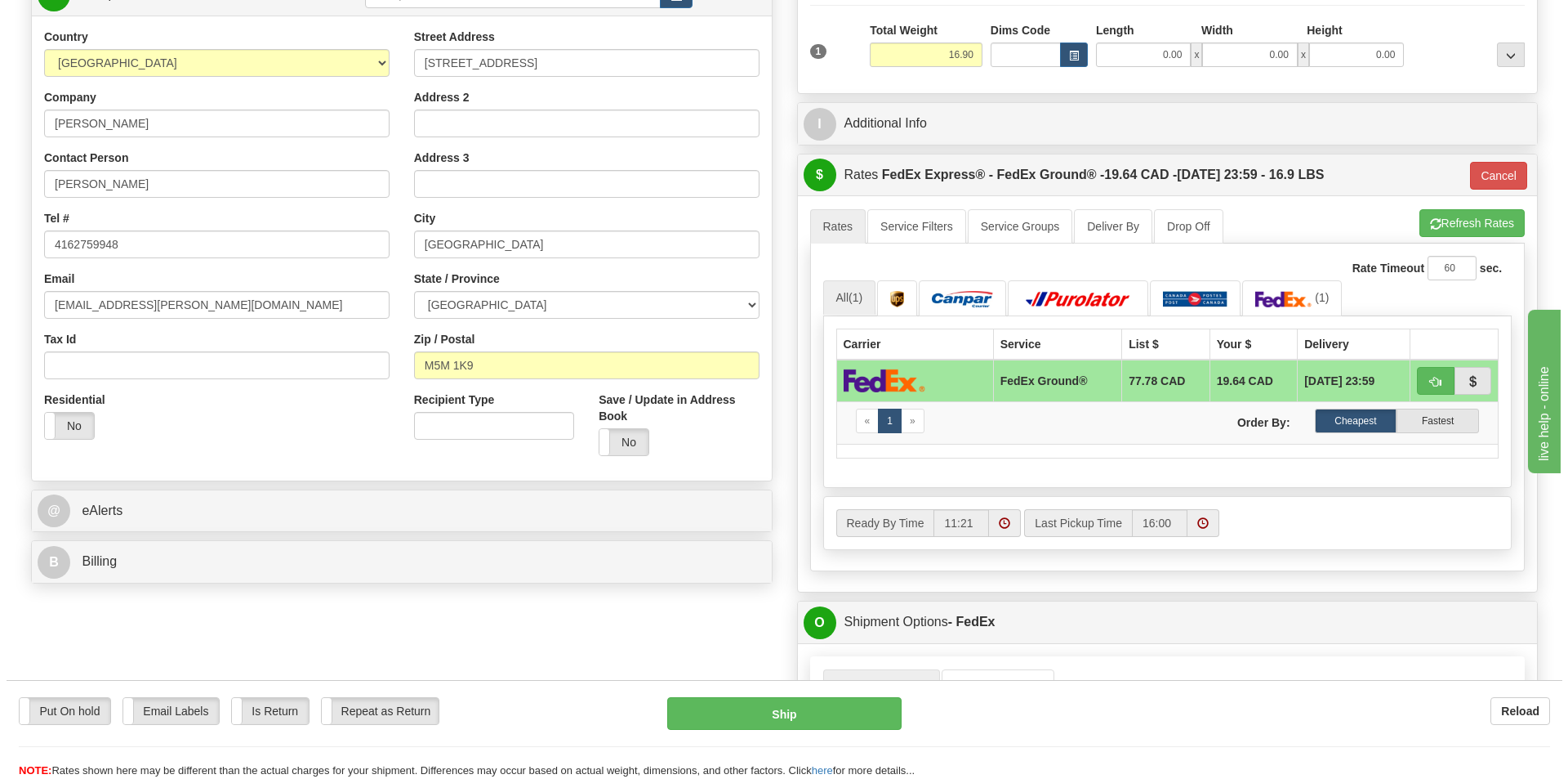
scroll to position [176, 0]
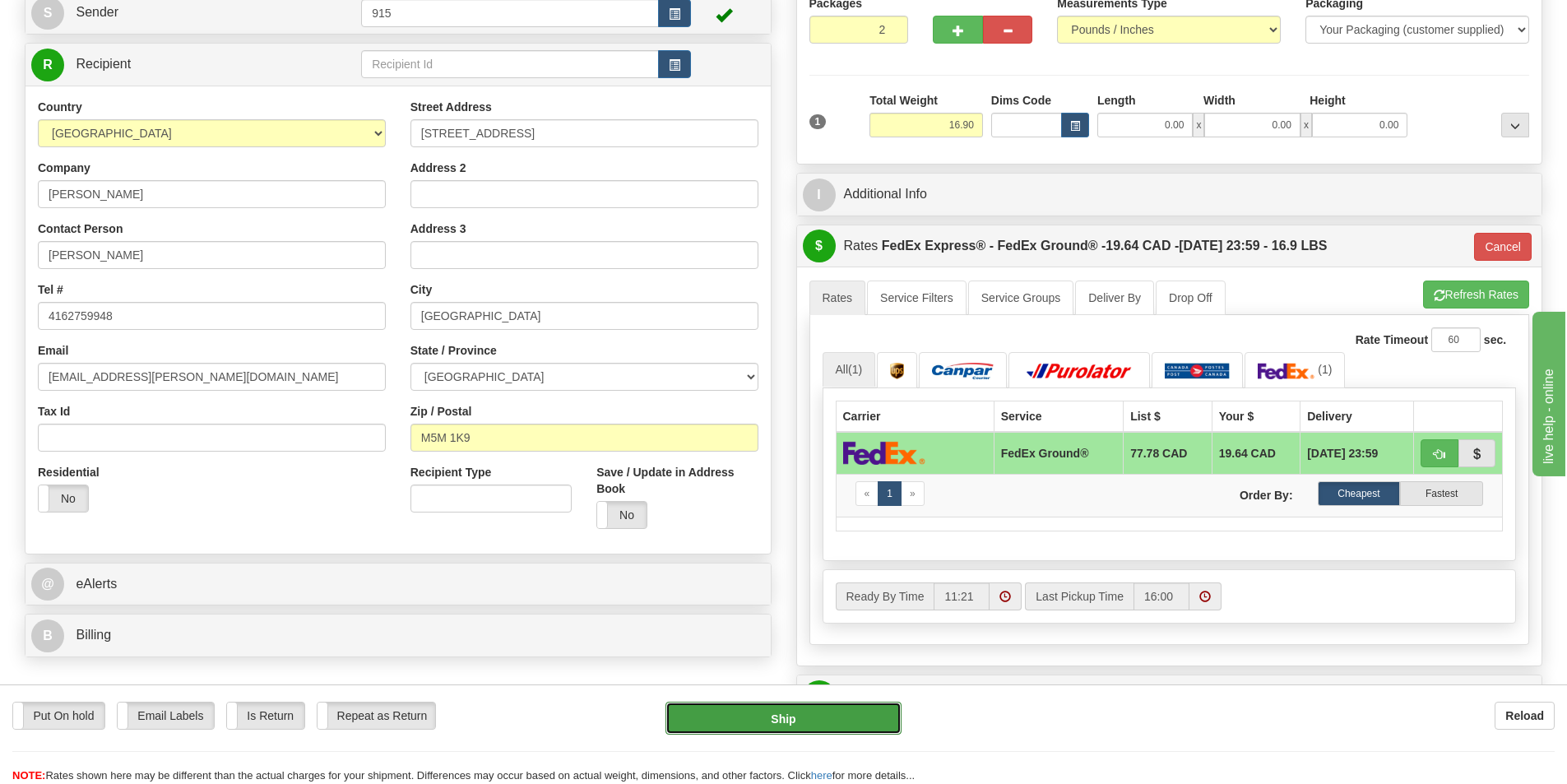
click at [860, 703] on button "Ship" at bounding box center [784, 717] width 237 height 33
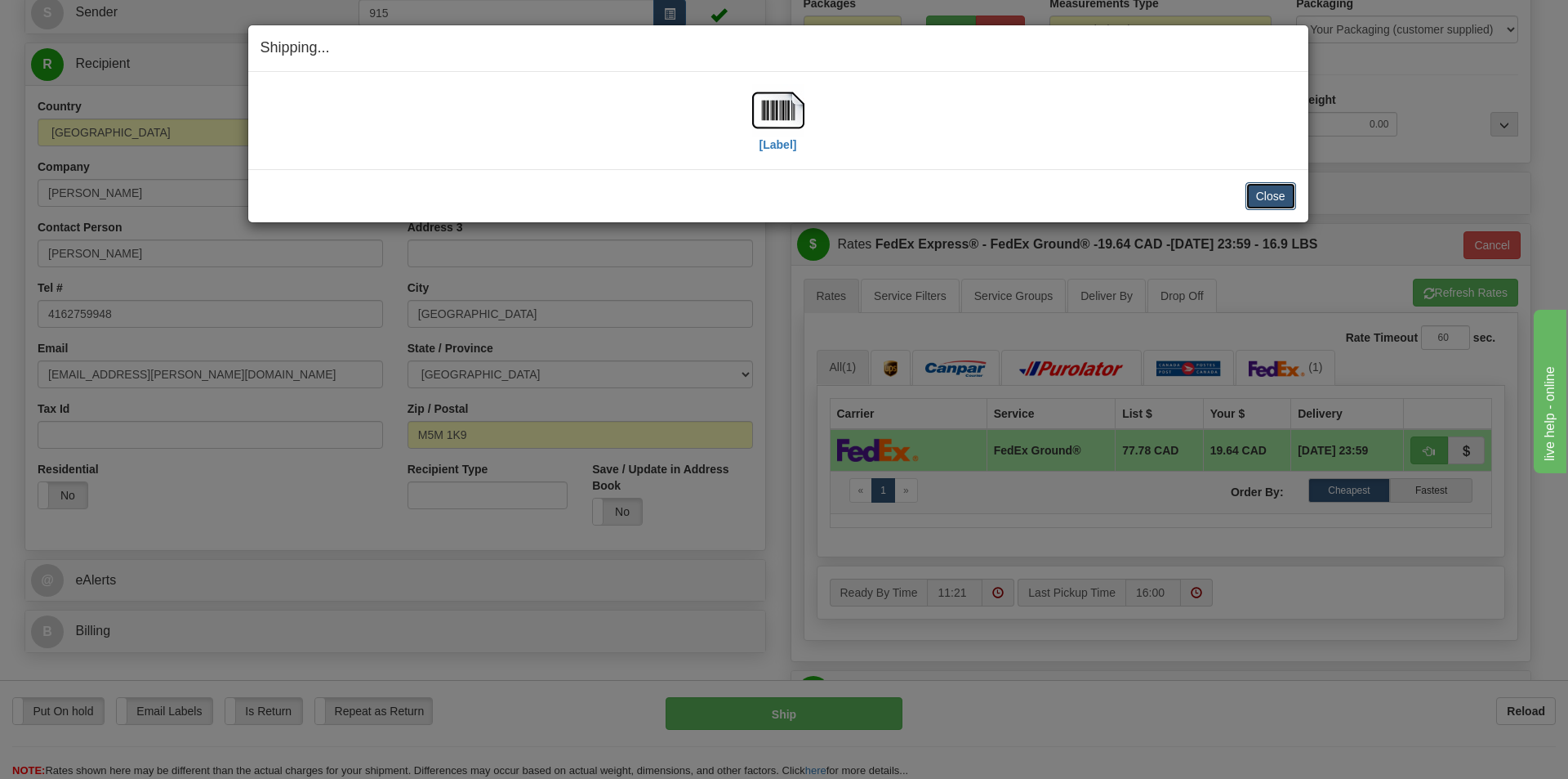
click at [1276, 202] on button "Close" at bounding box center [1270, 195] width 50 height 27
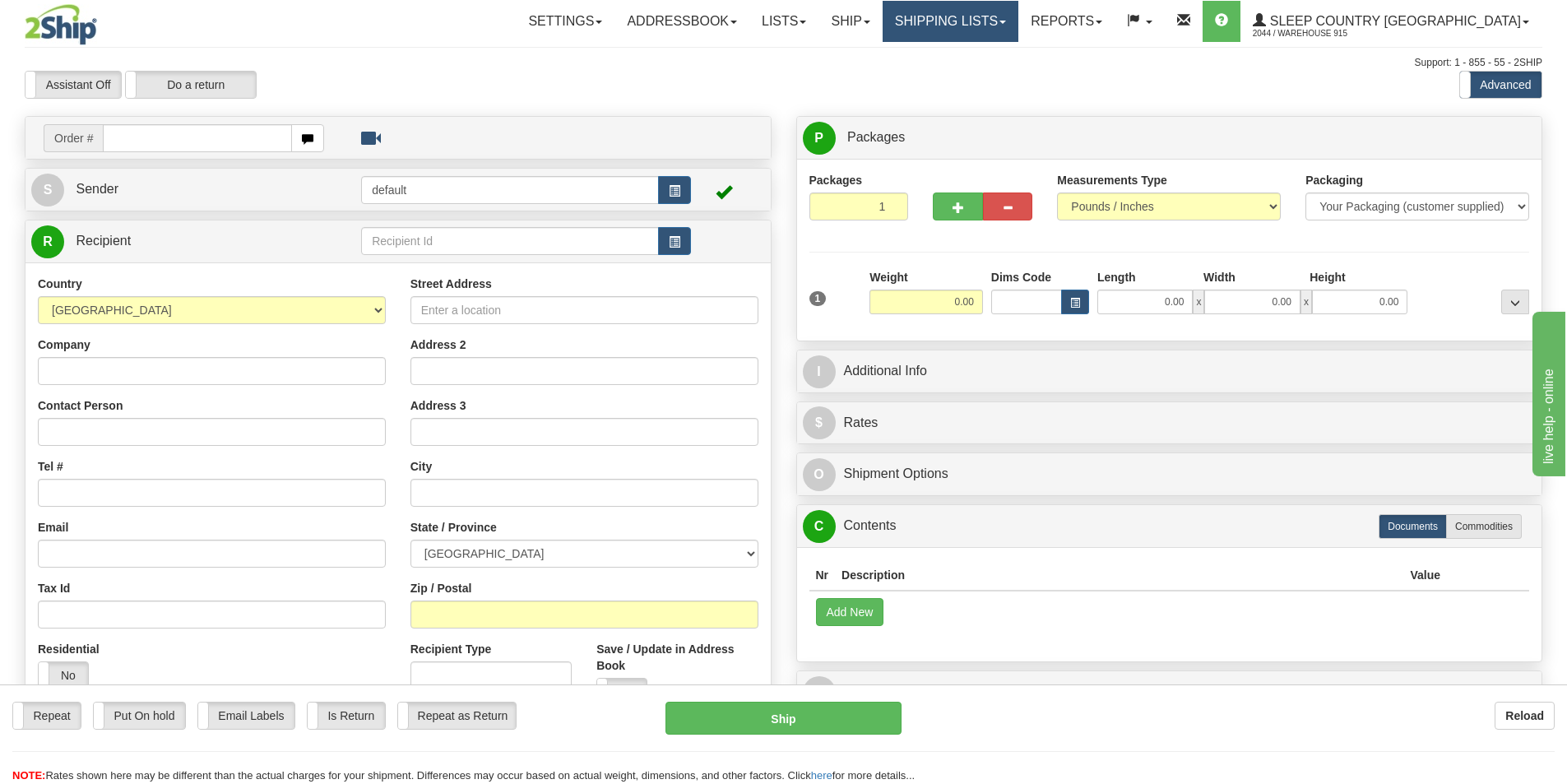
click at [974, 17] on link "Shipping lists" at bounding box center [951, 21] width 136 height 41
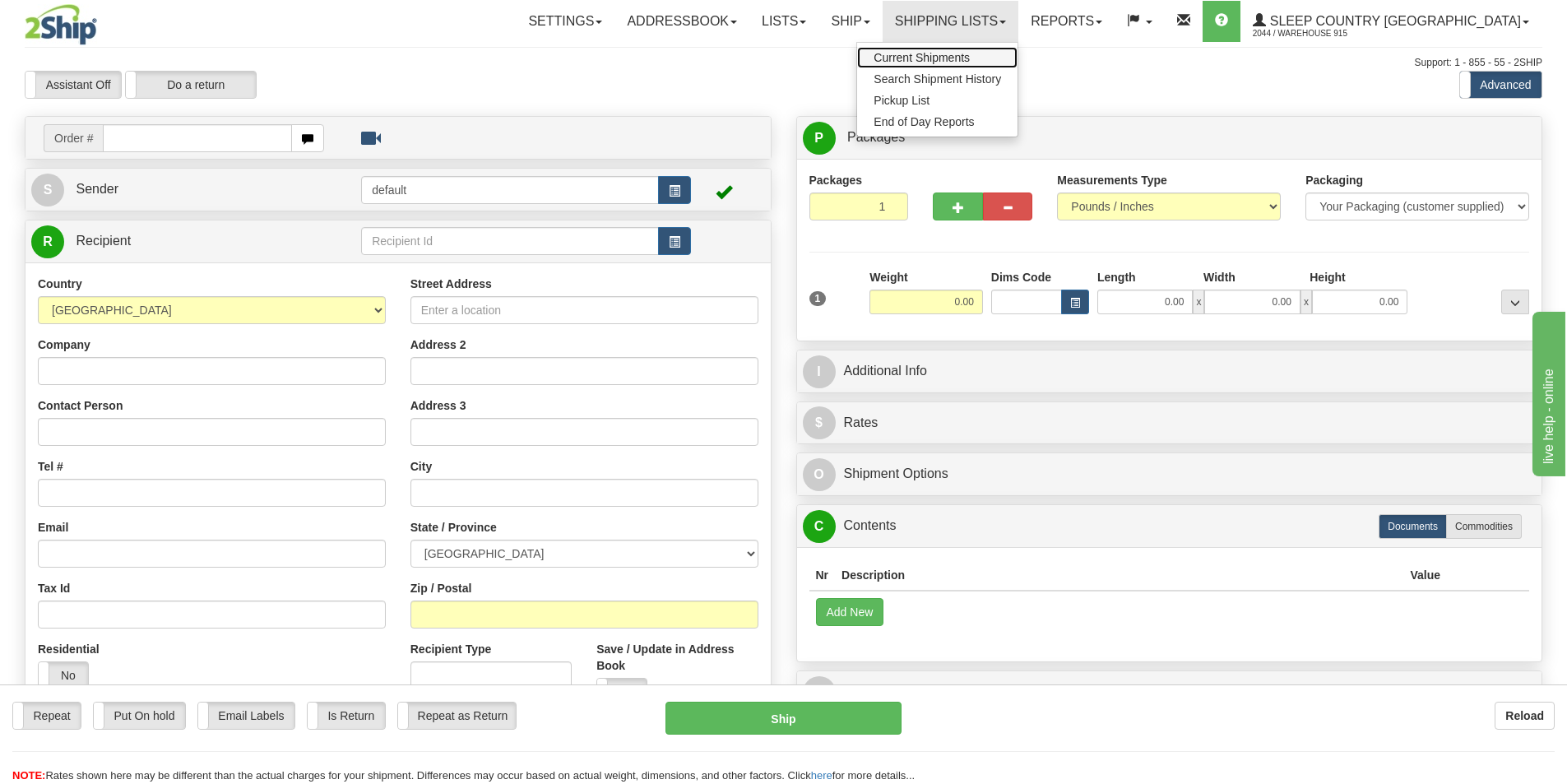
click at [970, 56] on span "Current Shipments" at bounding box center [922, 57] width 96 height 13
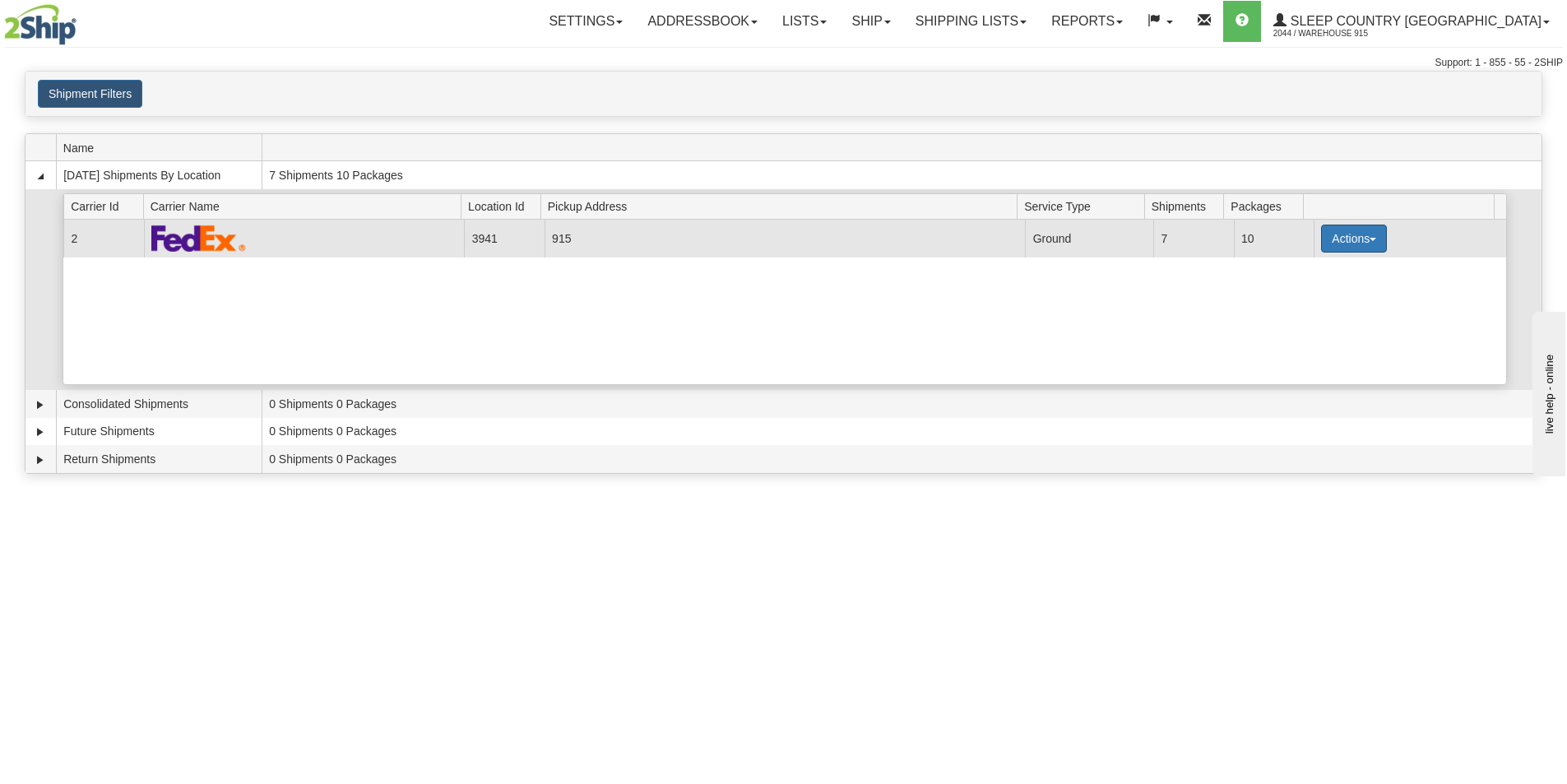
click at [1370, 228] on button "Actions" at bounding box center [1354, 238] width 66 height 28
click at [1314, 355] on link "Print" at bounding box center [1321, 356] width 132 height 21
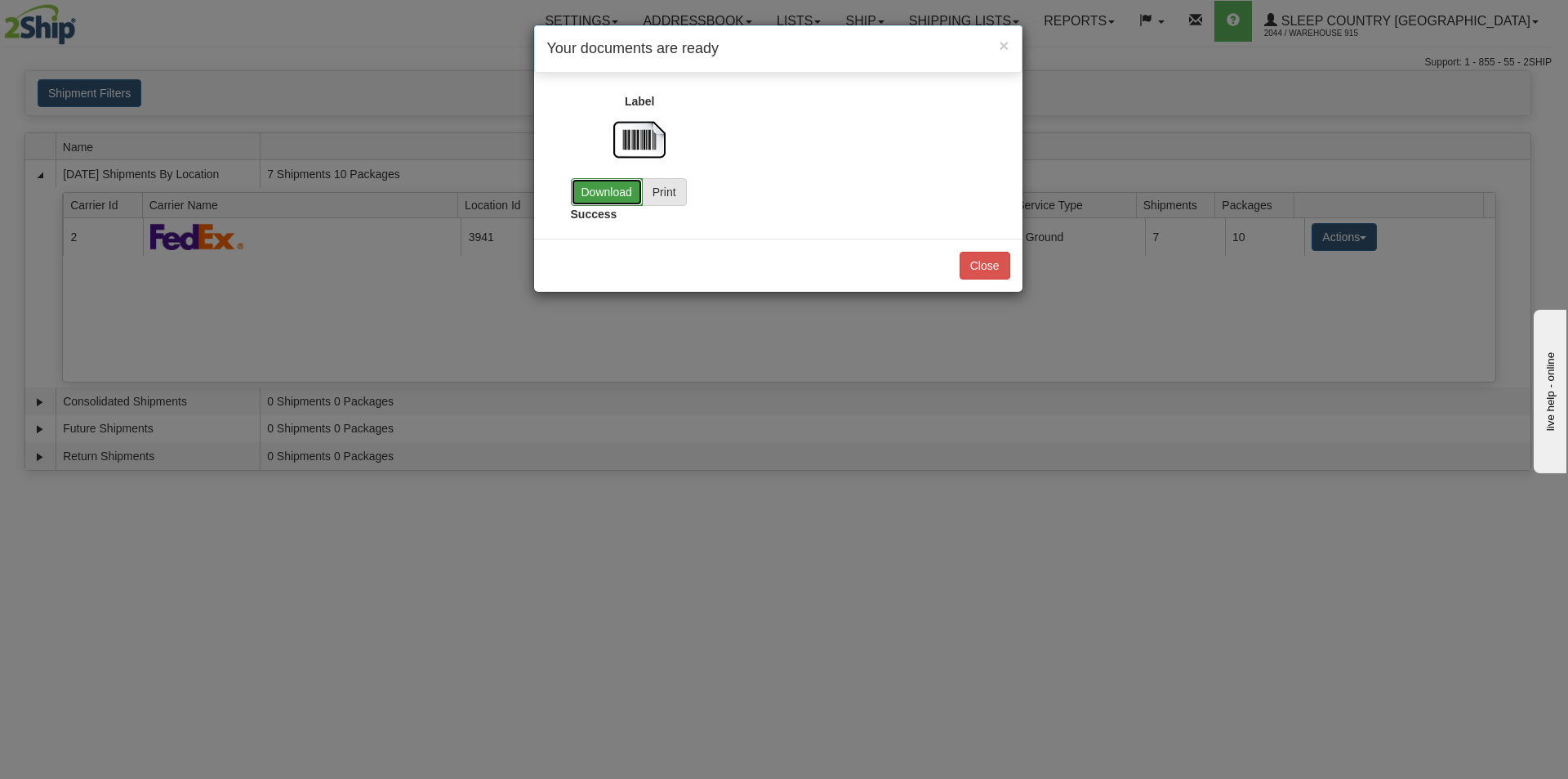
click at [616, 193] on link "Download" at bounding box center [607, 192] width 72 height 27
click at [966, 263] on button "Close" at bounding box center [984, 265] width 50 height 27
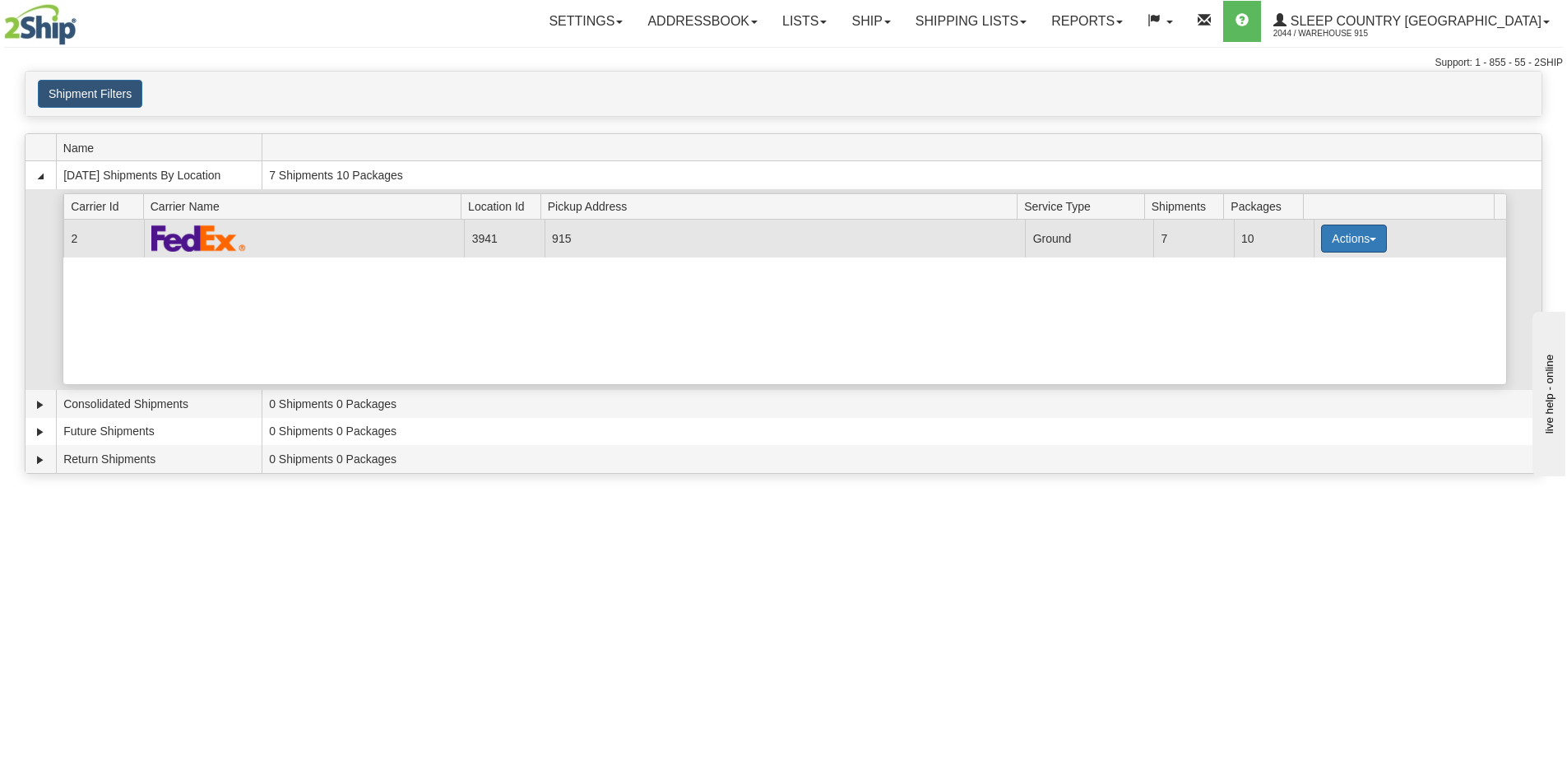
click at [1363, 233] on button "Actions" at bounding box center [1354, 238] width 66 height 28
click at [1314, 274] on span "Details" at bounding box center [1293, 268] width 44 height 12
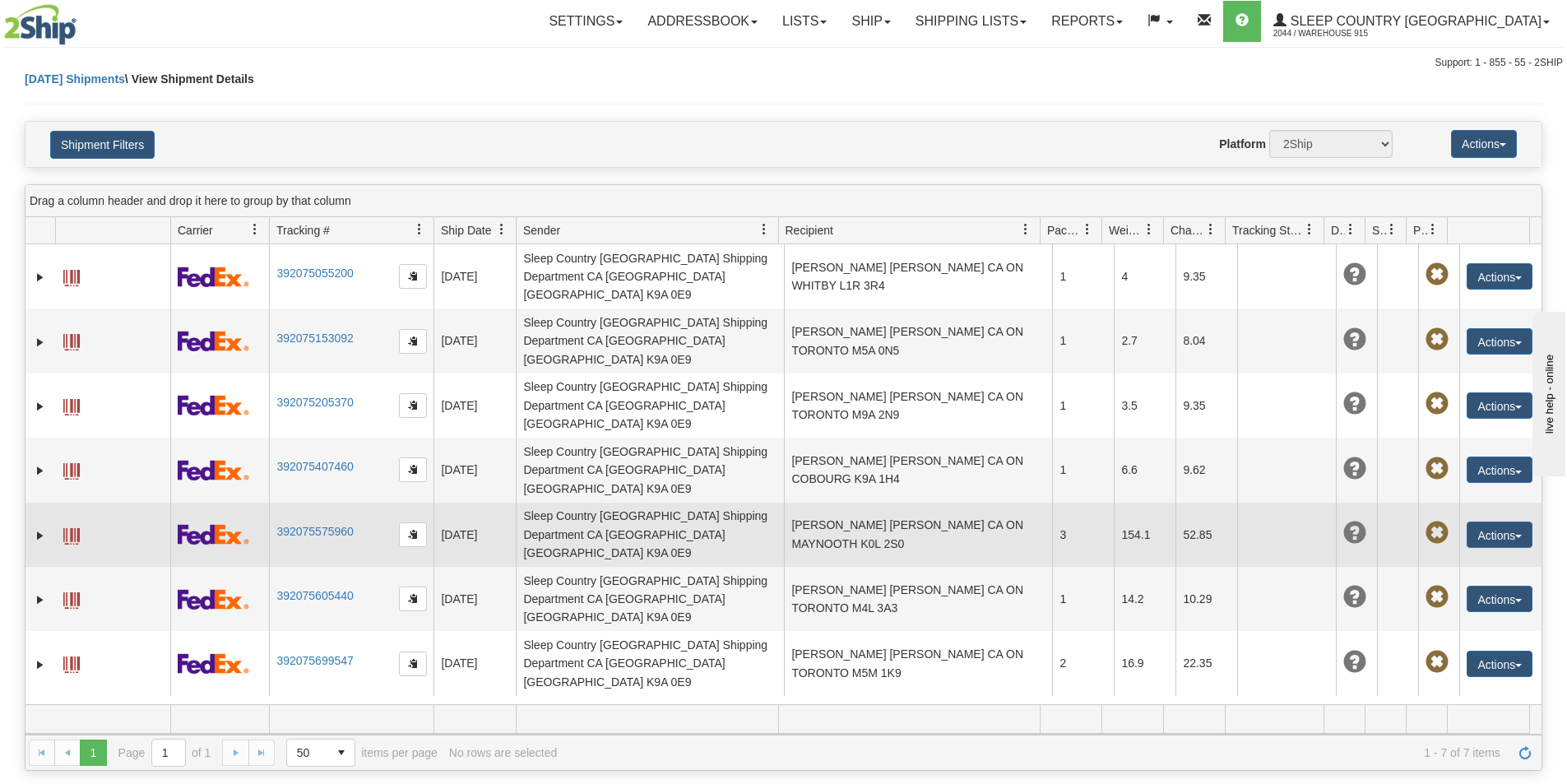
click at [72, 528] on span at bounding box center [71, 536] width 17 height 17
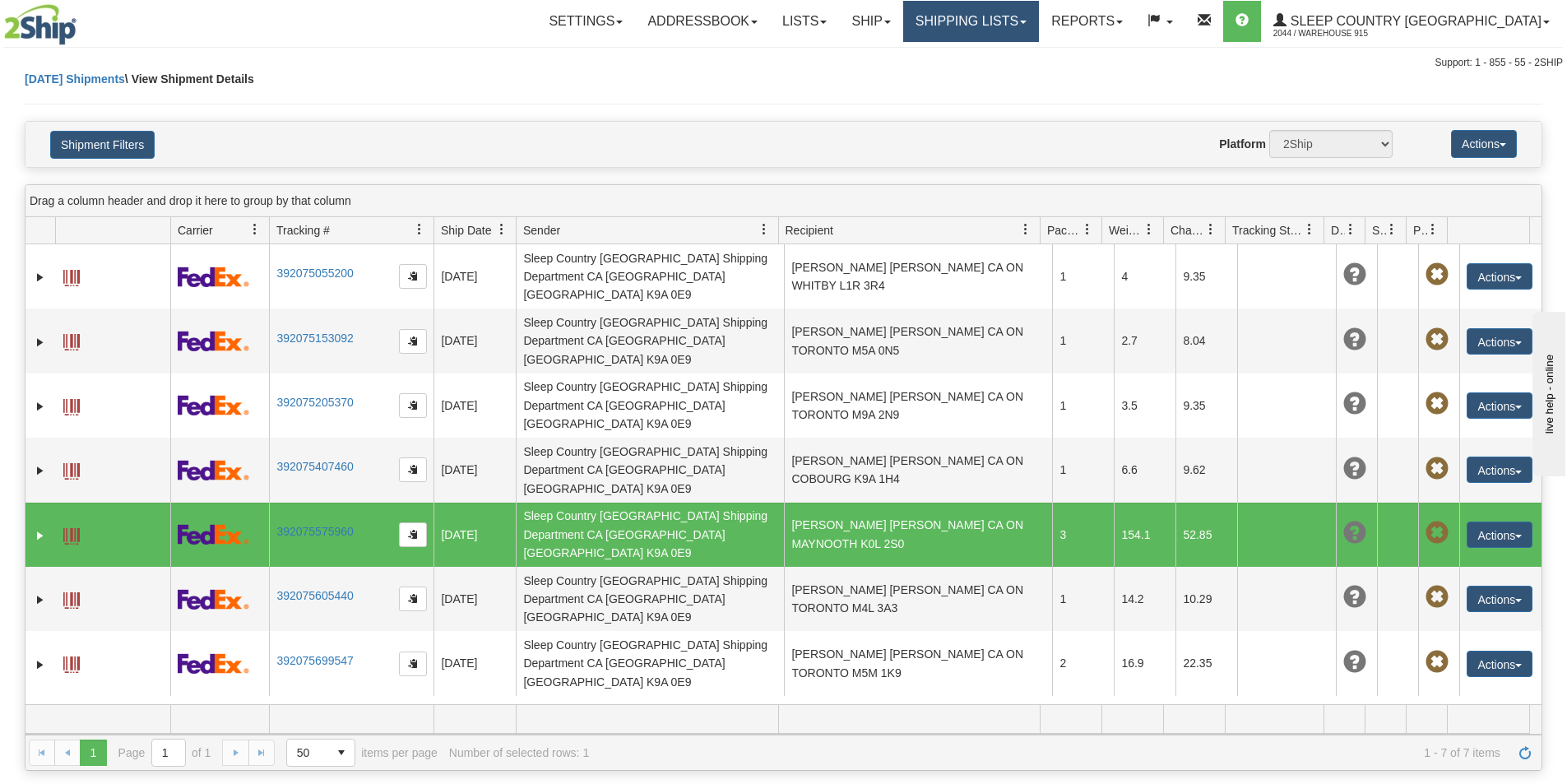
click at [1000, 20] on link "Shipping lists" at bounding box center [971, 21] width 136 height 41
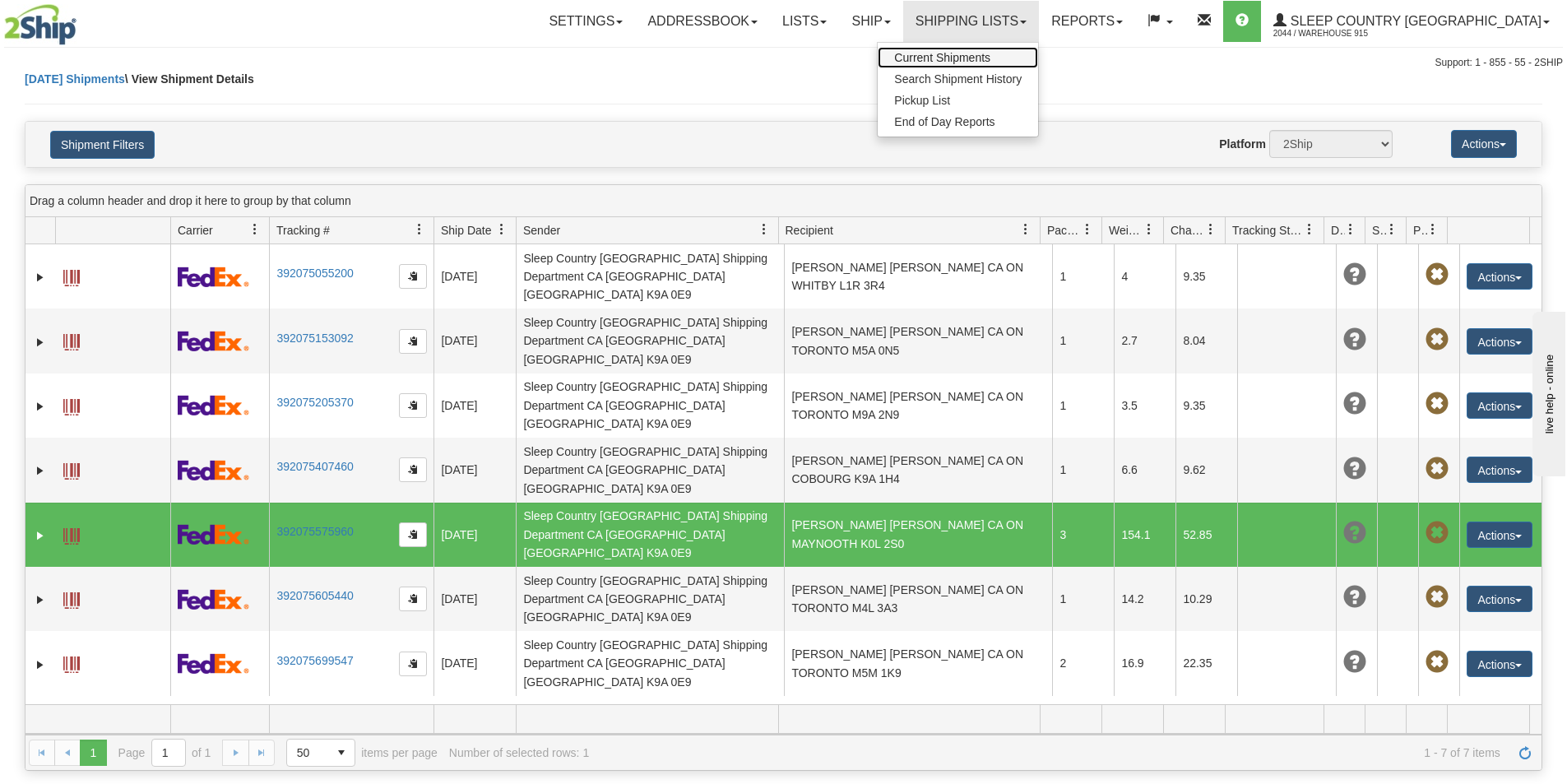
click at [1018, 50] on link "Current Shipments" at bounding box center [958, 58] width 160 height 21
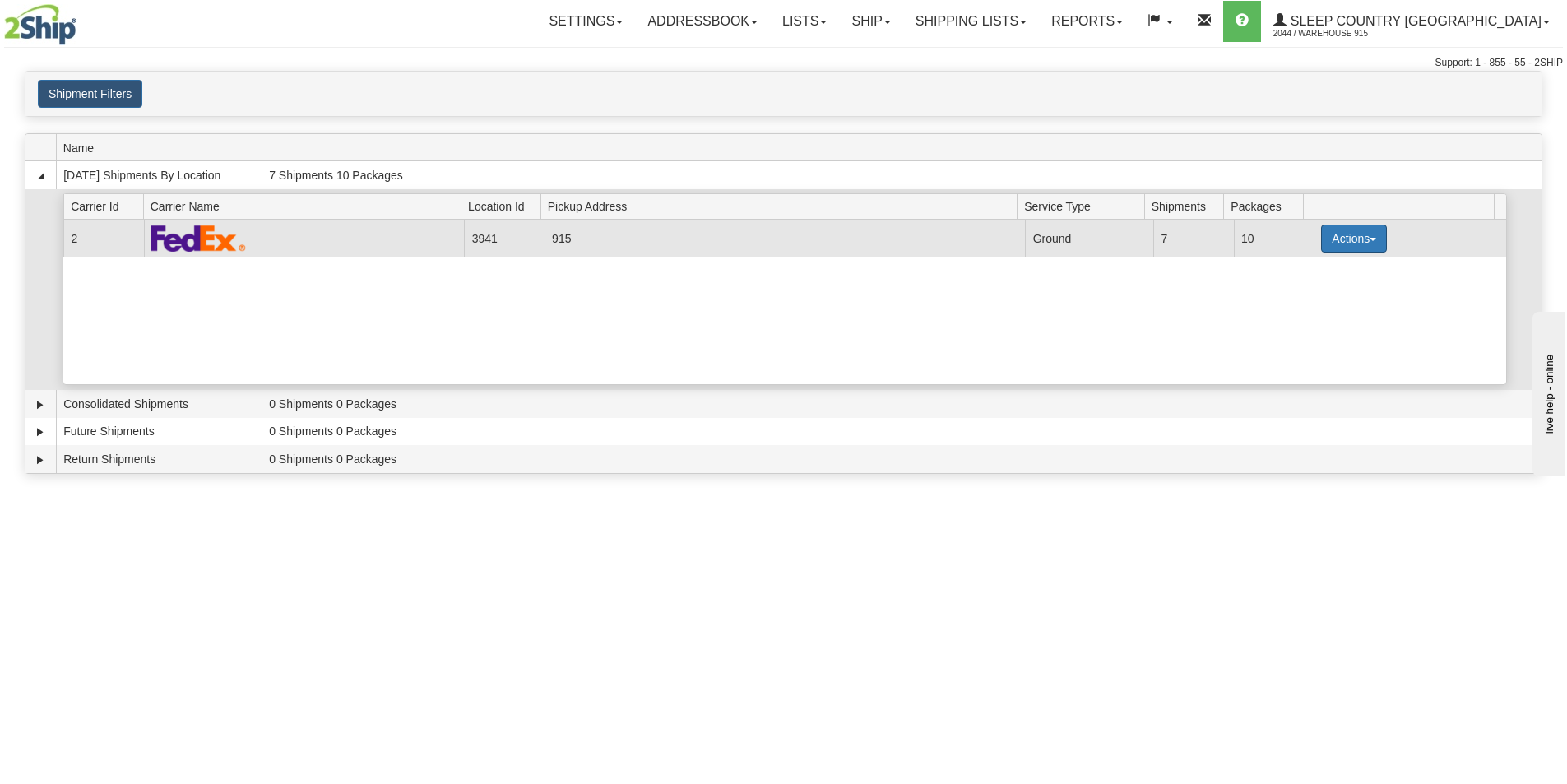
click at [1361, 242] on button "Actions" at bounding box center [1354, 238] width 66 height 28
click at [1328, 285] on link "Close" at bounding box center [1321, 291] width 132 height 21
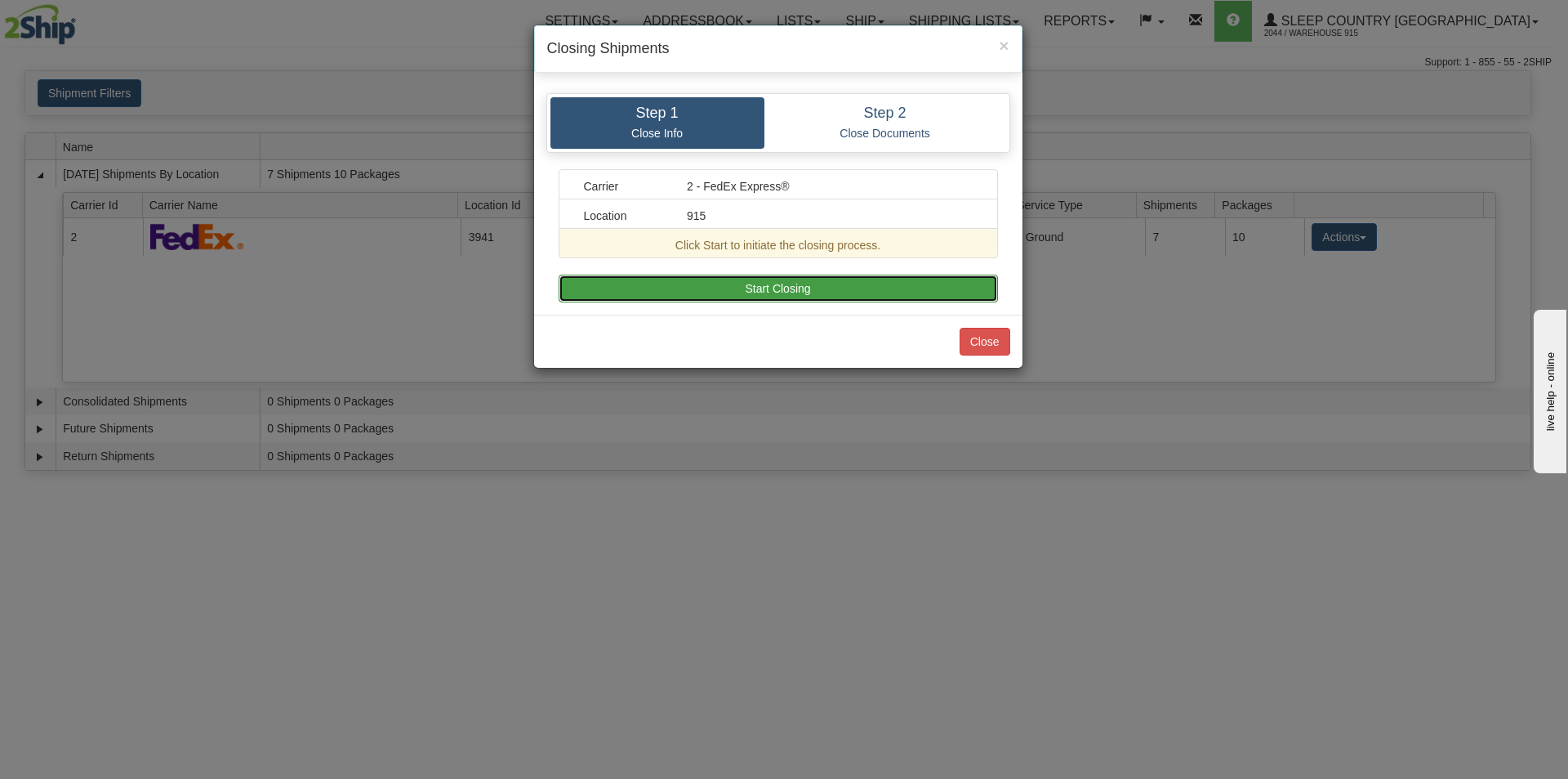
click at [733, 282] on button "Start Closing" at bounding box center [779, 288] width 440 height 27
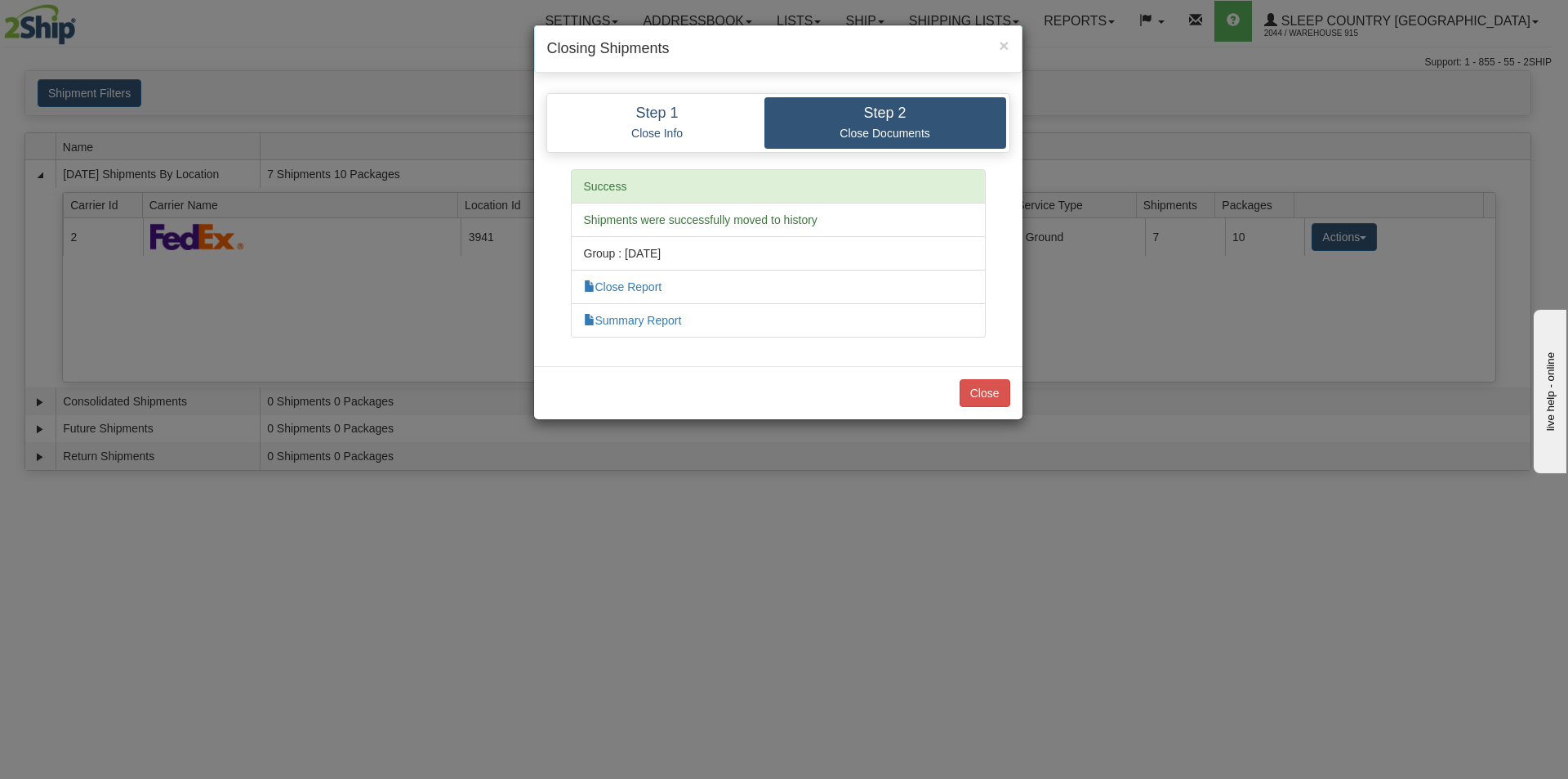
click at [652, 278] on li "Close Report" at bounding box center [779, 286] width 415 height 34
click at [651, 283] on link "Close Report" at bounding box center [622, 286] width 79 height 13
click at [999, 390] on button "Close" at bounding box center [984, 392] width 50 height 27
